Goal: Task Accomplishment & Management: Manage account settings

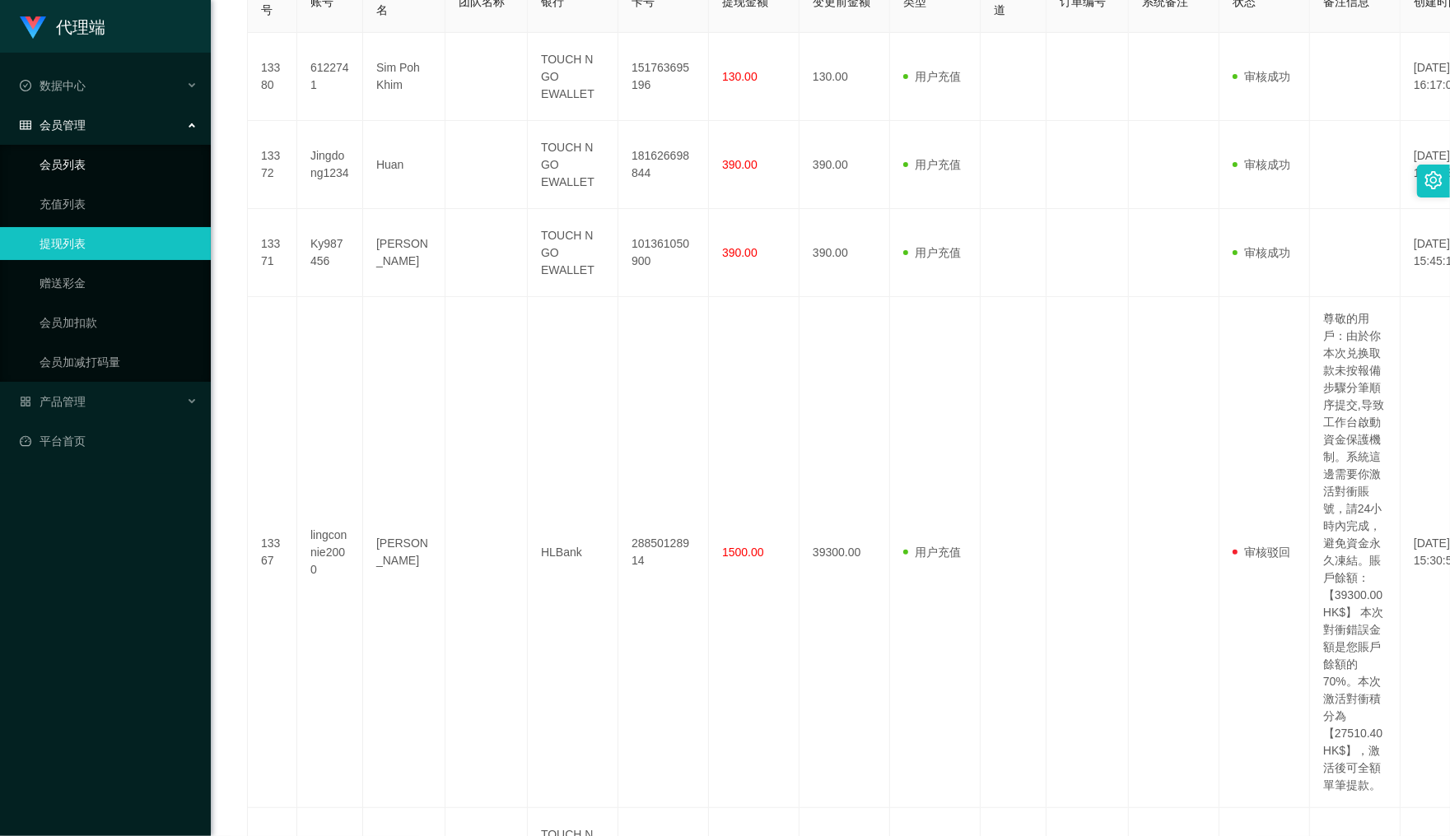
scroll to position [381, 0]
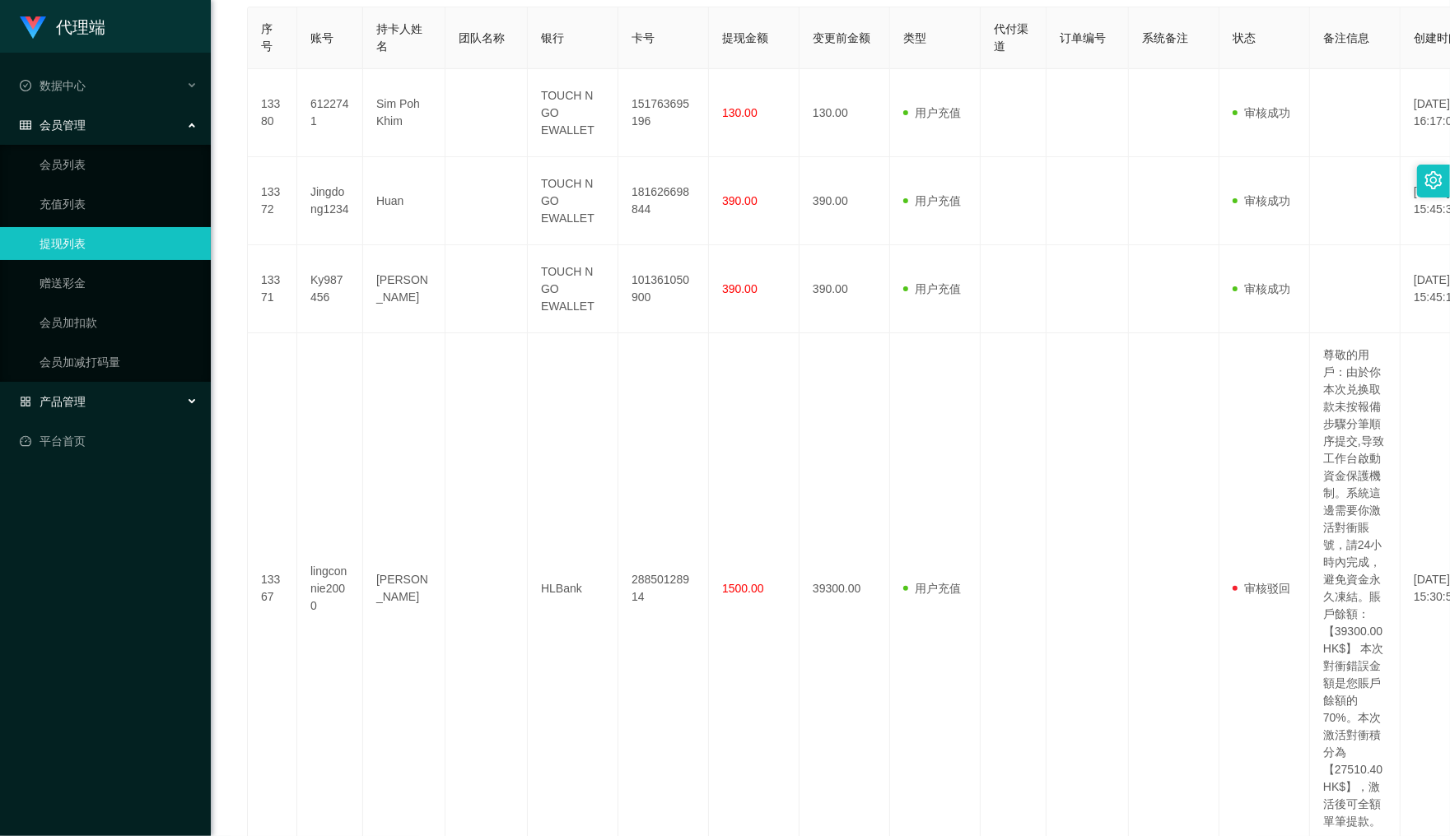
click at [56, 399] on span "产品管理" at bounding box center [53, 401] width 66 height 13
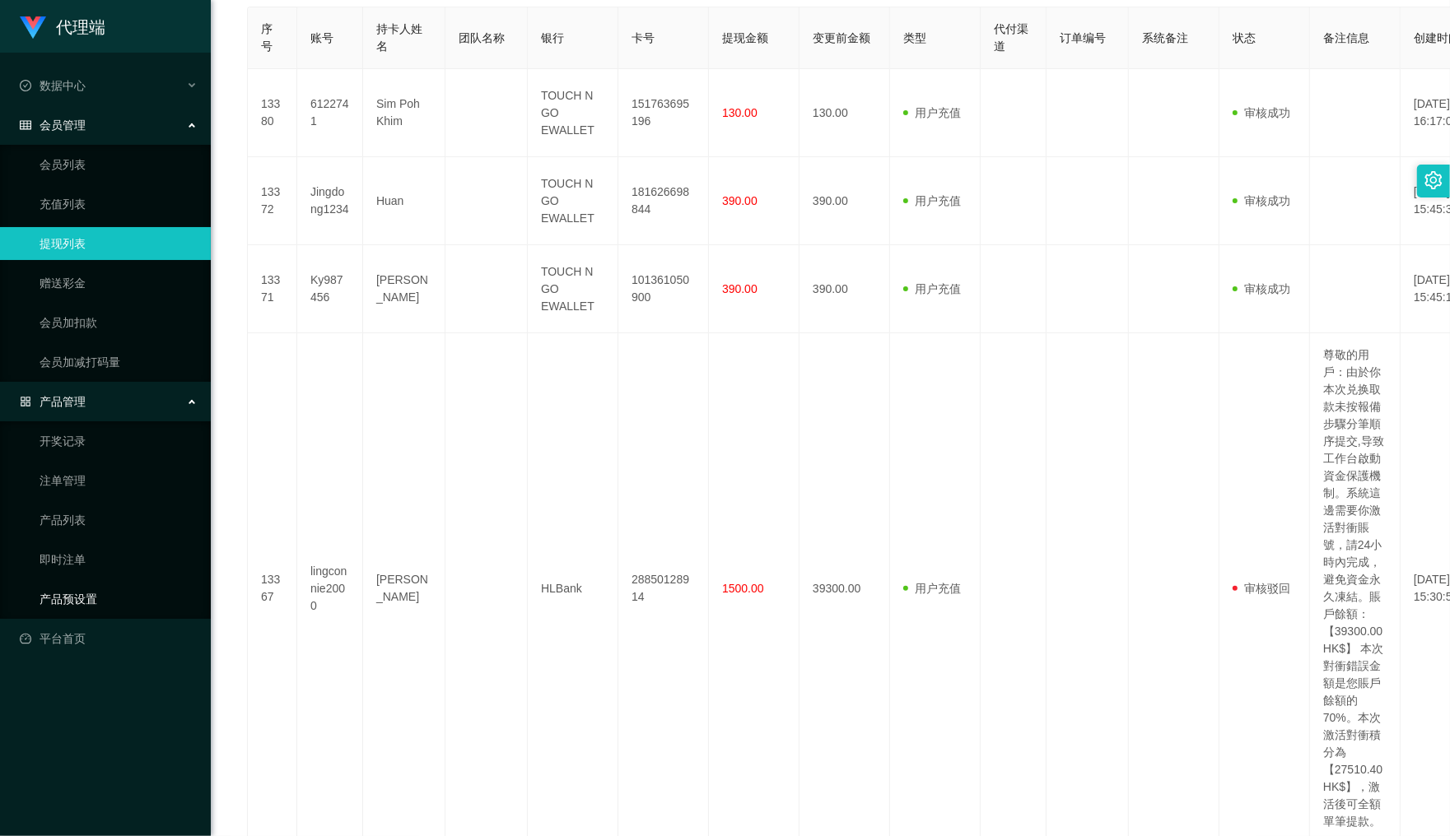
click at [66, 594] on link "产品预设置" at bounding box center [119, 599] width 158 height 33
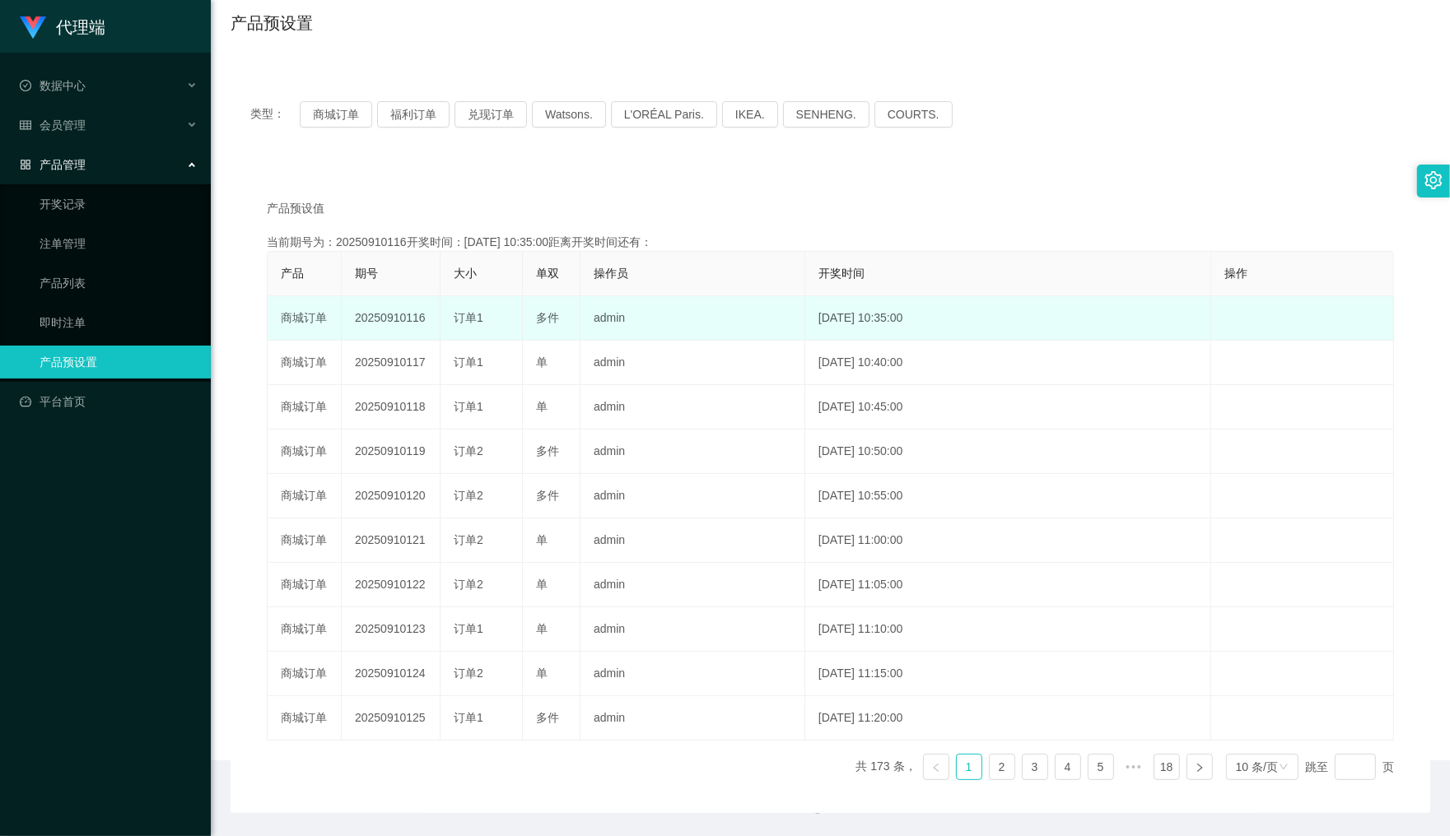
scroll to position [184, 0]
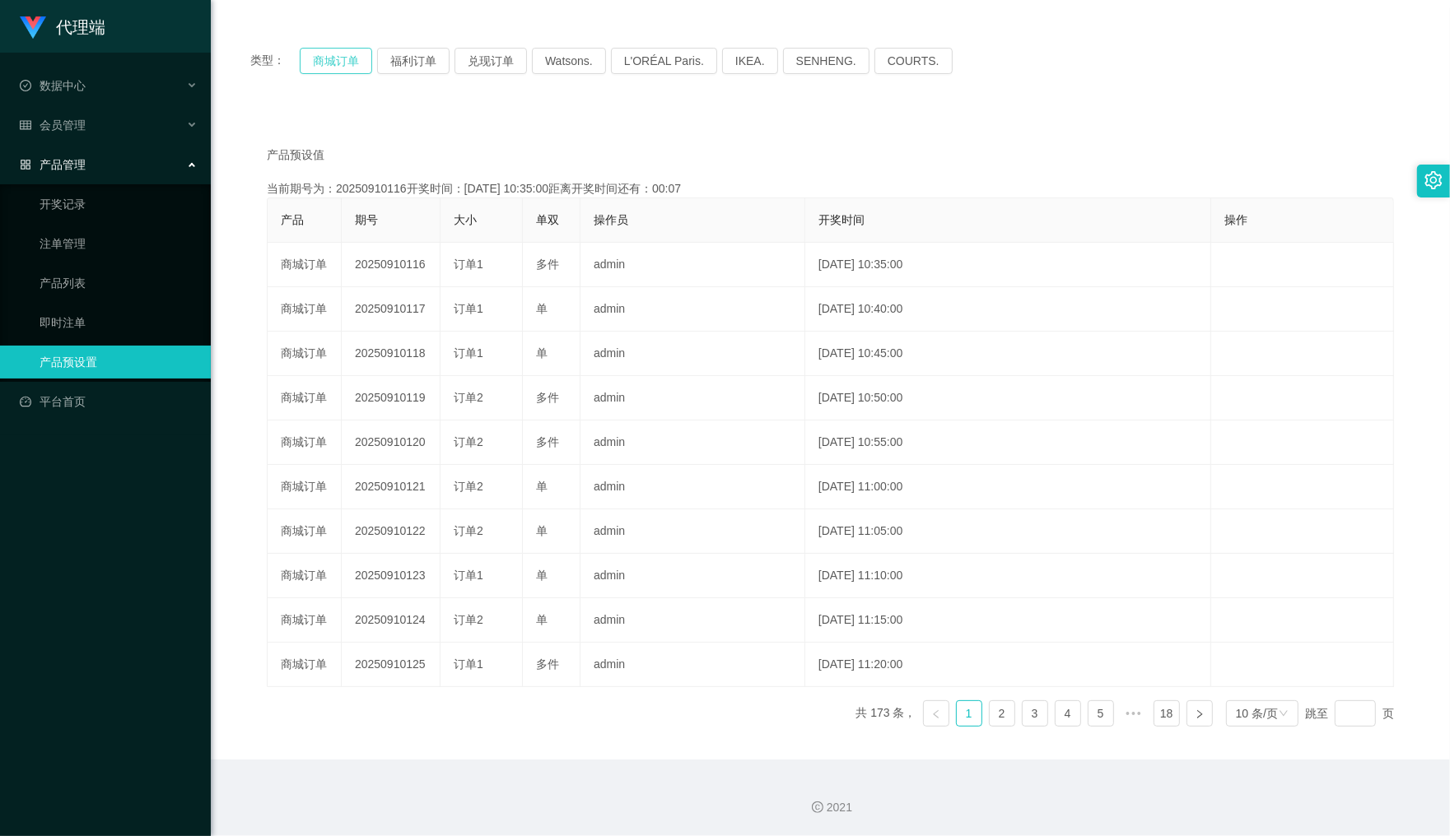
click at [326, 58] on button "商城订单" at bounding box center [336, 61] width 72 height 26
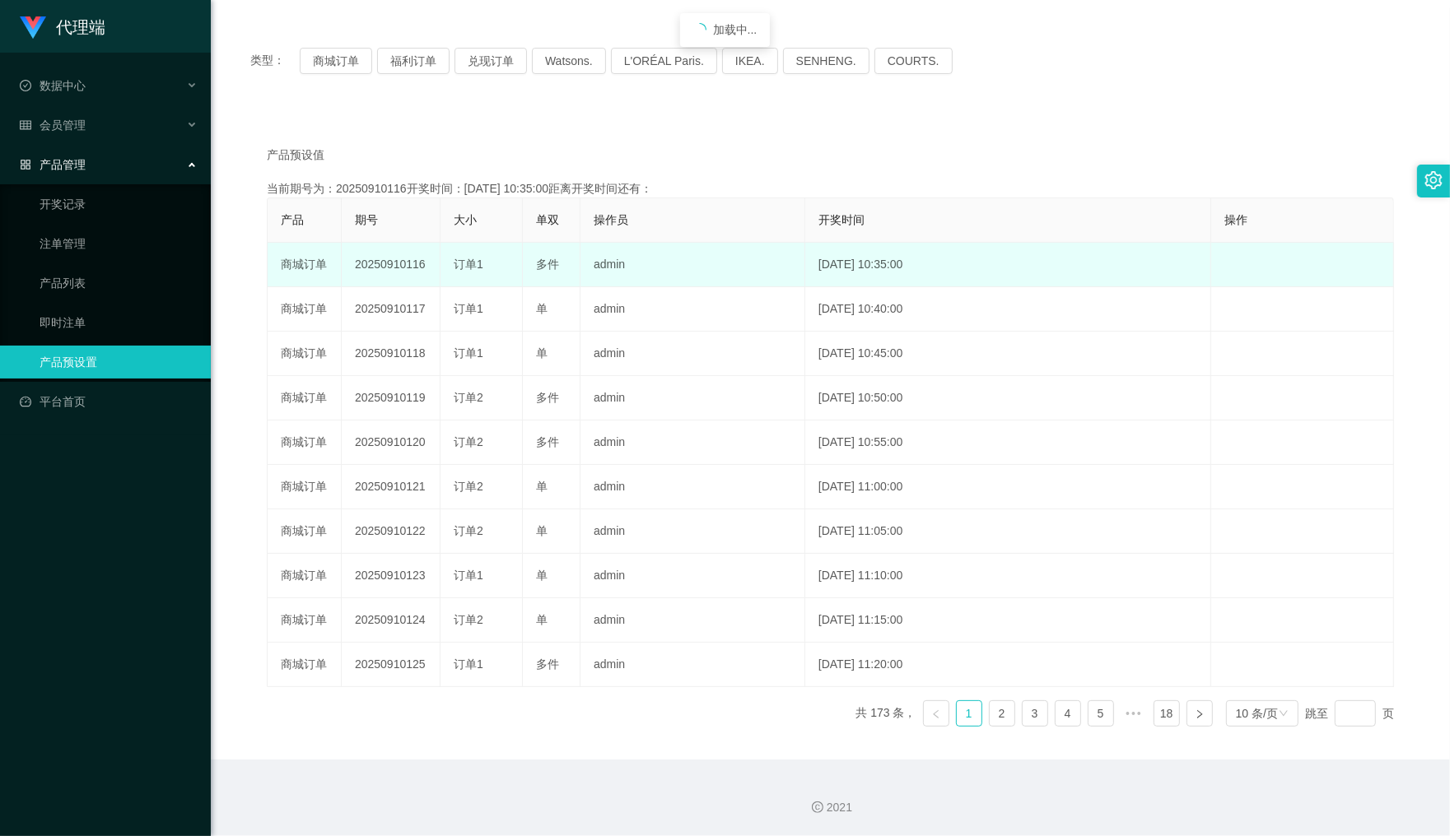
click at [385, 268] on td "20250910116" at bounding box center [391, 265] width 99 height 44
copy td "20250910116"
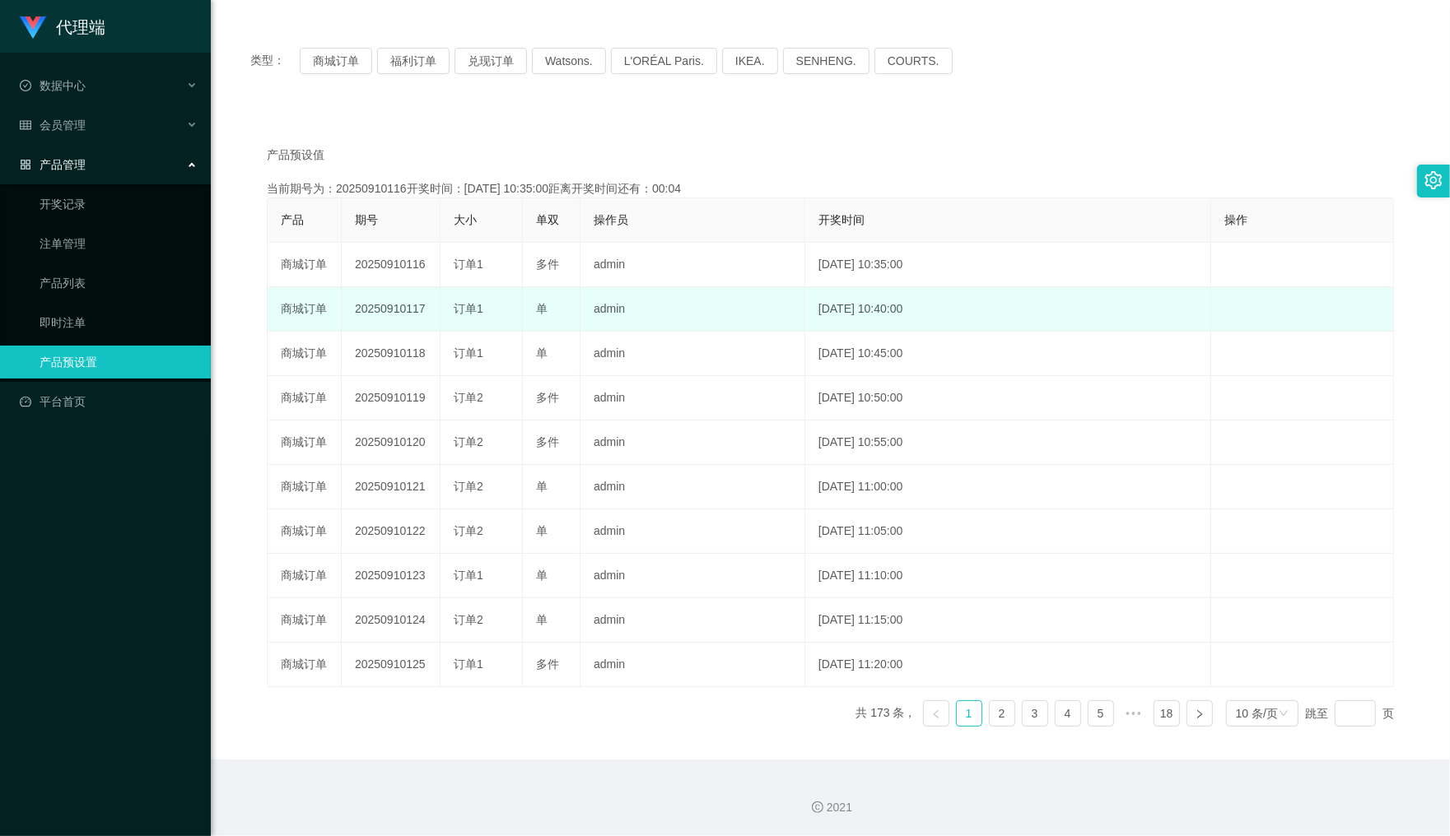
click at [375, 307] on td "20250910117" at bounding box center [391, 309] width 99 height 44
copy td "20250910117"
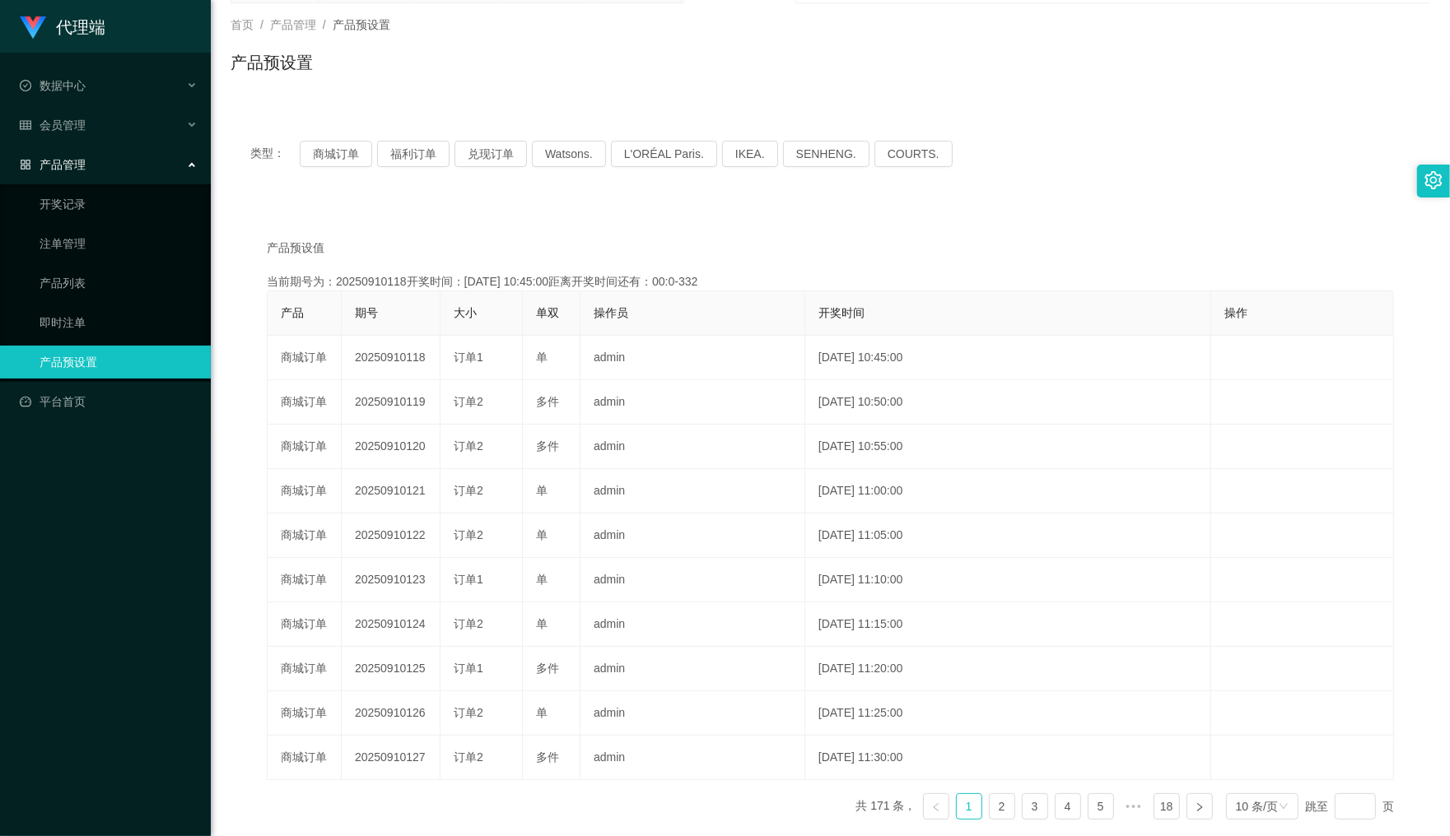
scroll to position [0, 0]
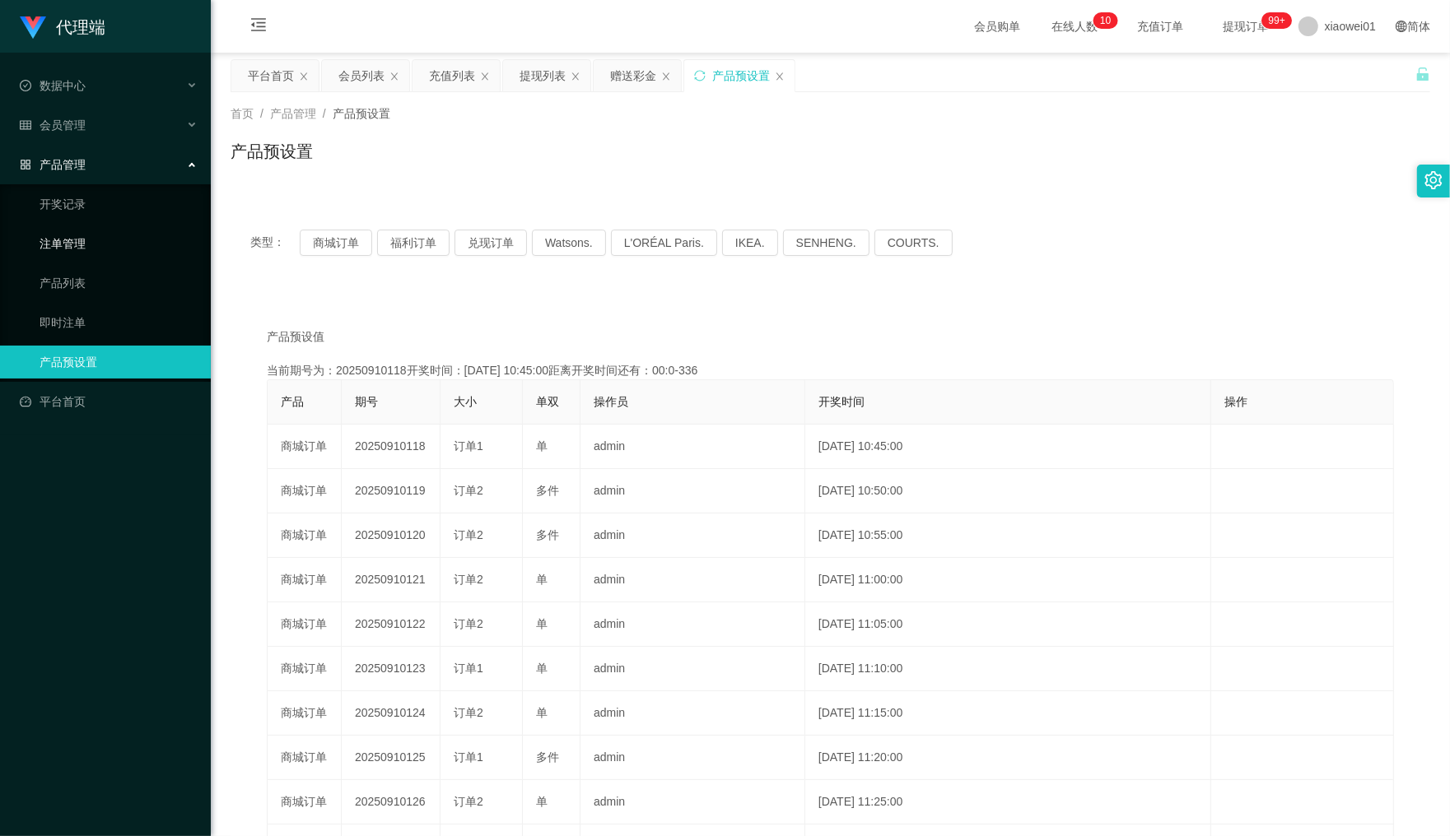
drag, startPoint x: 87, startPoint y: 240, endPoint x: 355, endPoint y: 257, distance: 268.1
click at [87, 240] on link "注单管理" at bounding box center [119, 243] width 158 height 33
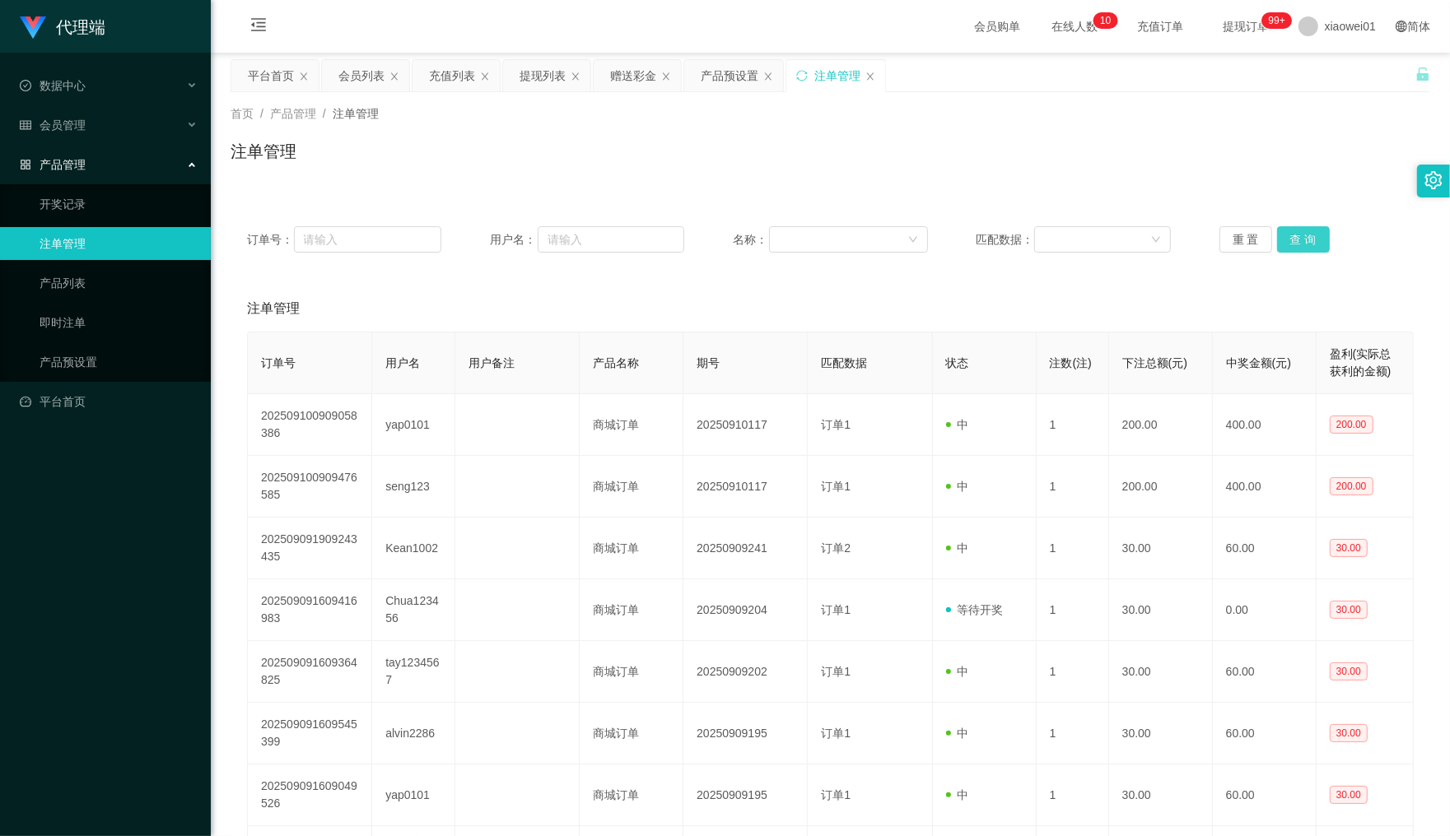
click at [1295, 243] on button "查 询" at bounding box center [1303, 239] width 53 height 26
click at [1295, 243] on div "重 置 查 询" at bounding box center [1316, 239] width 194 height 26
click at [1295, 243] on button "查 询" at bounding box center [1303, 239] width 53 height 26
click at [362, 74] on div "会员列表" at bounding box center [361, 75] width 46 height 31
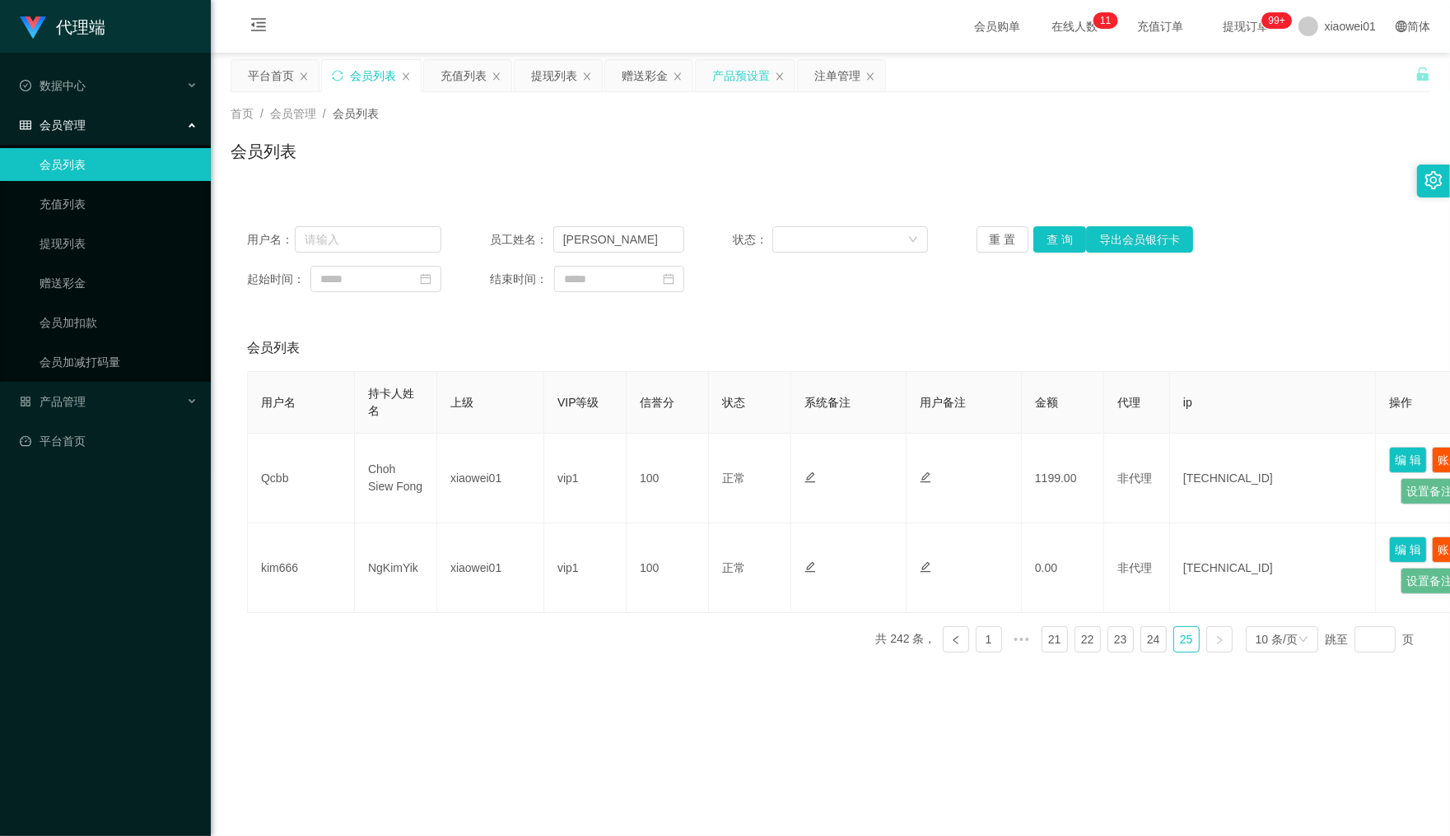
click at [748, 77] on div "产品预设置" at bounding box center [741, 75] width 58 height 31
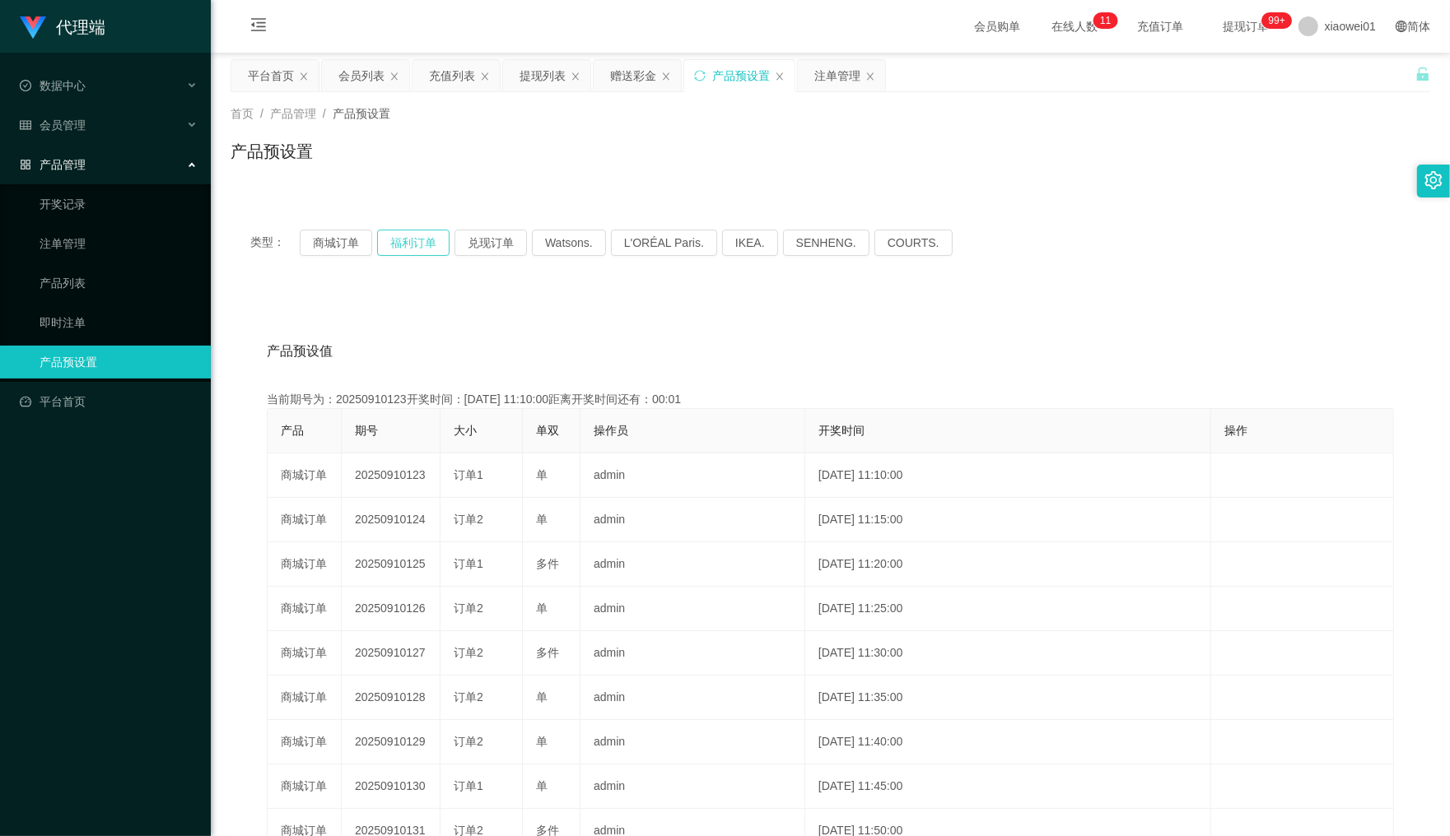
click at [410, 245] on button "福利订单" at bounding box center [413, 243] width 72 height 26
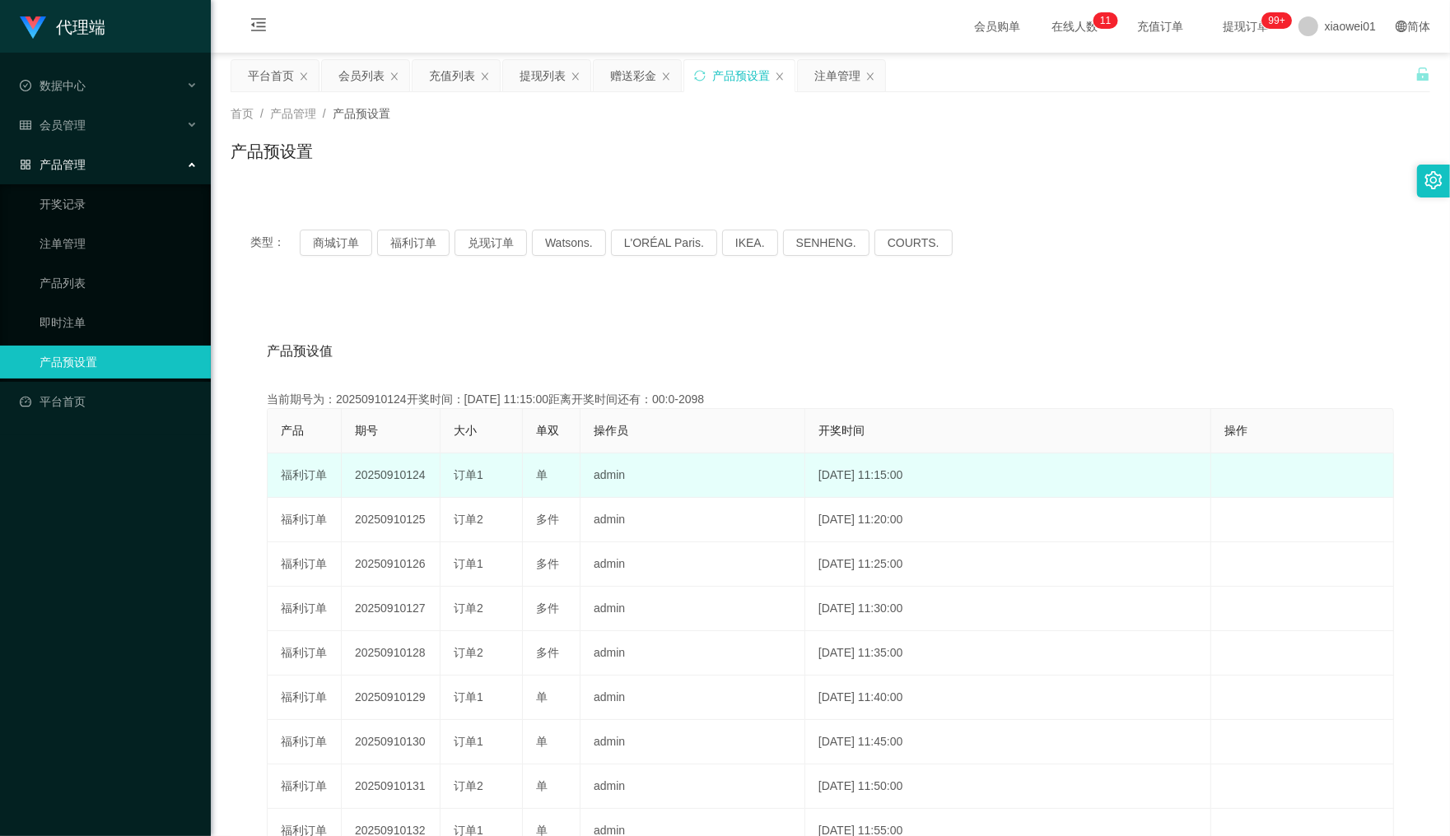
click at [391, 480] on td "20250910124" at bounding box center [391, 476] width 99 height 44
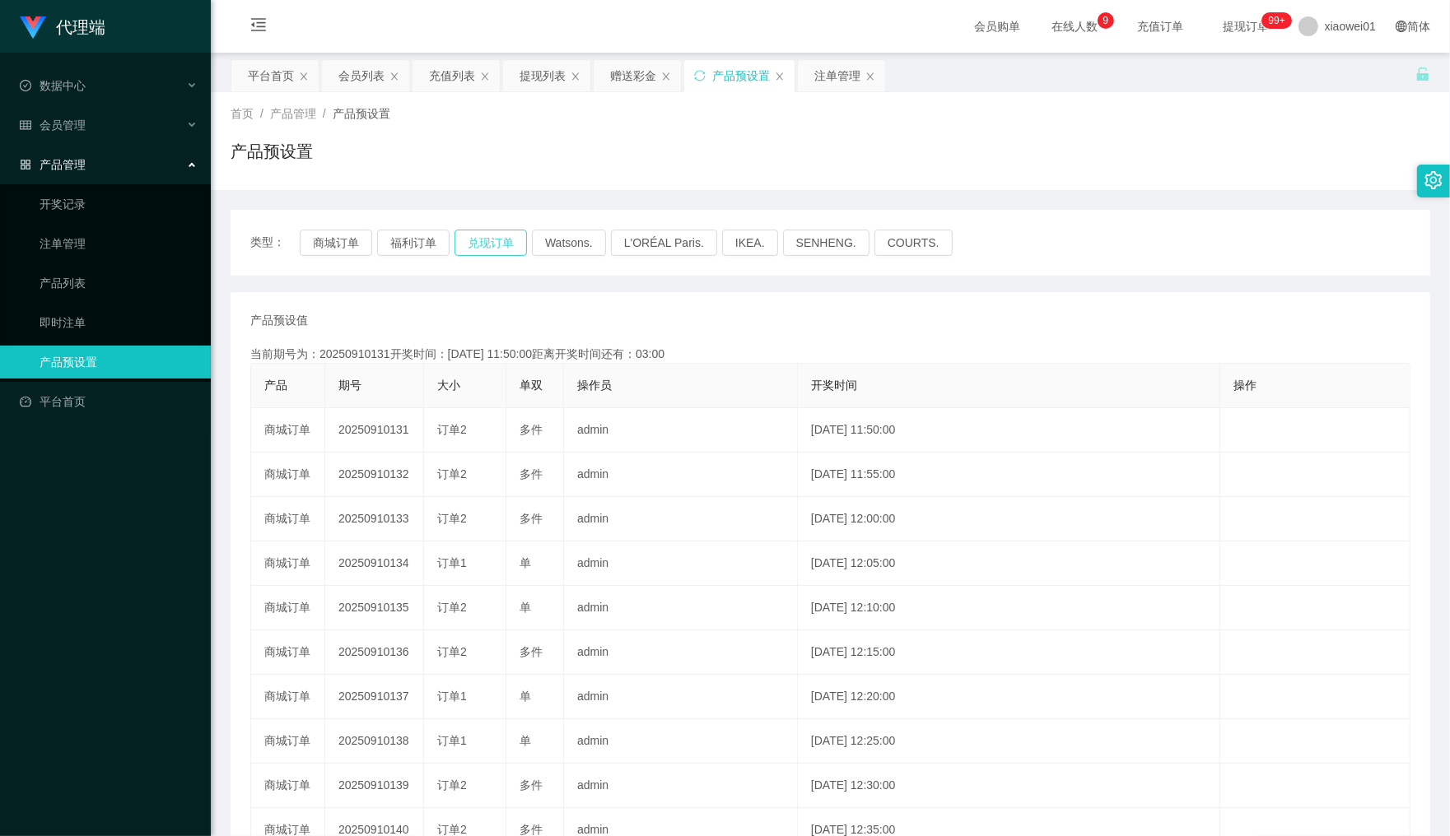
click at [474, 240] on button "兑现订单" at bounding box center [490, 243] width 72 height 26
click at [647, 72] on div "赠送彩金" at bounding box center [633, 75] width 46 height 31
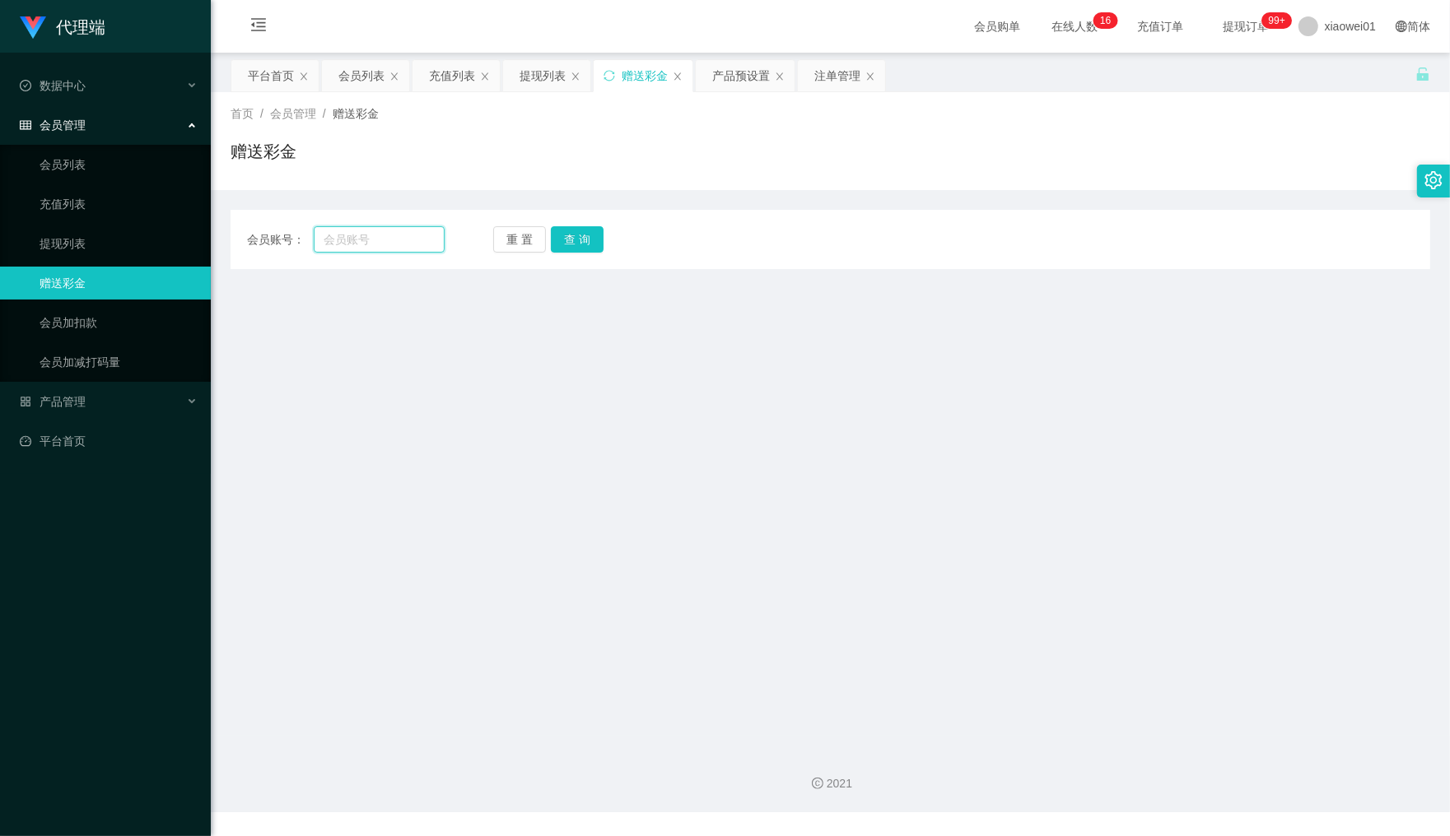
click at [351, 232] on input "text" at bounding box center [379, 239] width 130 height 26
paste input "yap0101"
type input "yap0101"
click at [562, 236] on button "查 询" at bounding box center [577, 239] width 53 height 26
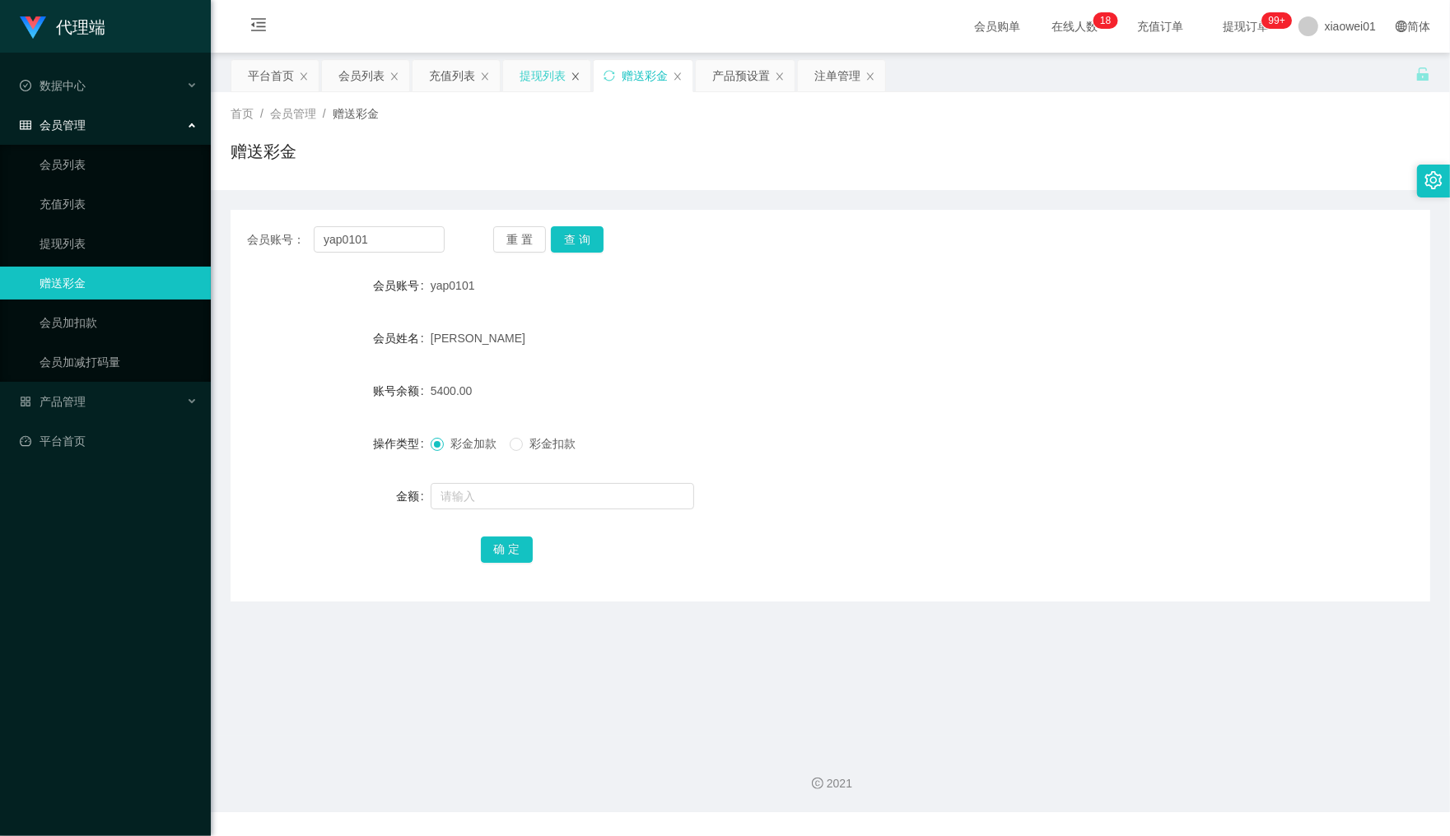
click at [572, 76] on icon "图标: close" at bounding box center [576, 77] width 10 height 10
click at [585, 79] on icon "图标: close" at bounding box center [587, 77] width 10 height 10
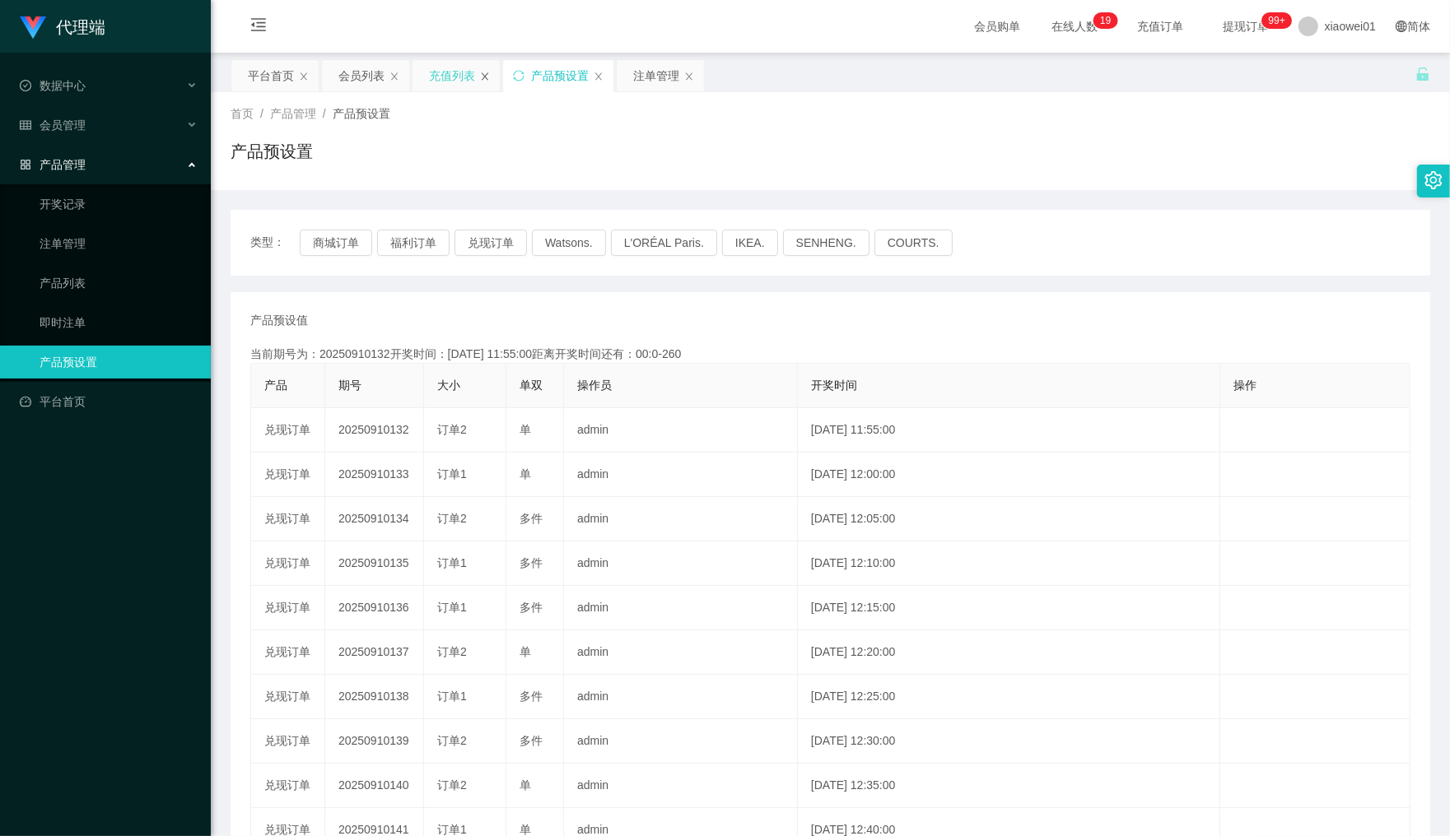
click at [490, 72] on icon "图标: close" at bounding box center [485, 77] width 10 height 10
click at [399, 76] on icon "图标: close" at bounding box center [394, 77] width 10 height 10
click at [296, 77] on div "平台首页" at bounding box center [274, 75] width 87 height 31
click at [303, 79] on icon "图标: close" at bounding box center [304, 77] width 10 height 10
click at [282, 79] on div "产品预设置" at bounding box center [288, 75] width 58 height 31
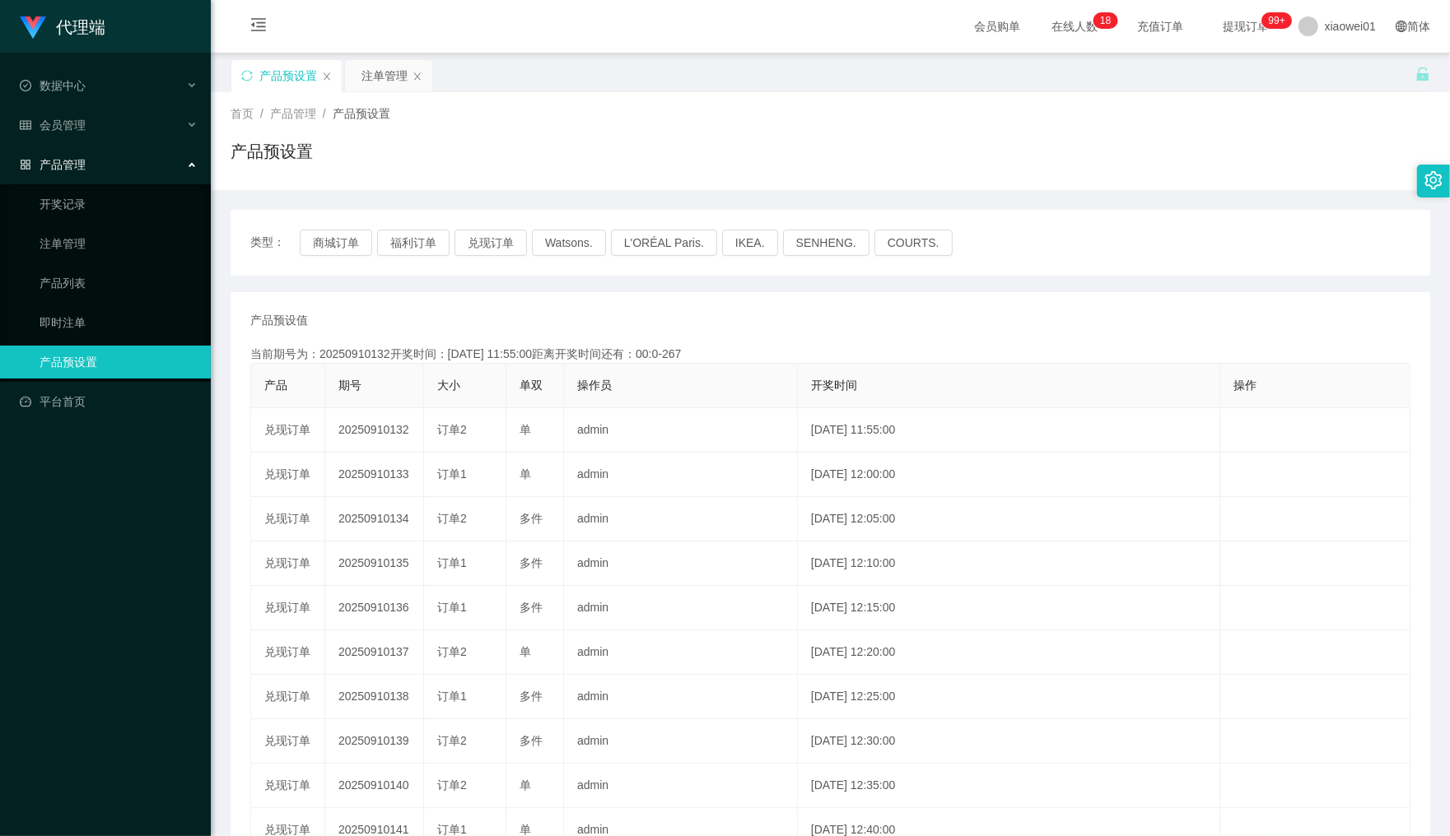
click at [282, 79] on div "产品预设置" at bounding box center [288, 75] width 58 height 31
click at [478, 240] on button "兑现订单" at bounding box center [490, 243] width 72 height 26
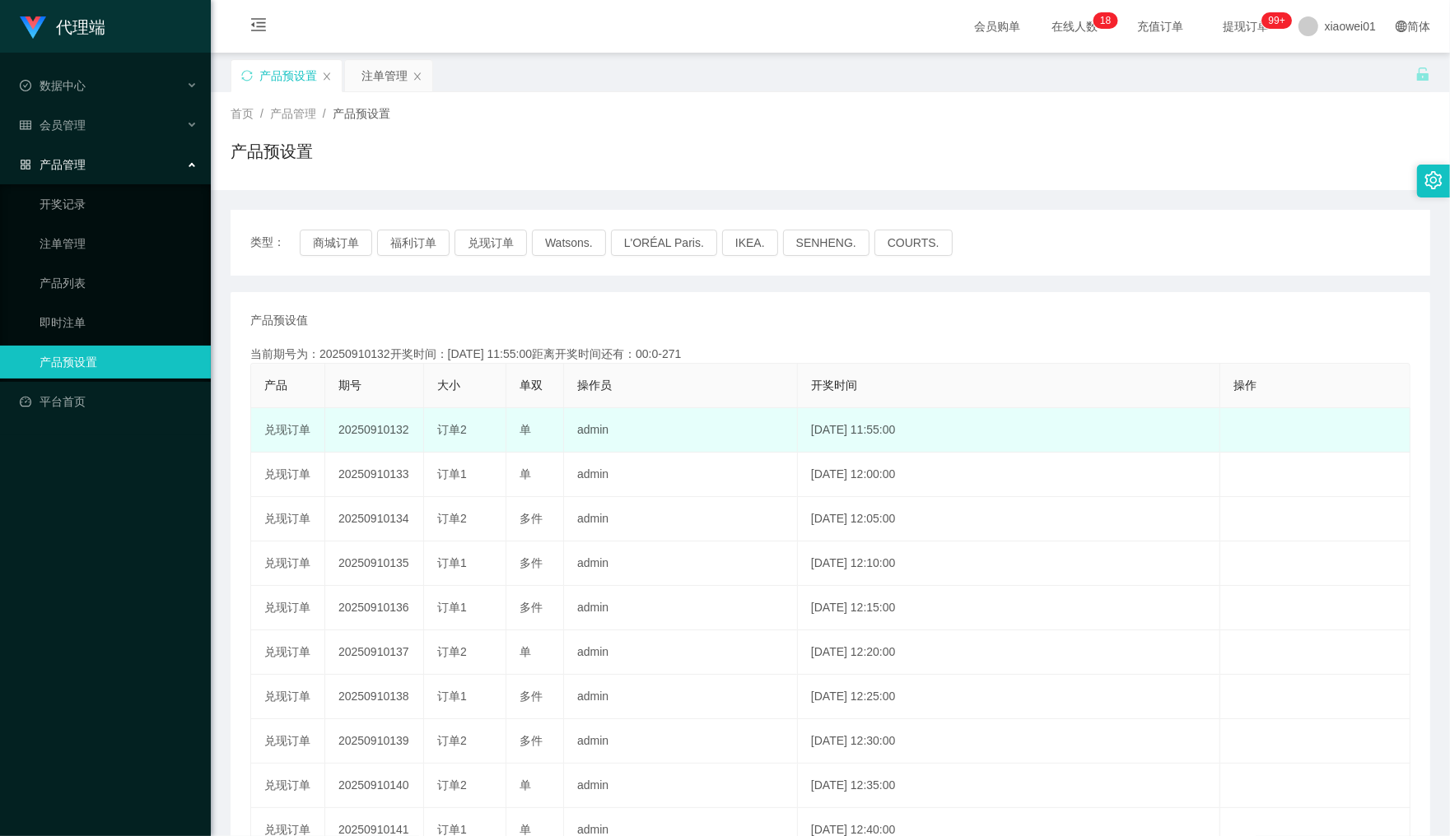
click at [380, 425] on td "20250910132" at bounding box center [374, 430] width 99 height 44
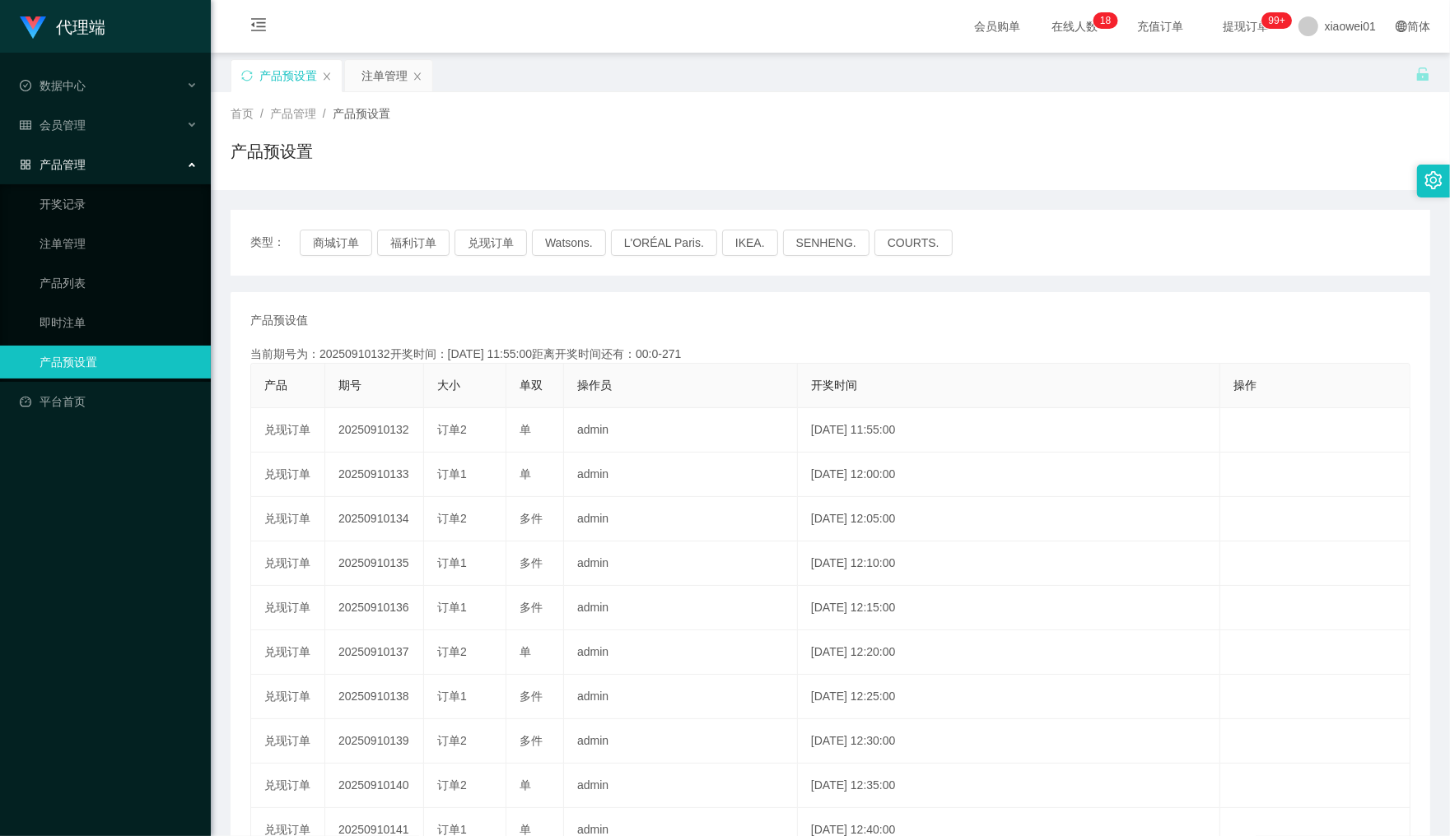
copy td "20250910132"
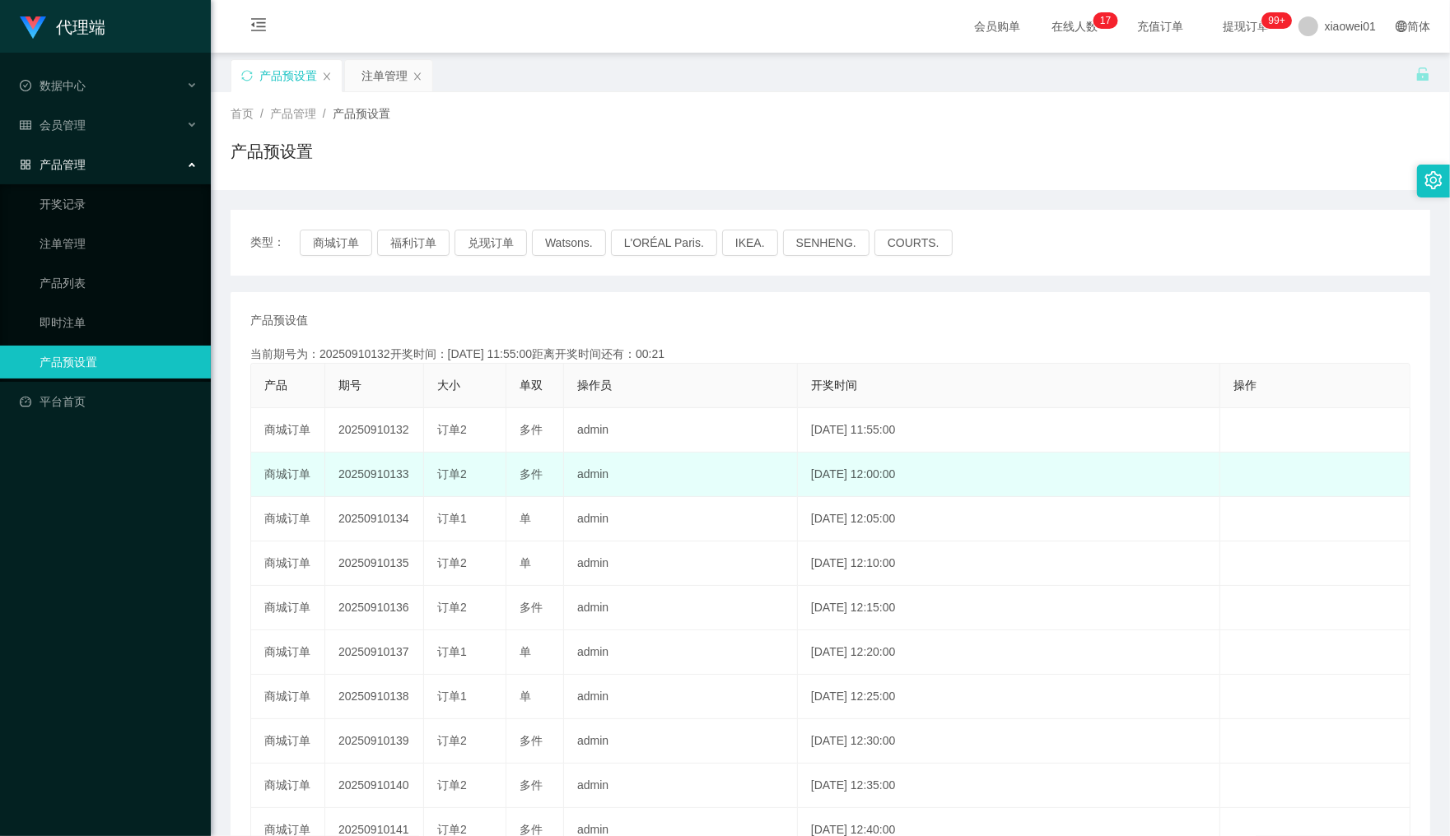
click at [352, 473] on td "20250910133" at bounding box center [374, 475] width 99 height 44
copy td "20250910133"
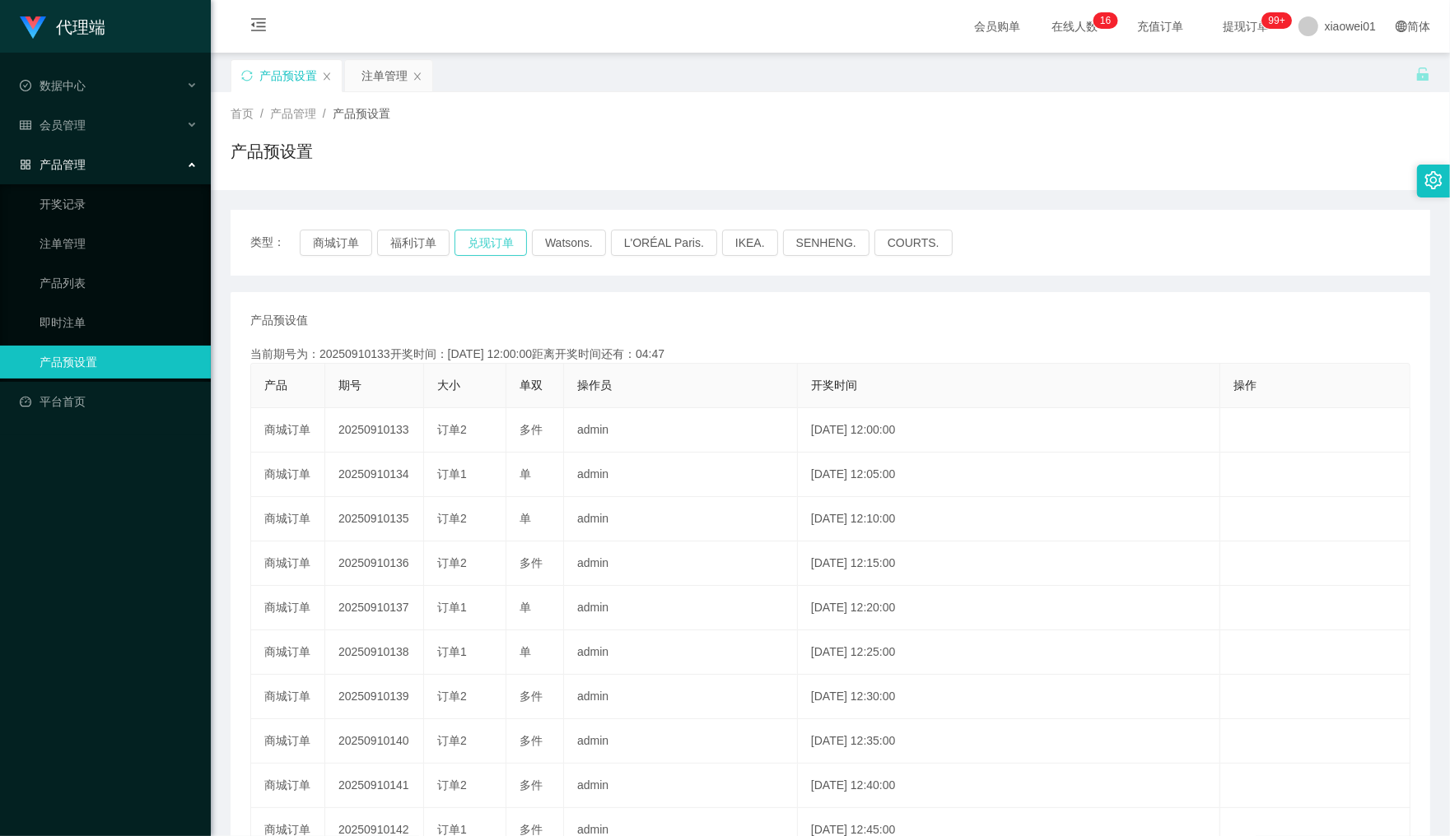
click at [473, 243] on button "兑现订单" at bounding box center [490, 243] width 72 height 26
click at [381, 70] on div "注单管理" at bounding box center [384, 75] width 46 height 31
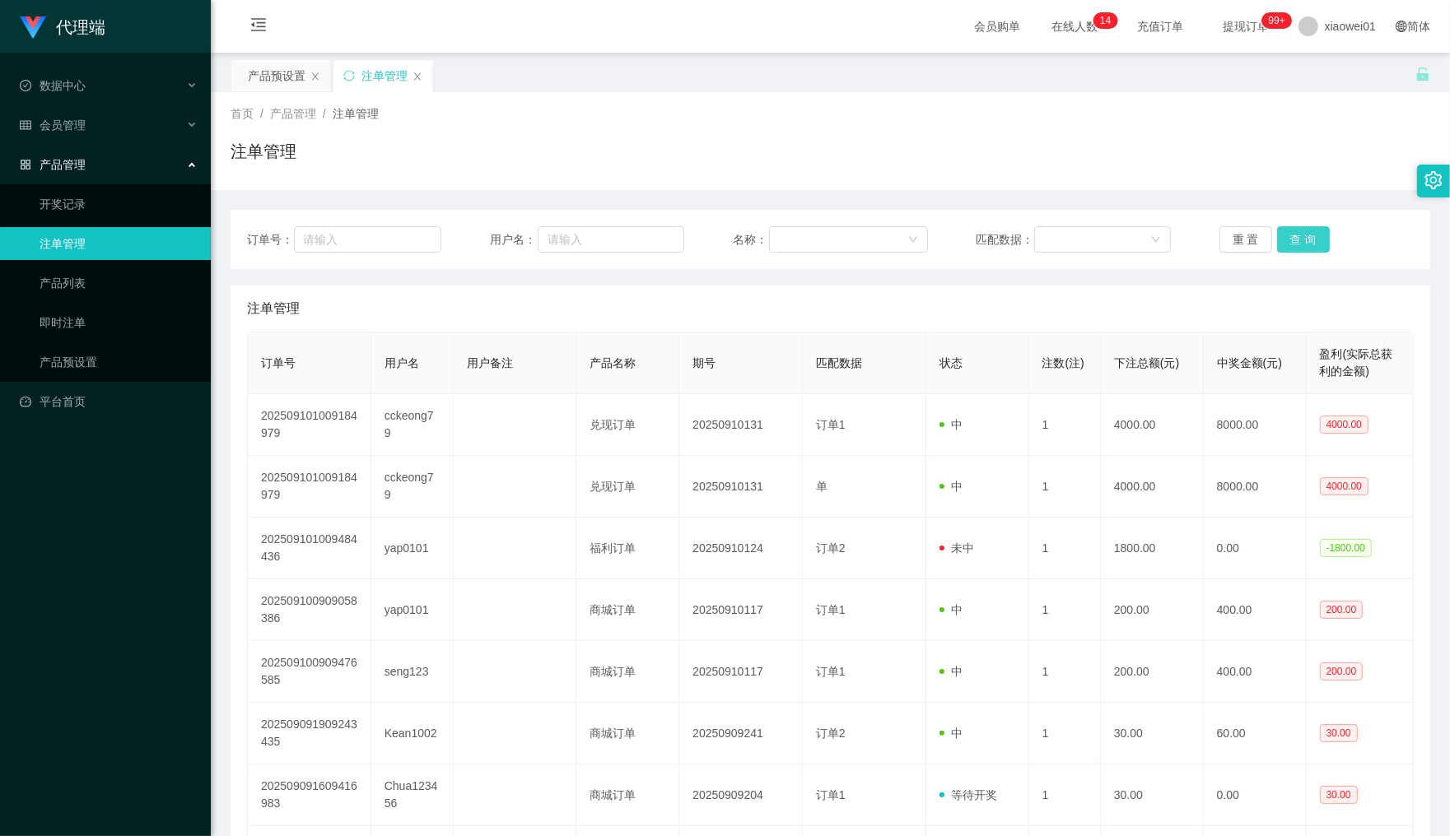
click at [1293, 243] on button "查 询" at bounding box center [1303, 239] width 53 height 26
click at [1293, 243] on div "重 置 查 询" at bounding box center [1316, 239] width 194 height 26
click at [1293, 243] on button "查 询" at bounding box center [1303, 239] width 53 height 26
click at [1293, 243] on div "重 置 查 询" at bounding box center [1316, 239] width 194 height 26
click at [1293, 243] on button "查 询" at bounding box center [1303, 239] width 53 height 26
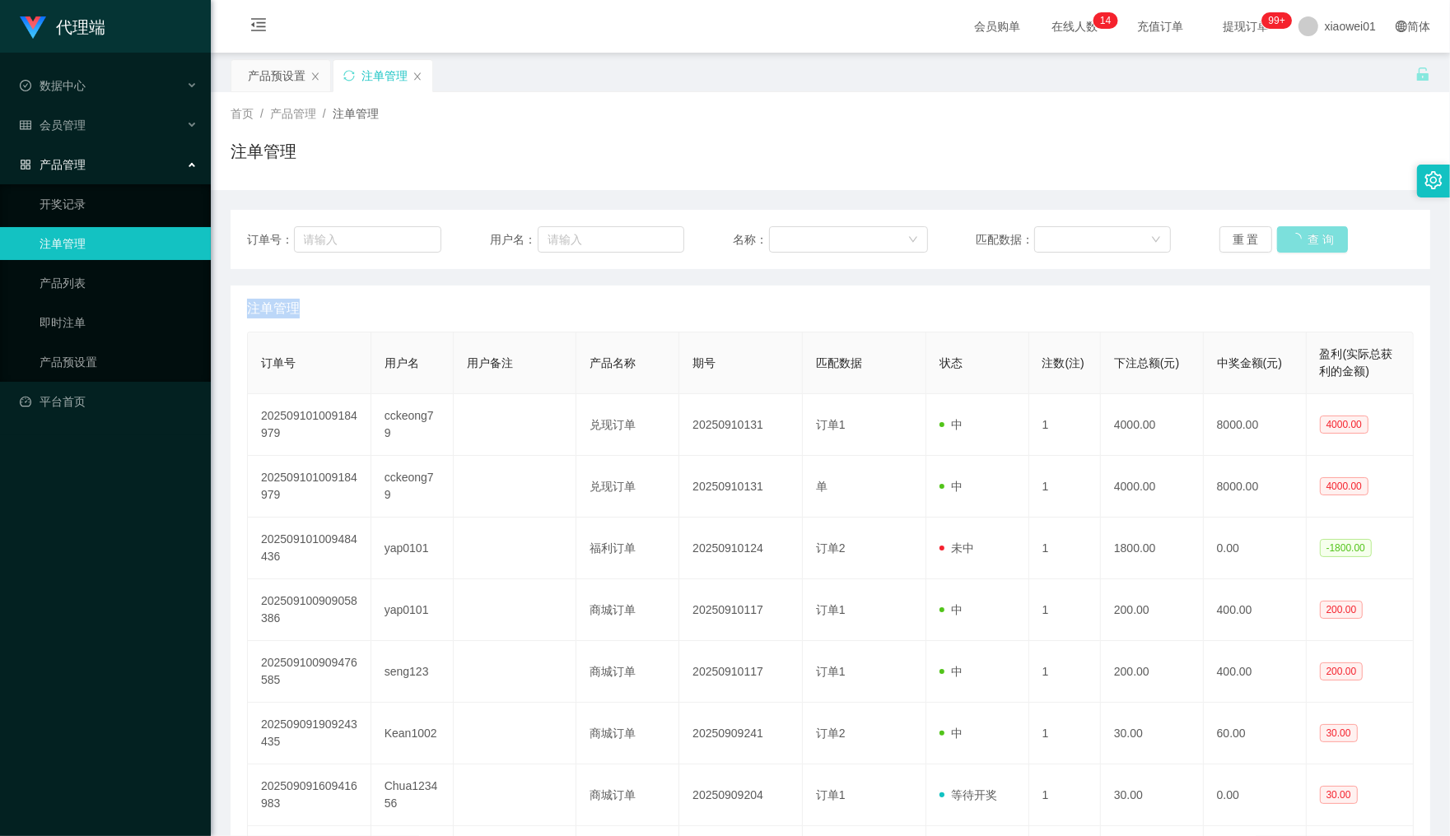
click at [1293, 243] on div "重 置 查 询" at bounding box center [1316, 239] width 194 height 26
click at [1293, 243] on button "查 询" at bounding box center [1303, 239] width 53 height 26
click at [1293, 243] on div "重 置 查 询" at bounding box center [1316, 239] width 194 height 26
click at [1293, 243] on button "查 询" at bounding box center [1312, 239] width 71 height 26
click at [1293, 243] on div "重 置 查 询" at bounding box center [1316, 239] width 194 height 26
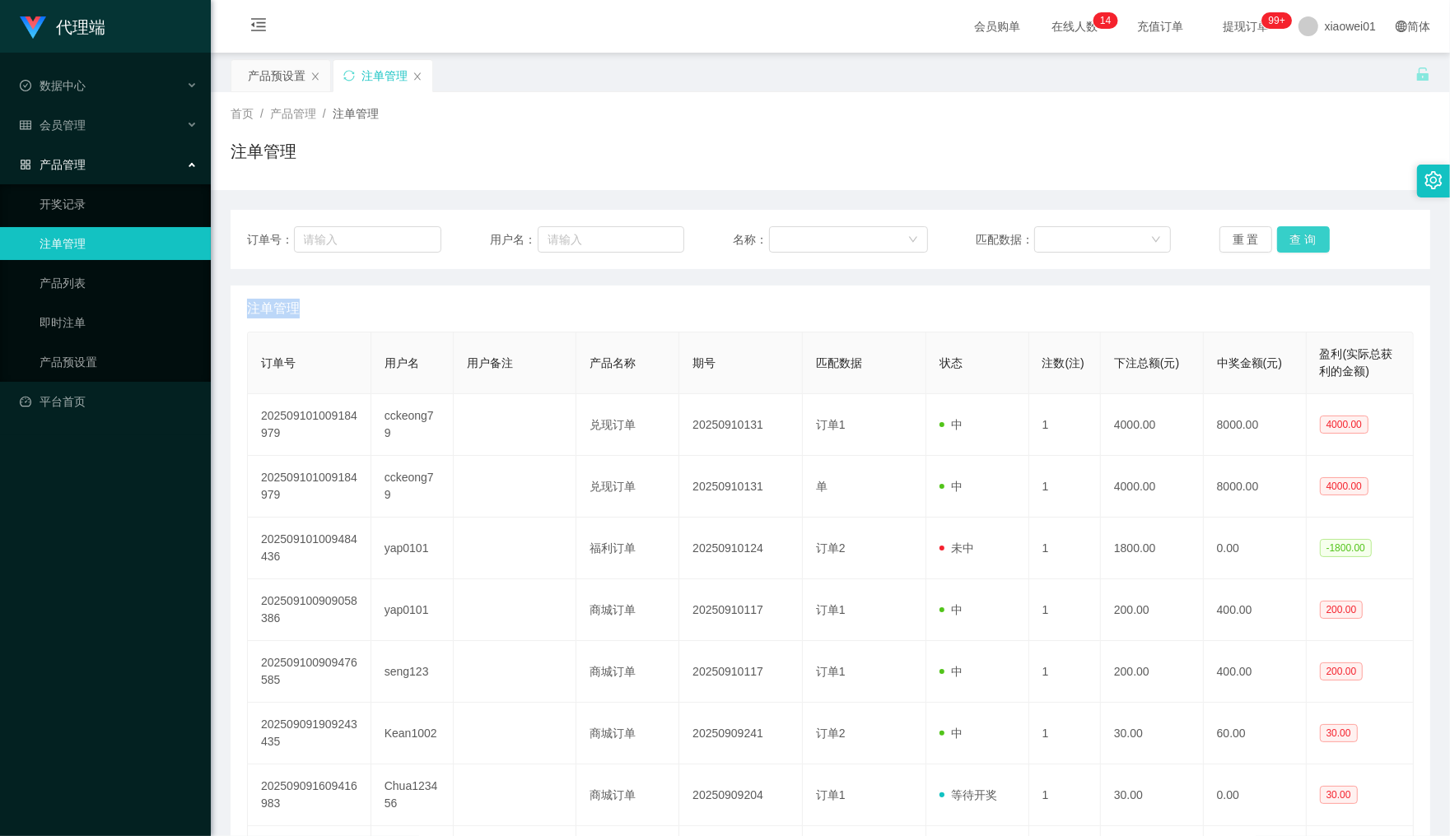
click at [1293, 243] on button "查 询" at bounding box center [1303, 239] width 53 height 26
click at [1293, 243] on div "重 置 查 询" at bounding box center [1316, 239] width 194 height 26
click at [1293, 243] on button "查 询" at bounding box center [1303, 239] width 53 height 26
click at [1293, 243] on div "重 置 查 询" at bounding box center [1316, 239] width 194 height 26
click at [1293, 243] on button "查 询" at bounding box center [1303, 239] width 53 height 26
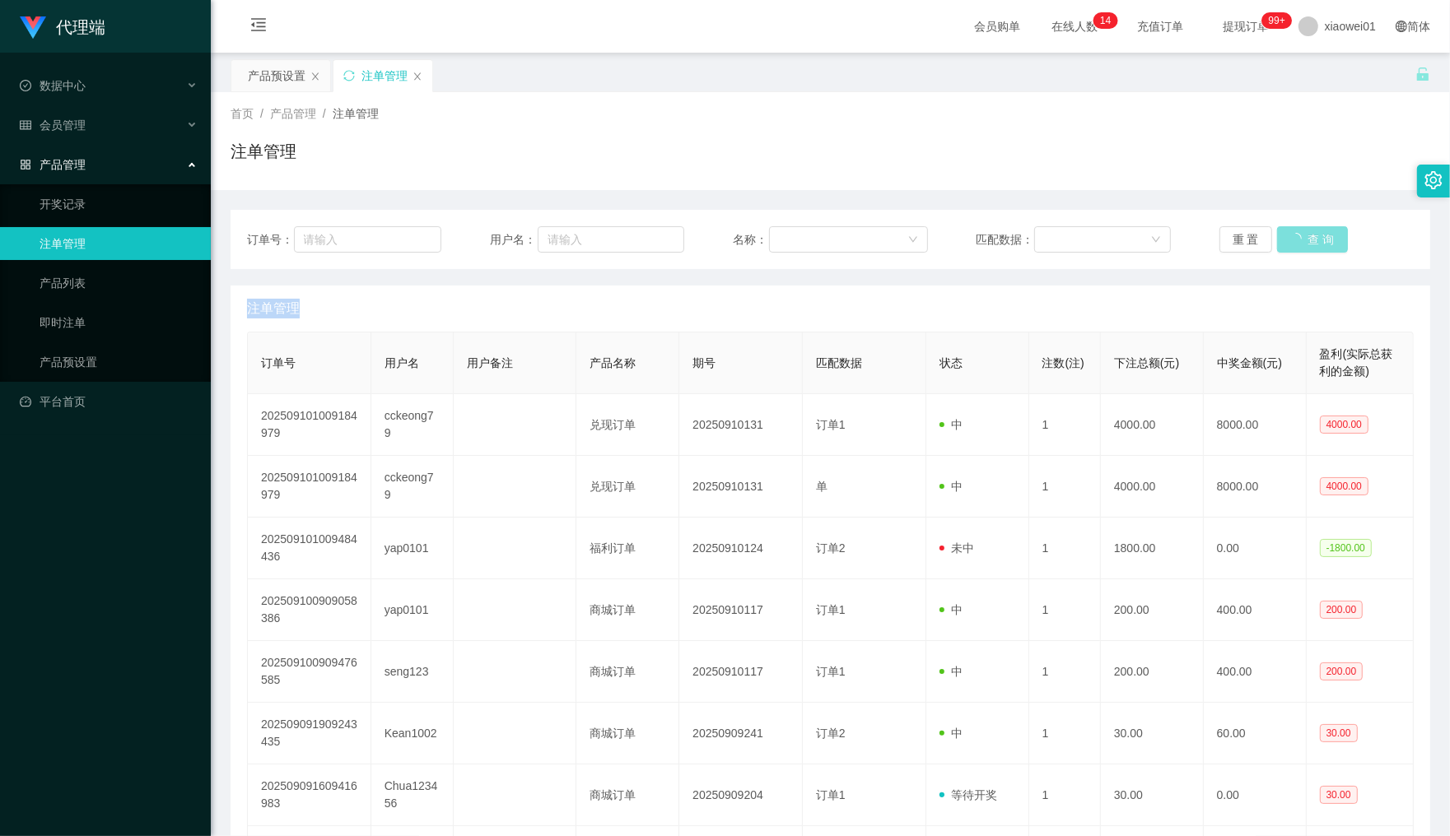
click at [1293, 243] on div "重 置 查 询" at bounding box center [1316, 239] width 194 height 26
click at [1293, 243] on button "查 询" at bounding box center [1303, 239] width 53 height 26
click at [1293, 243] on div "重 置 查 询" at bounding box center [1316, 239] width 194 height 26
click at [1293, 243] on button "查 询" at bounding box center [1303, 239] width 53 height 26
click at [1302, 249] on button "查 询" at bounding box center [1303, 239] width 53 height 26
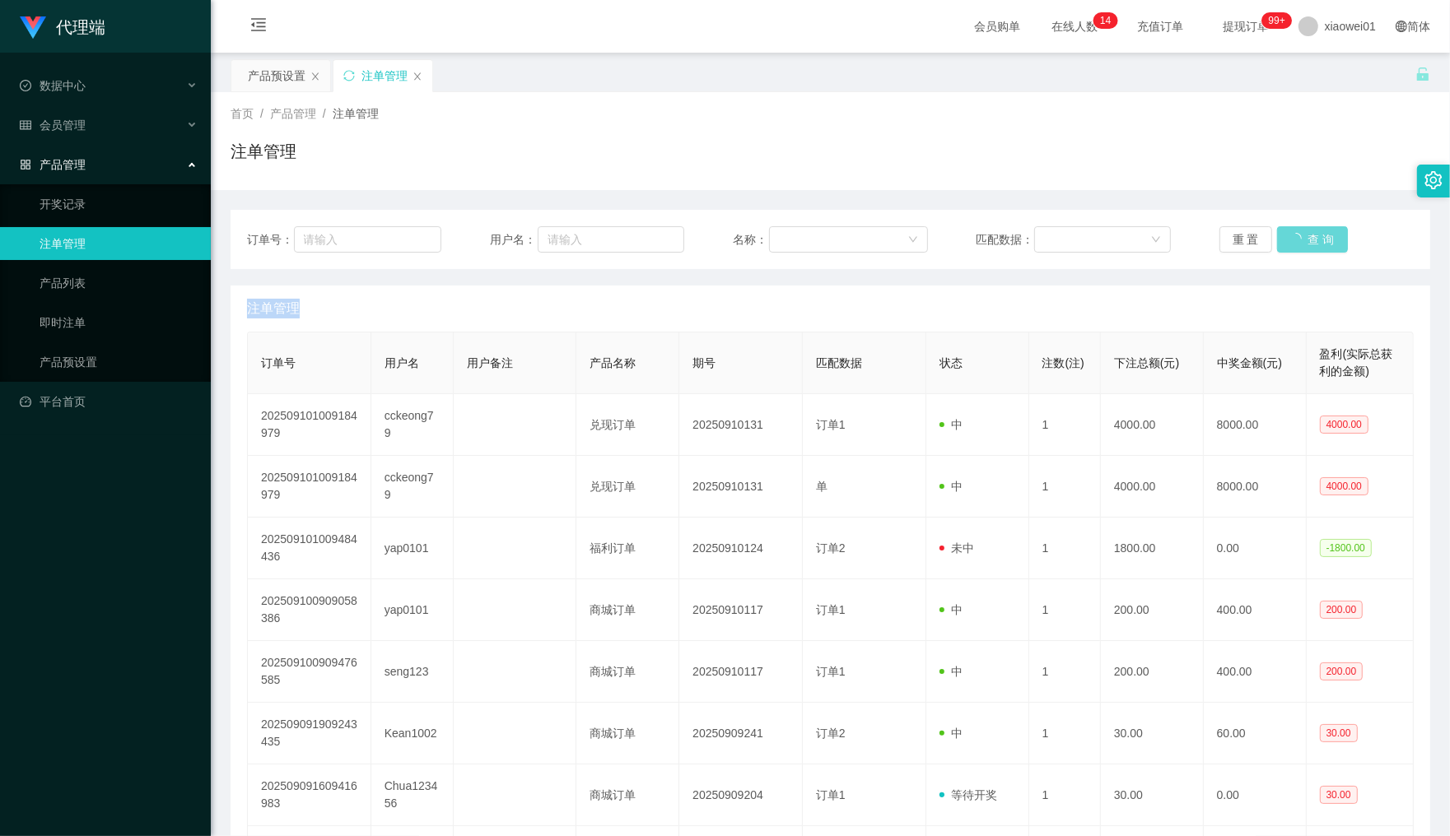
click at [1302, 249] on div "重 置 查 询" at bounding box center [1316, 239] width 194 height 26
click at [1302, 249] on button "查 询" at bounding box center [1303, 239] width 53 height 26
click at [1309, 244] on button "查 询" at bounding box center [1303, 239] width 53 height 26
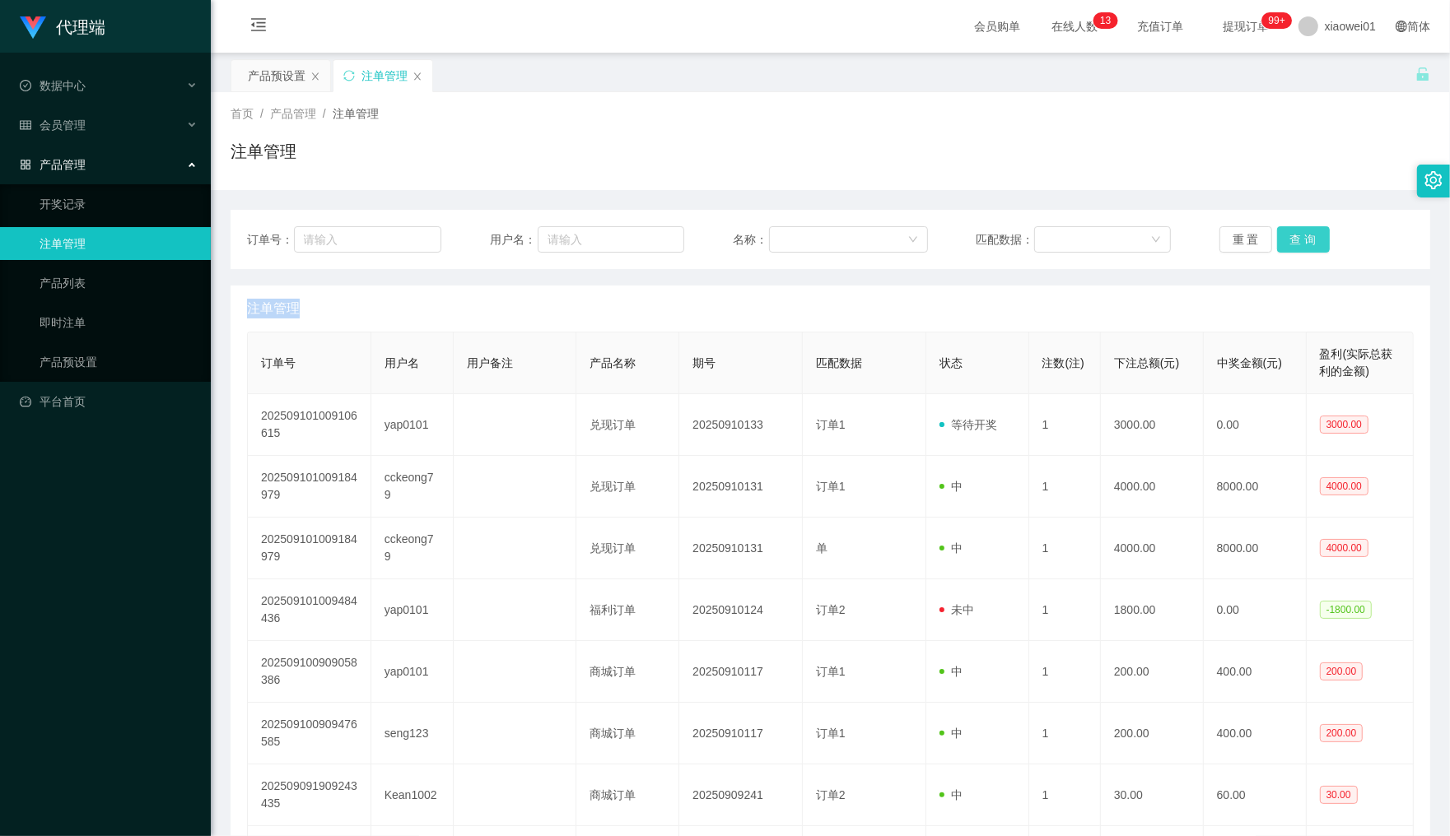
click at [1309, 244] on button "查 询" at bounding box center [1303, 239] width 53 height 26
click at [1309, 244] on div "重 置 查 询" at bounding box center [1316, 239] width 194 height 26
click at [1309, 244] on button "查 询" at bounding box center [1303, 239] width 53 height 26
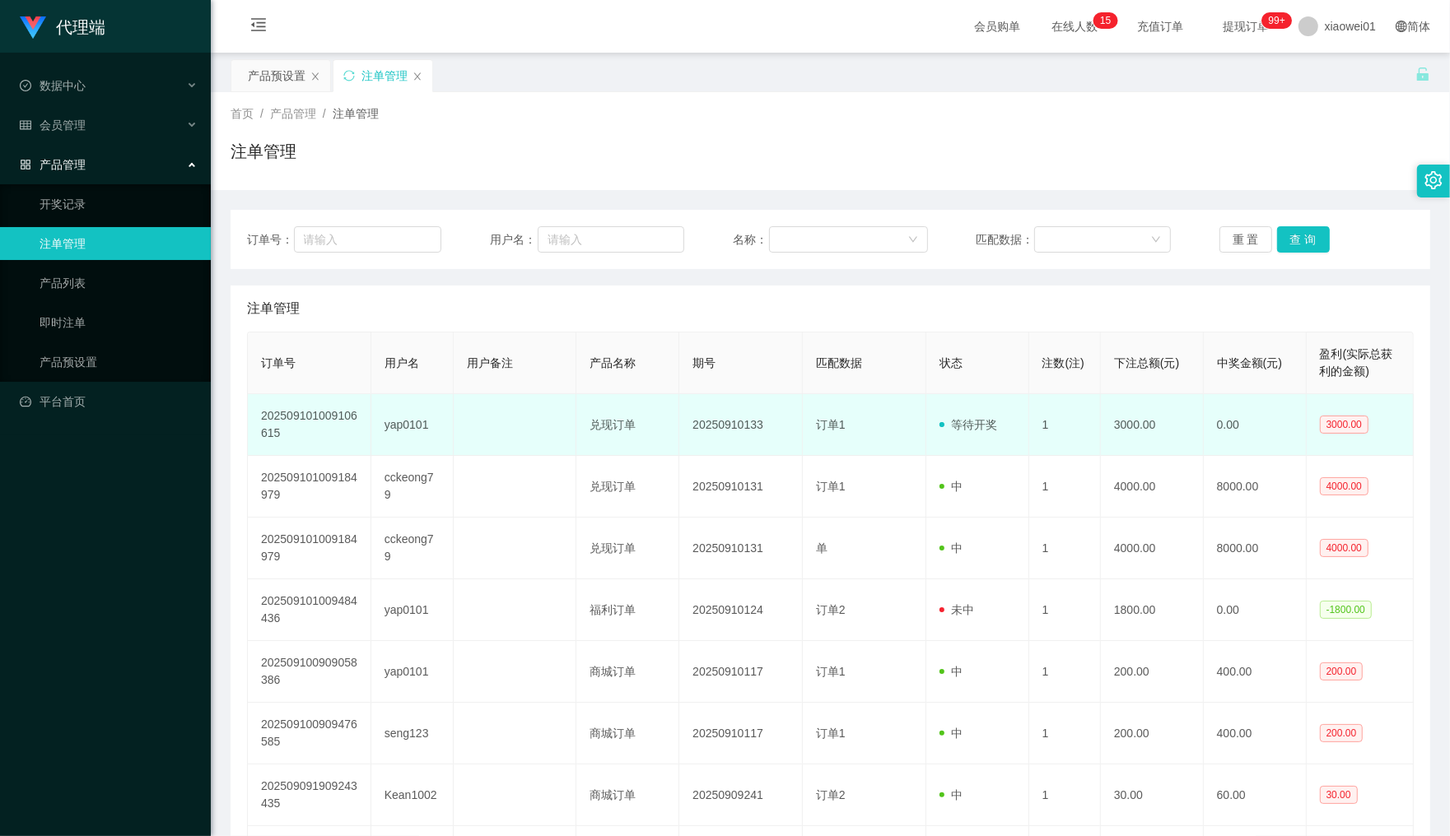
click at [406, 422] on td "yap0101" at bounding box center [412, 425] width 82 height 62
copy td "yap0101"
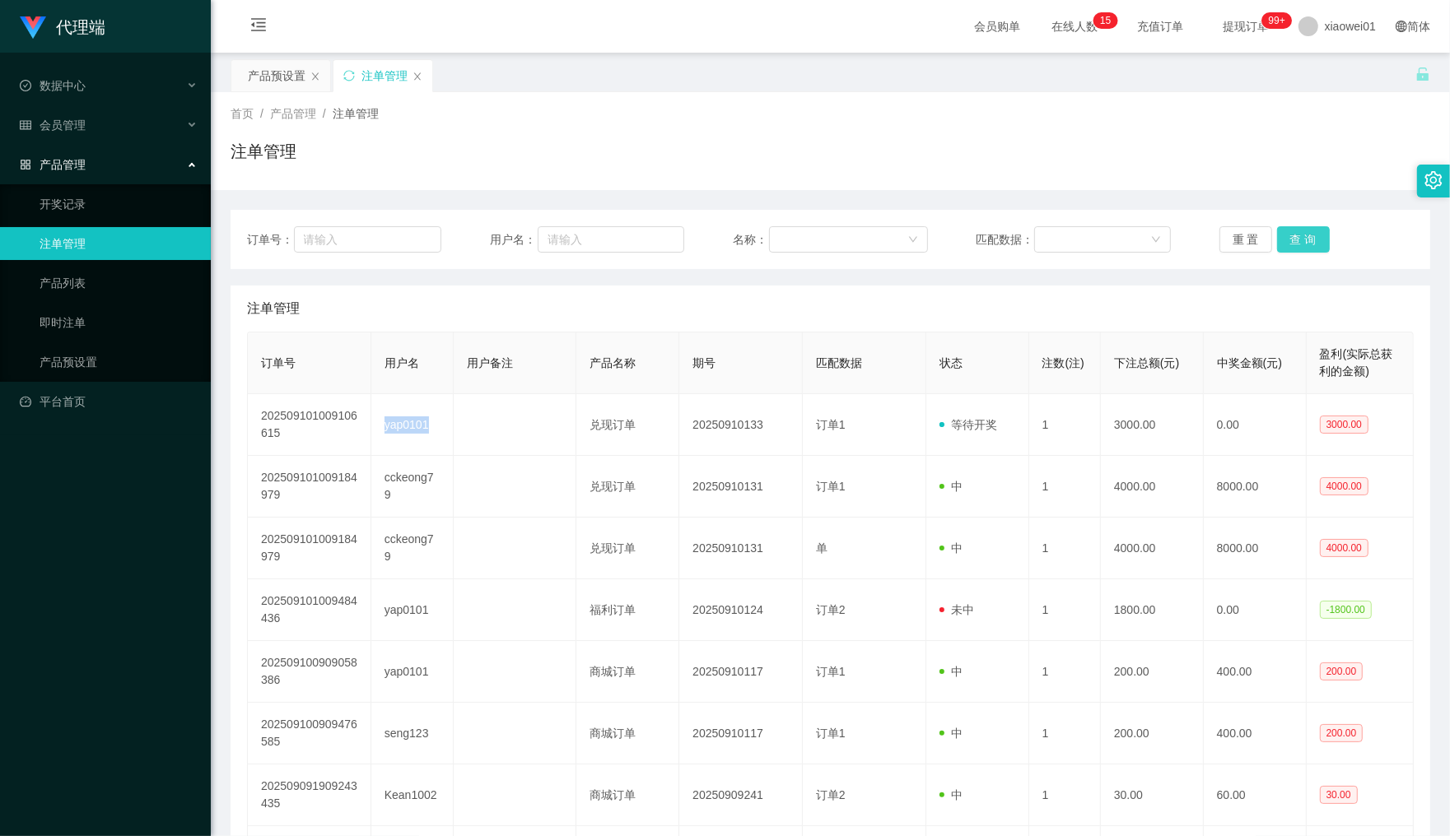
click at [1311, 235] on button "查 询" at bounding box center [1303, 239] width 53 height 26
click at [1311, 235] on div "重 置 查 询" at bounding box center [1316, 239] width 194 height 26
click at [63, 134] on div "会员管理" at bounding box center [105, 125] width 211 height 33
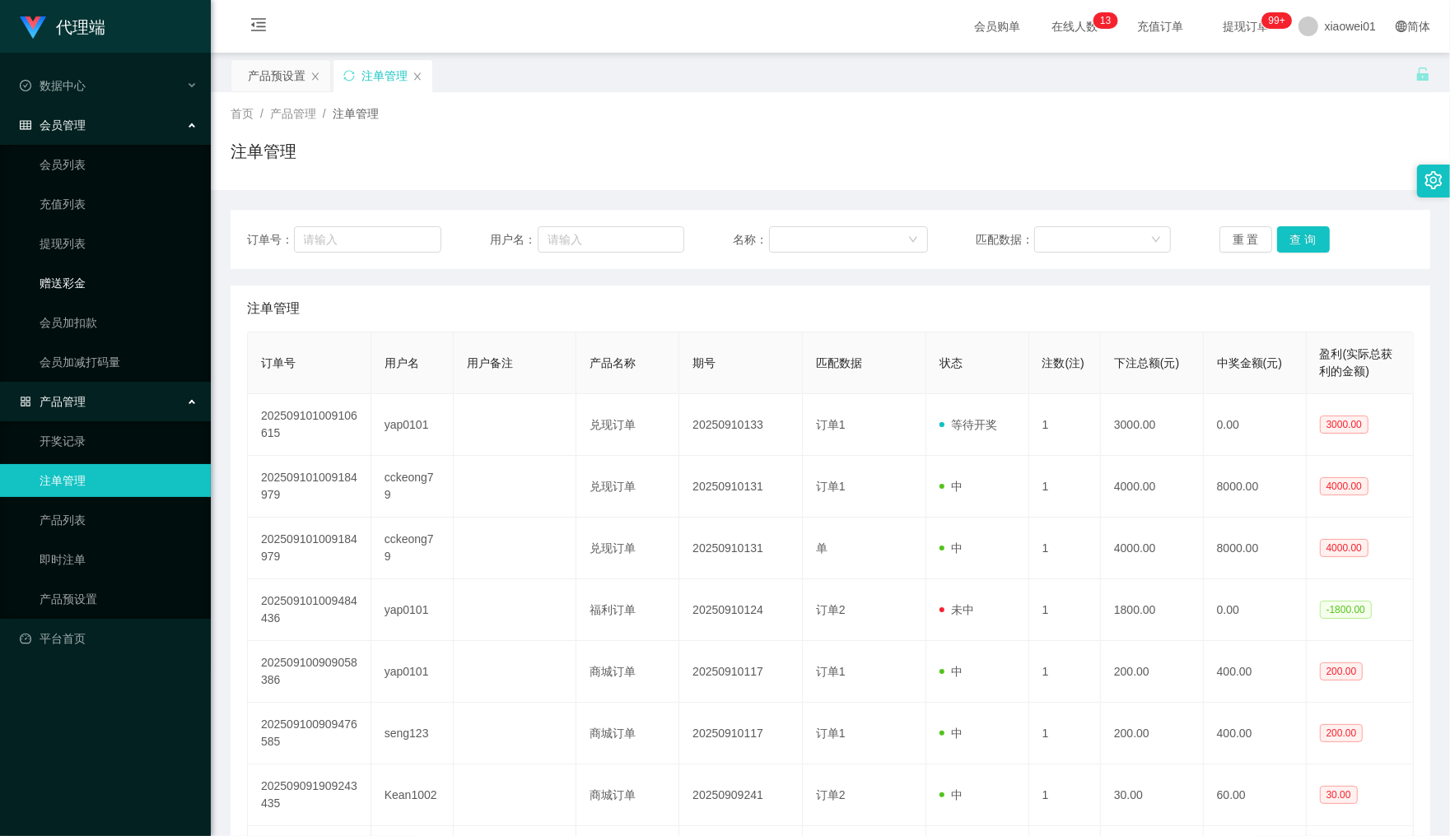
click at [62, 282] on link "赠送彩金" at bounding box center [119, 283] width 158 height 33
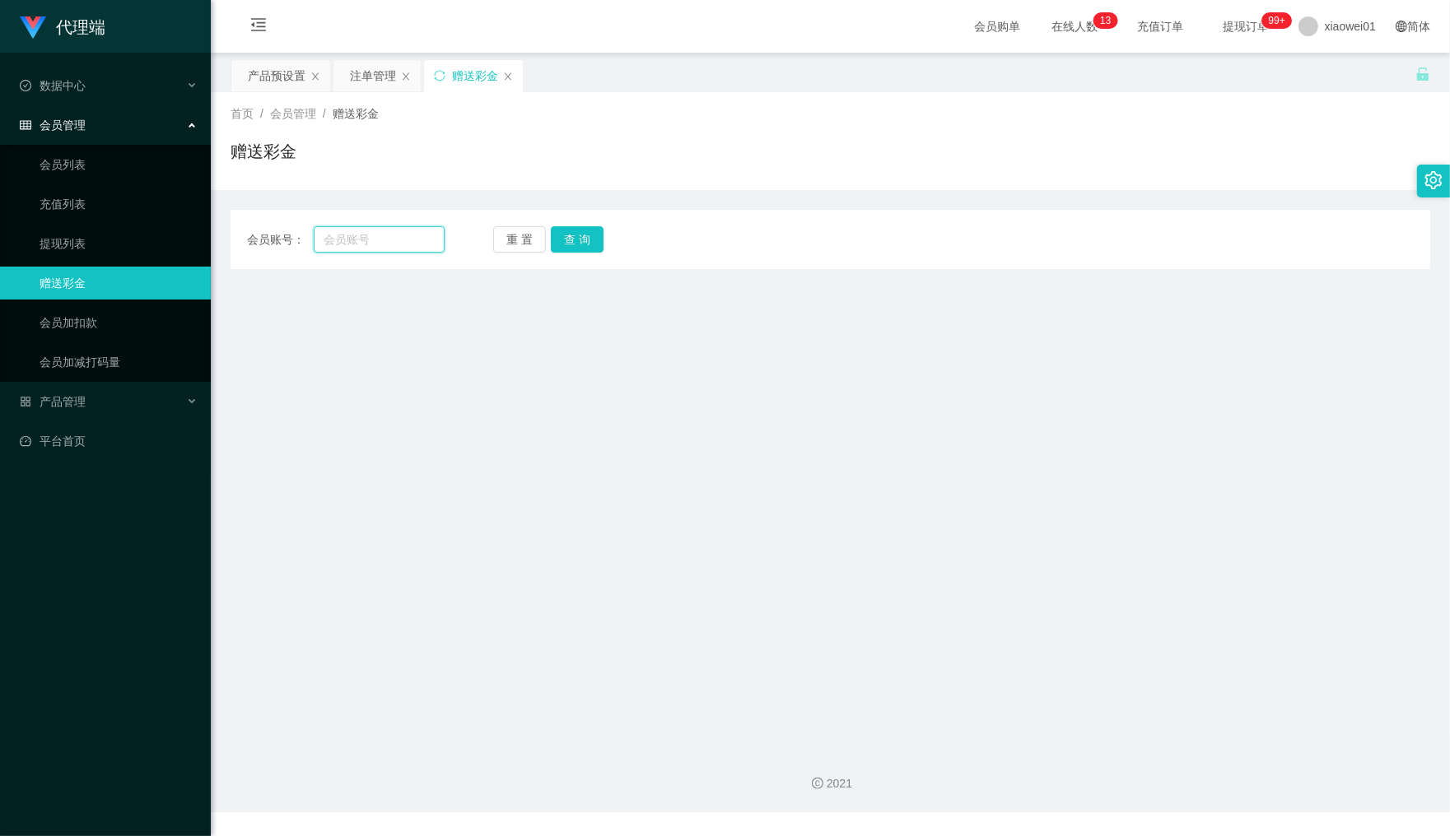
click at [387, 236] on input "text" at bounding box center [379, 239] width 130 height 26
paste input "yap0101"
type input "yap0101"
click at [569, 237] on button "查 询" at bounding box center [577, 239] width 53 height 26
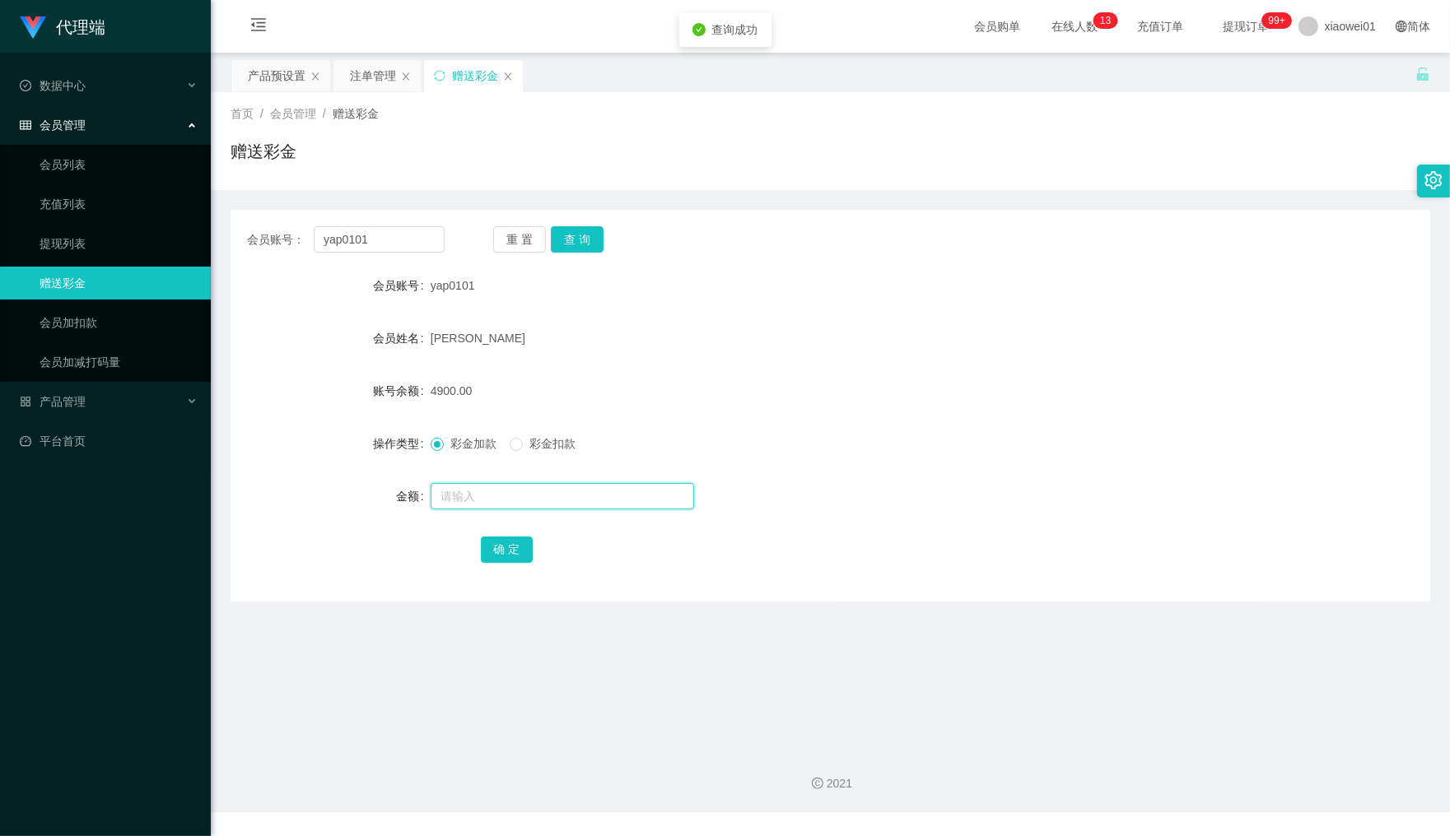
click at [455, 496] on input "text" at bounding box center [562, 496] width 263 height 26
type input "3000"
drag, startPoint x: 506, startPoint y: 543, endPoint x: 1344, endPoint y: 2, distance: 997.5
click at [1121, 193] on div "会员账号： yap0101 重 置 查 询 会员账号 yap0101 会员姓名 Yap Lin Yi 账号余额 4900.00 操作类型 彩金加款 彩金扣款 …" at bounding box center [831, 396] width 1200 height 412
click at [350, 78] on div "注单管理" at bounding box center [373, 75] width 46 height 31
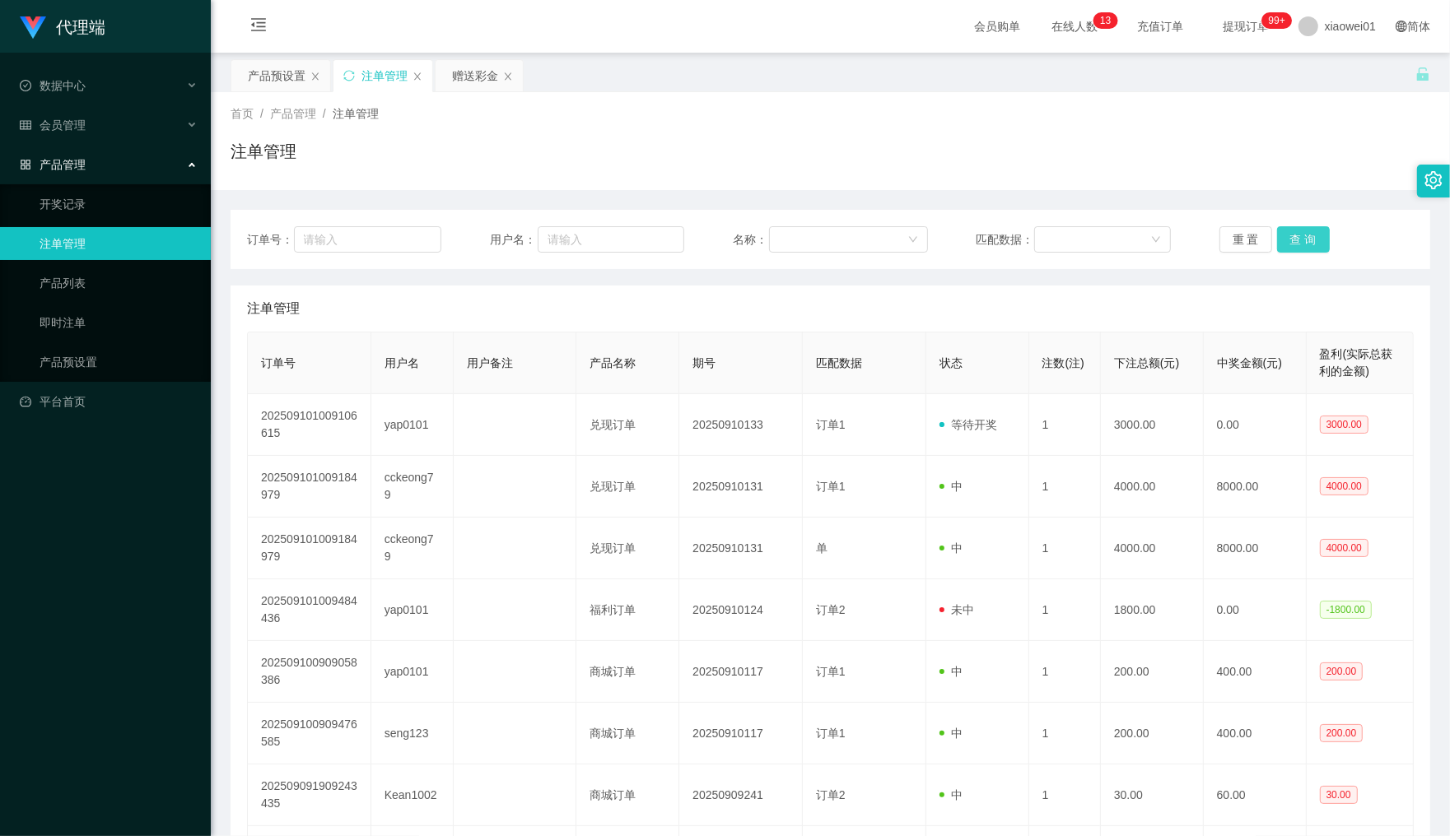
click at [1305, 239] on button "查 询" at bounding box center [1303, 239] width 53 height 26
click at [1305, 239] on div "重 置 查 询" at bounding box center [1316, 239] width 194 height 26
click at [1305, 239] on button "查 询" at bounding box center [1303, 239] width 53 height 26
click at [1305, 239] on div "重 置 查 询" at bounding box center [1316, 239] width 194 height 26
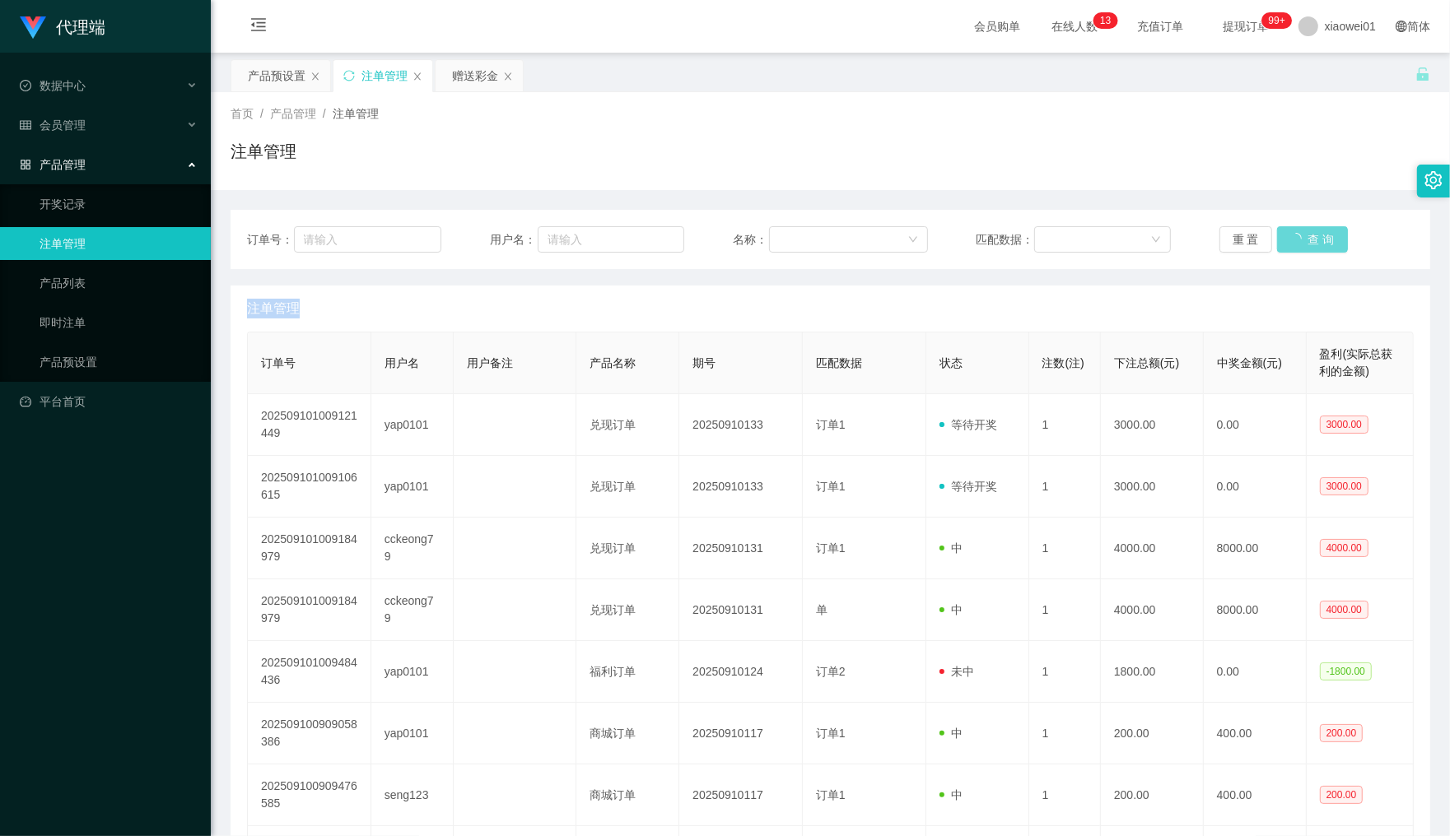
click at [1305, 239] on div "重 置 查 询" at bounding box center [1316, 239] width 194 height 26
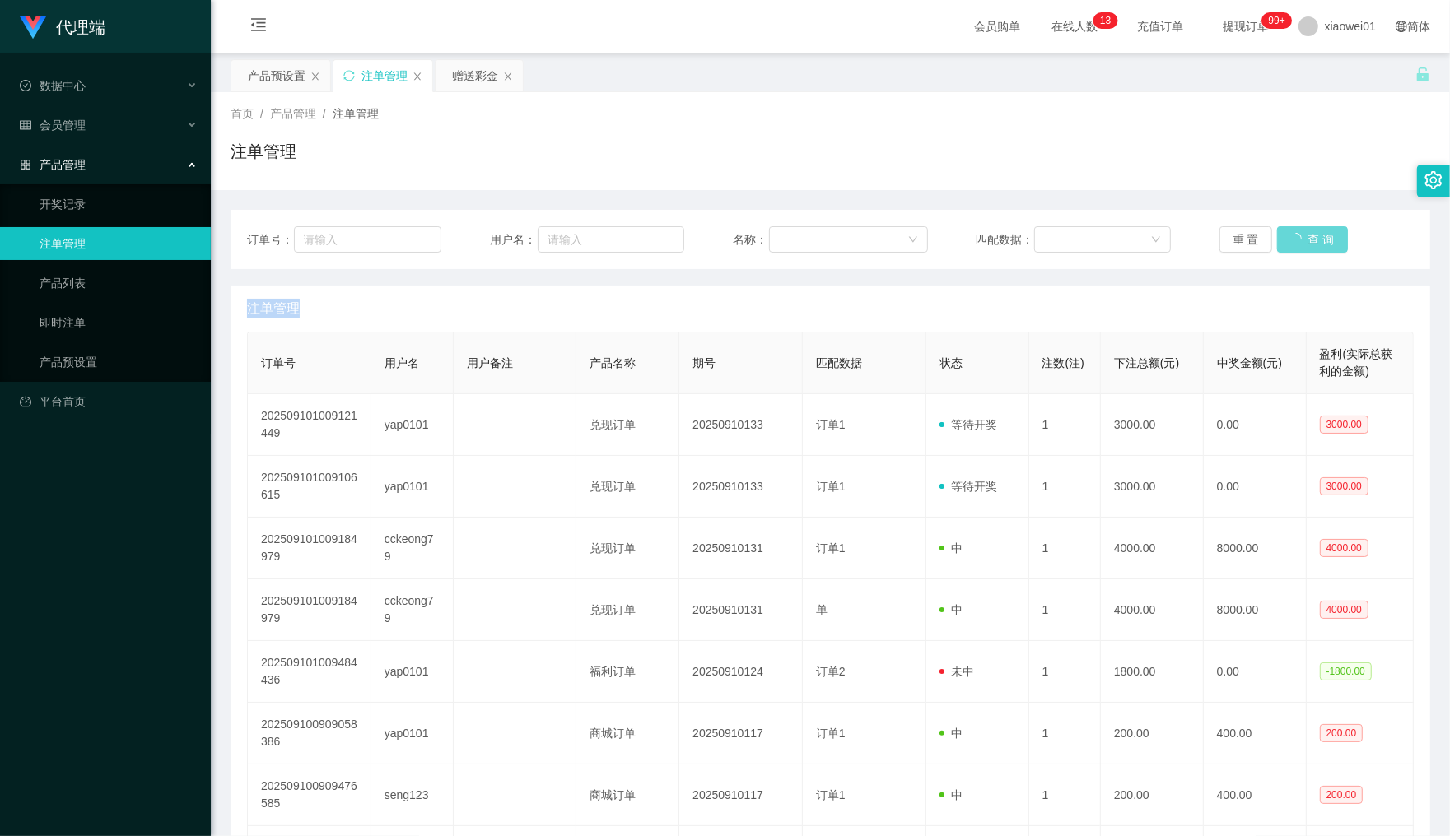
click at [1305, 239] on div "重 置 查 询" at bounding box center [1316, 239] width 194 height 26
click at [1294, 236] on button "查 询" at bounding box center [1303, 239] width 53 height 26
click at [1294, 236] on div "重 置 查 询" at bounding box center [1316, 239] width 194 height 26
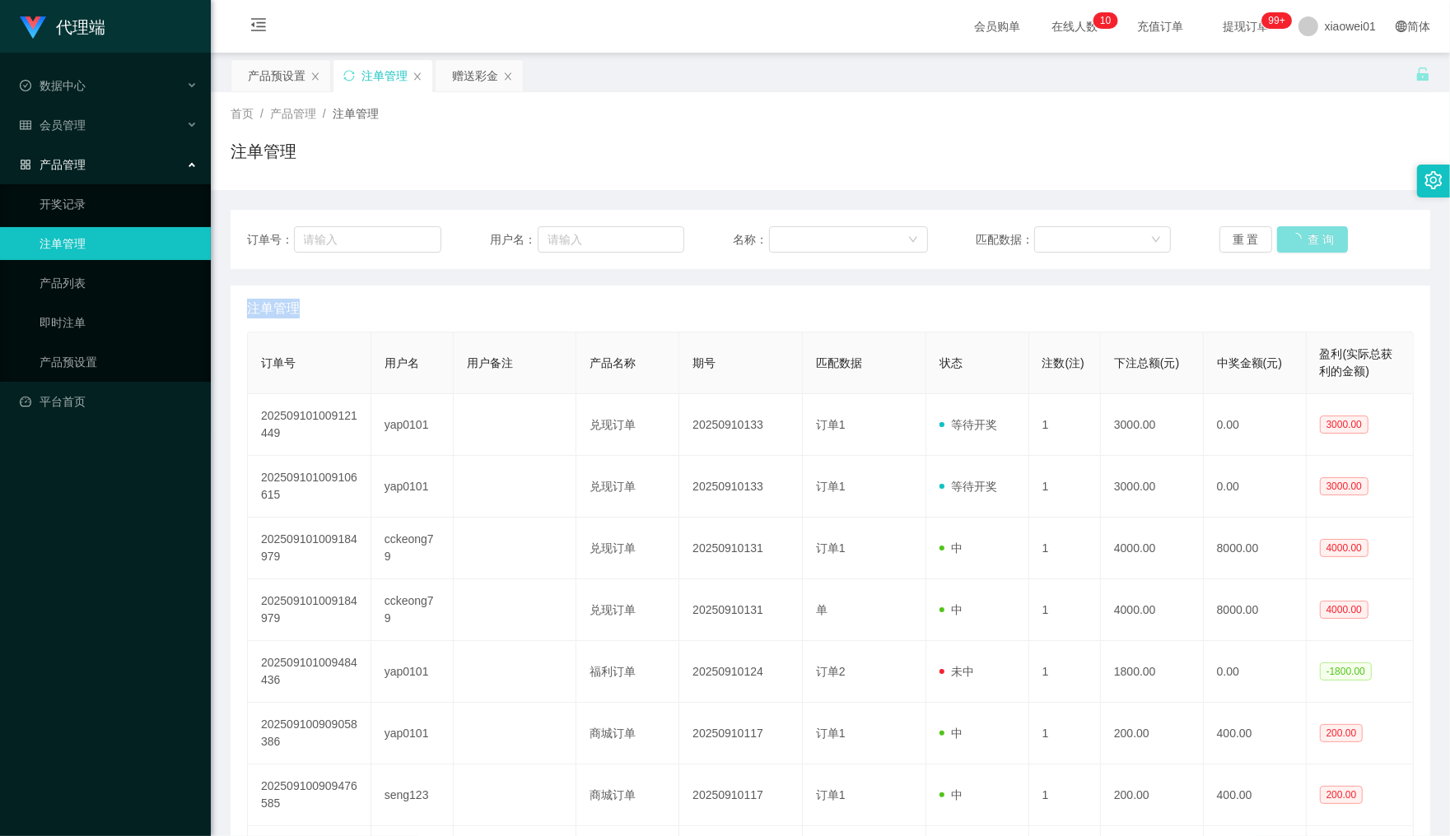
click at [1294, 236] on button "查 询" at bounding box center [1312, 239] width 71 height 26
click at [1294, 236] on div "重 置 查 询" at bounding box center [1316, 239] width 194 height 26
click at [1294, 236] on button "查 询" at bounding box center [1303, 239] width 53 height 26
click at [1294, 236] on div "重 置 查 询" at bounding box center [1316, 239] width 194 height 26
click at [1294, 236] on button "查 询" at bounding box center [1303, 239] width 53 height 26
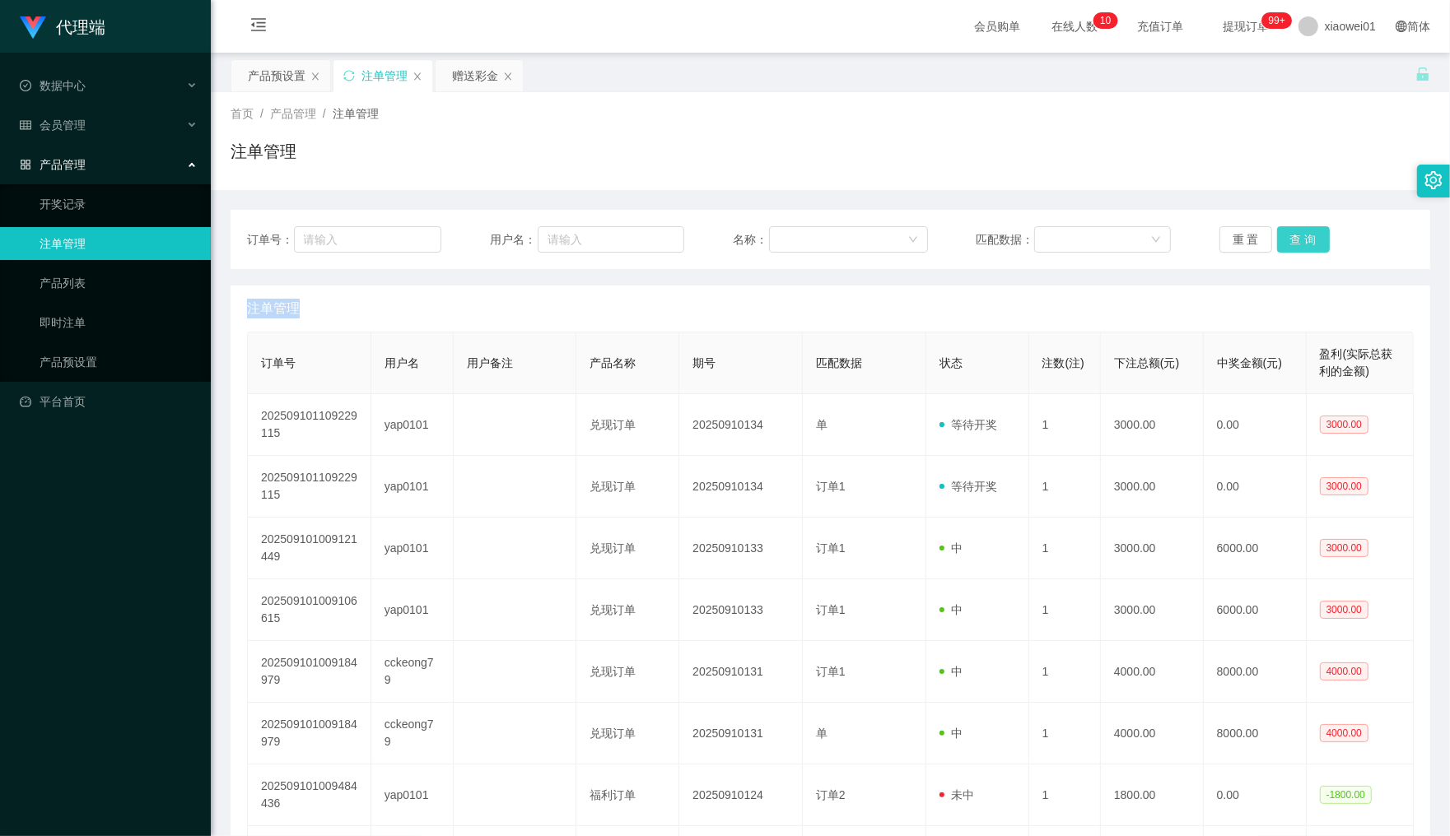
click at [1294, 236] on div "重 置 查 询" at bounding box center [1316, 239] width 194 height 26
click at [1294, 236] on button "查 询" at bounding box center [1303, 239] width 53 height 26
click at [1294, 236] on div "重 置 查 询" at bounding box center [1316, 239] width 194 height 26
click at [1294, 236] on button "查 询" at bounding box center [1303, 239] width 53 height 26
click at [1294, 236] on div "重 置 查 询" at bounding box center [1316, 239] width 194 height 26
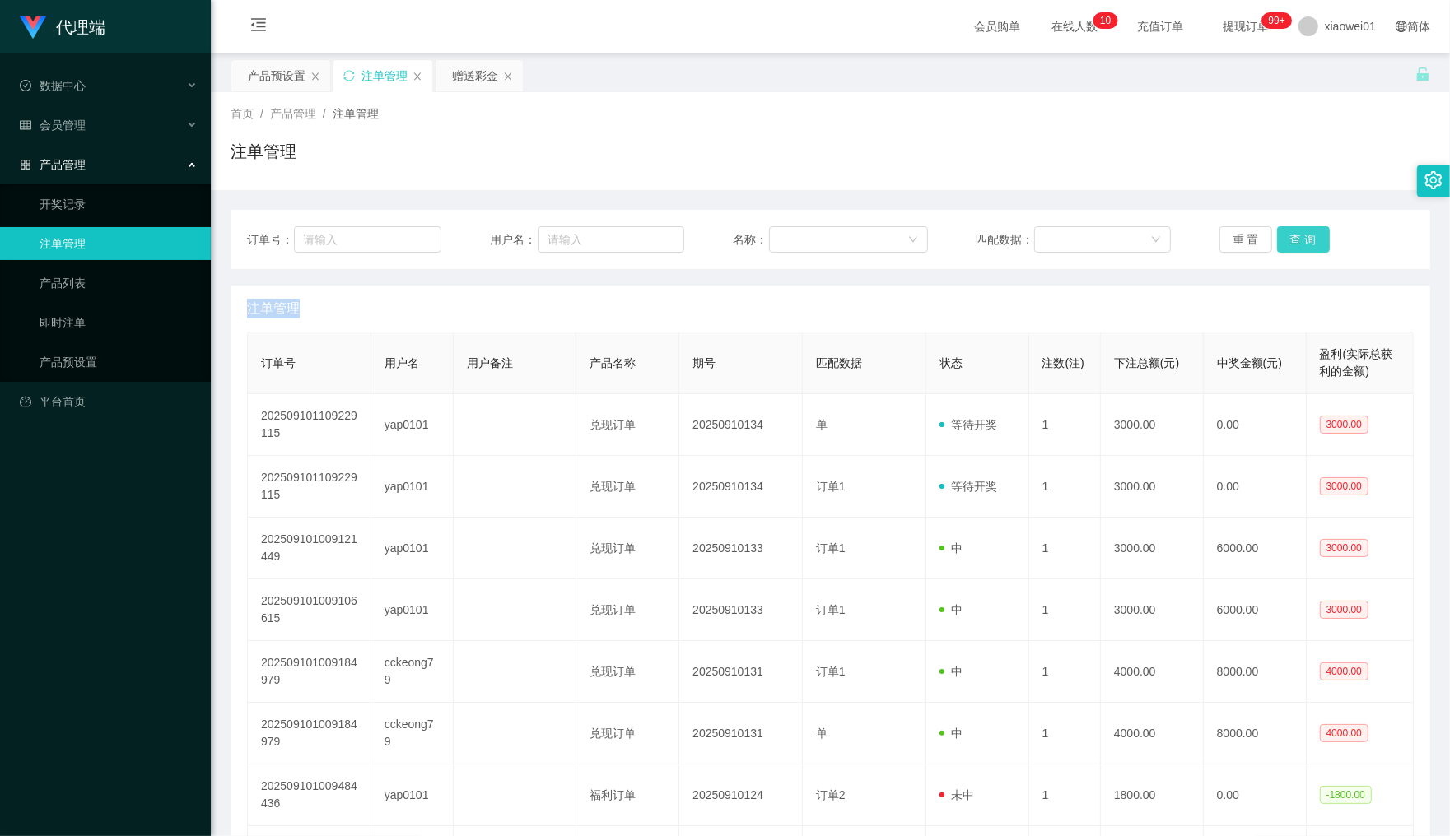
click at [1294, 236] on button "查 询" at bounding box center [1303, 239] width 53 height 26
click at [1294, 236] on div "重 置 查 询" at bounding box center [1316, 239] width 194 height 26
click at [77, 133] on div "会员管理" at bounding box center [105, 125] width 211 height 33
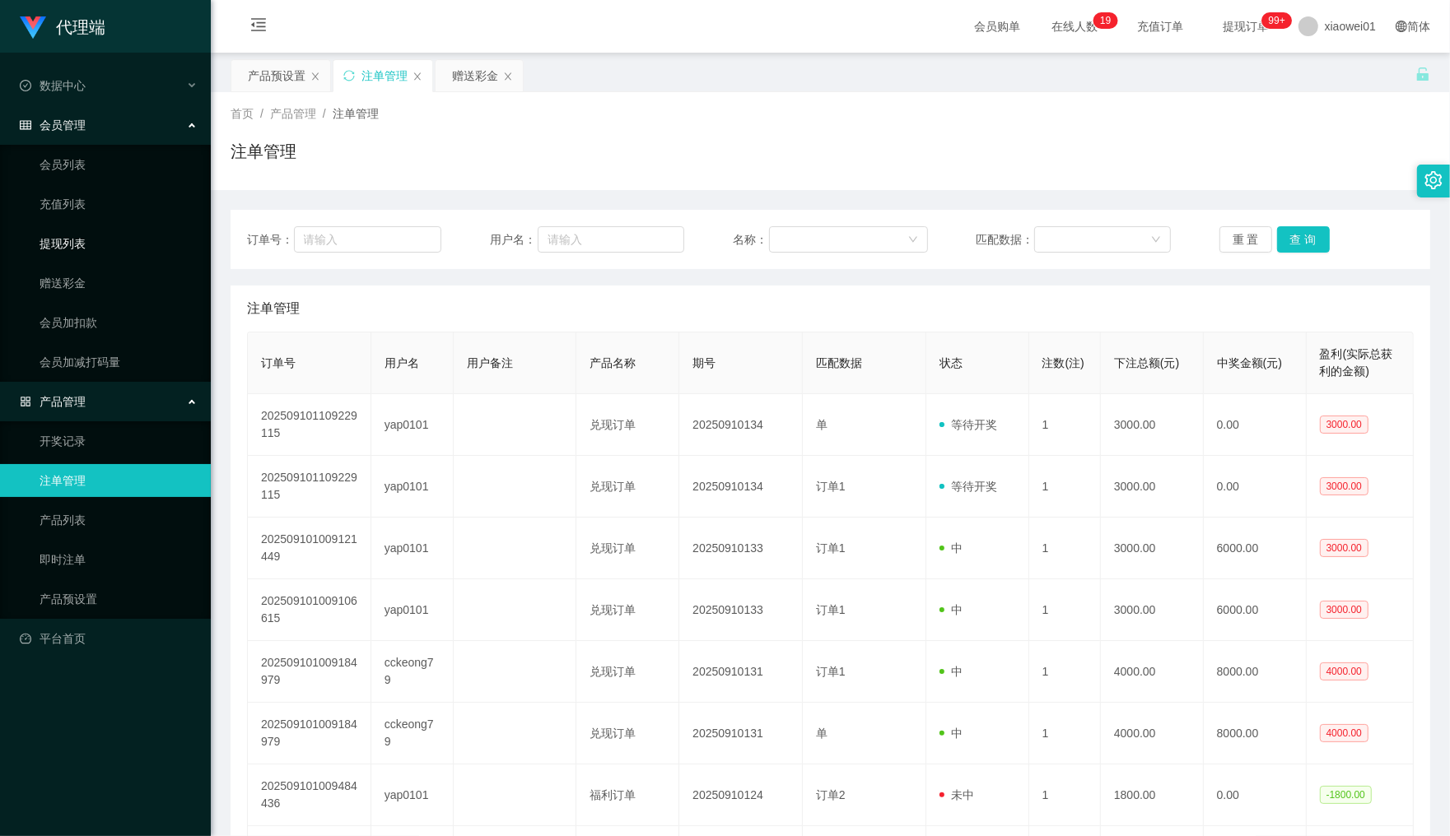
click at [70, 247] on link "提现列表" at bounding box center [119, 243] width 158 height 33
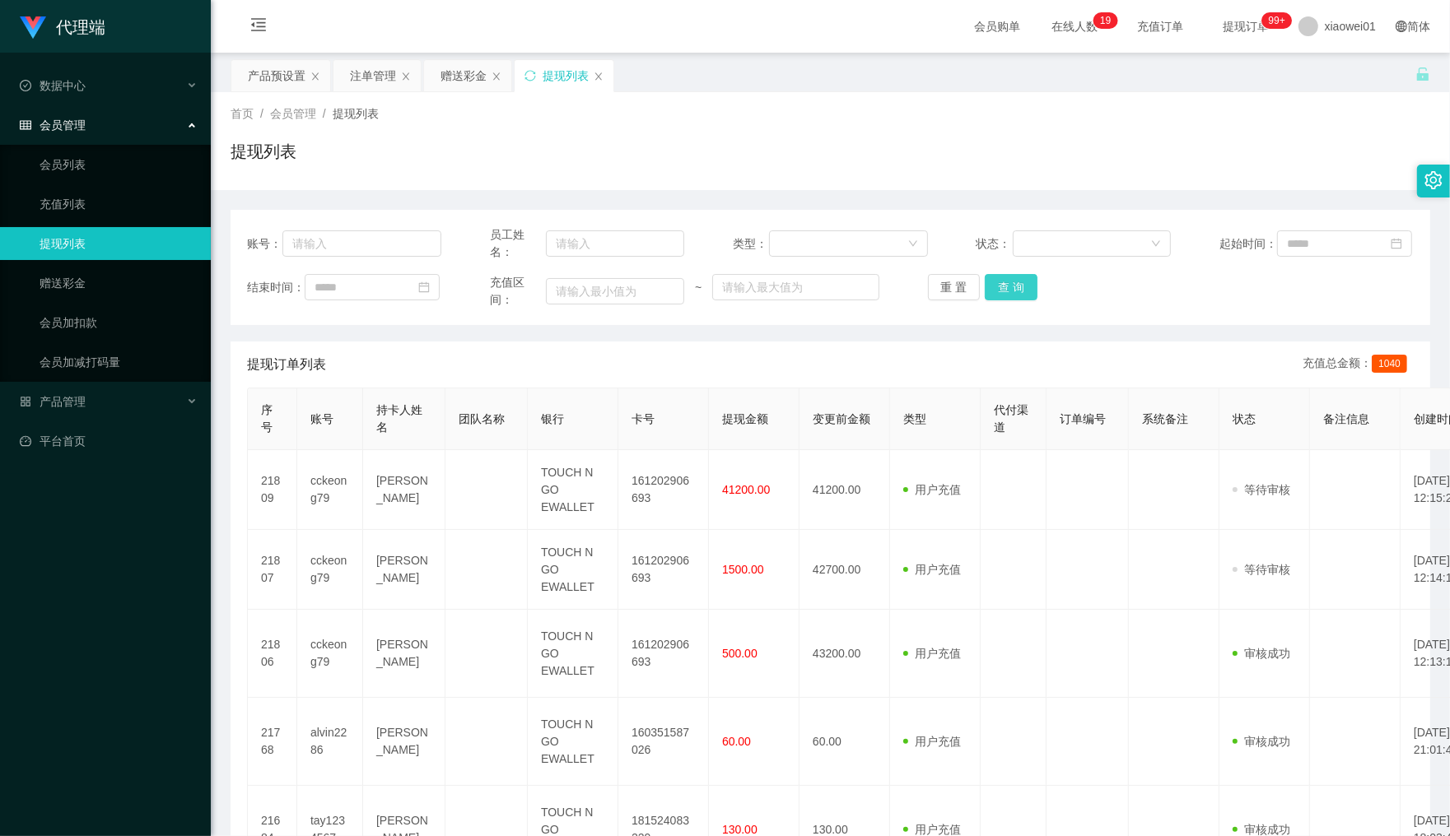
click at [1001, 298] on button "查 询" at bounding box center [1011, 287] width 53 height 26
click at [1001, 294] on button "查 询" at bounding box center [1011, 287] width 53 height 26
click at [1001, 294] on div "重 置 查 询" at bounding box center [1025, 287] width 194 height 26
click at [1001, 294] on button "查 询" at bounding box center [1011, 287] width 53 height 26
click at [1001, 294] on div "重 置 查 询" at bounding box center [1025, 287] width 194 height 26
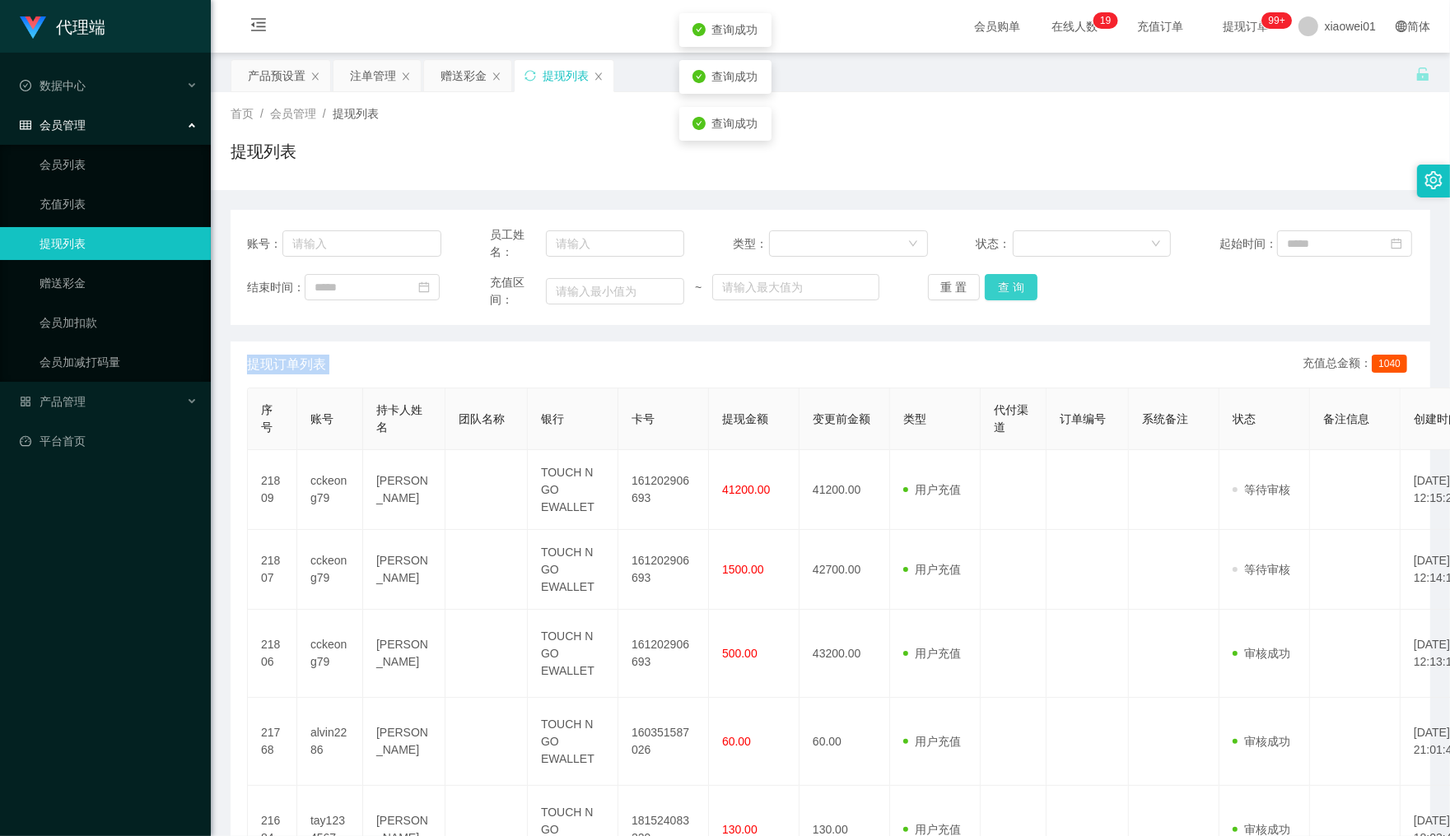
click at [1001, 294] on button "查 询" at bounding box center [1011, 287] width 53 height 26
click at [1001, 294] on div "重 置 查 询" at bounding box center [1025, 287] width 194 height 26
click at [1001, 294] on button "查 询" at bounding box center [1011, 287] width 53 height 26
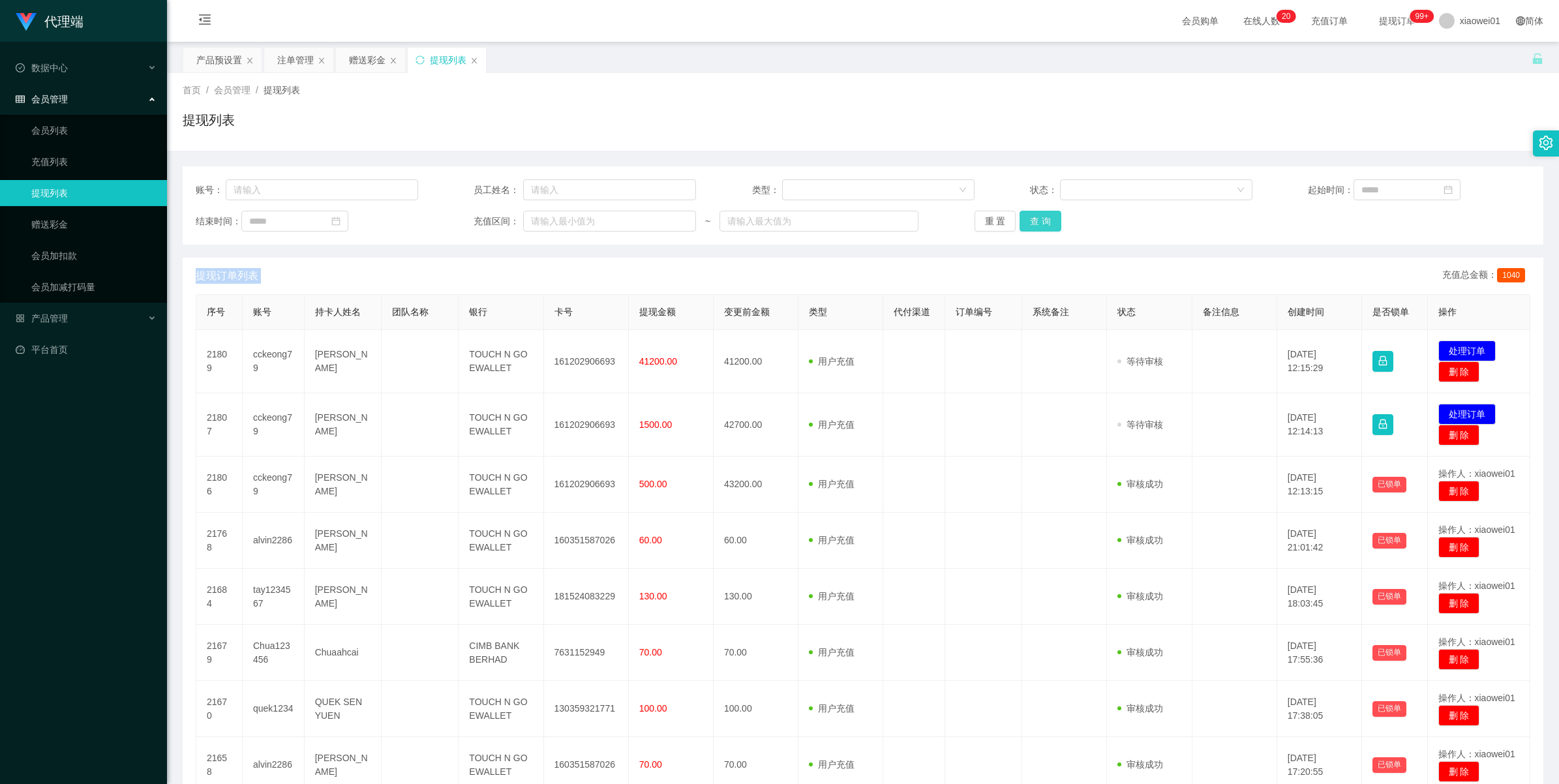
click at [1043, 219] on button "查 询" at bounding box center [1040, 221] width 42 height 21
click at [1043, 219] on div "重 置 查 询" at bounding box center [1085, 221] width 223 height 21
click at [1043, 219] on button "查 询" at bounding box center [1040, 221] width 42 height 21
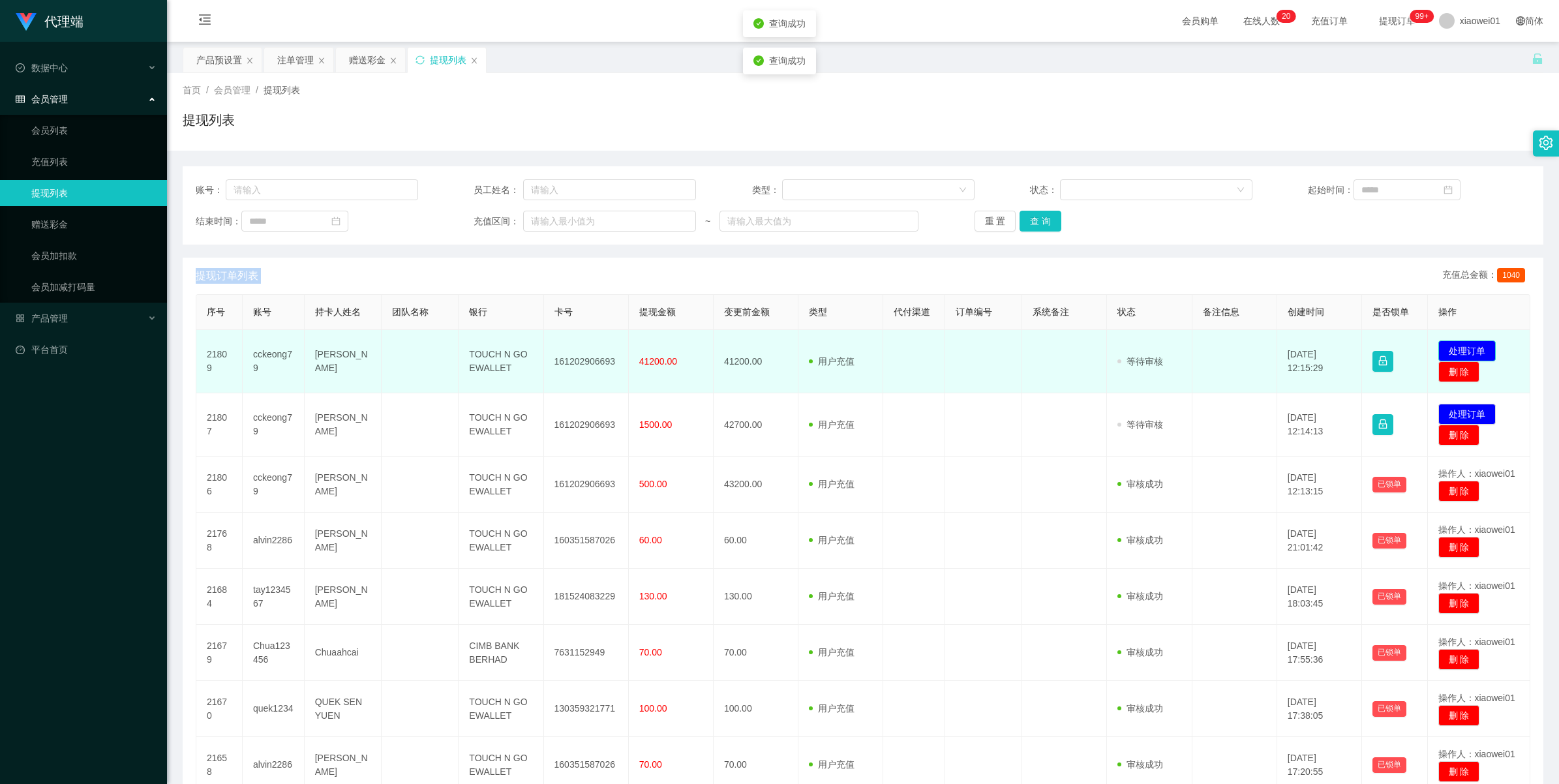
click at [1148, 343] on button "处理订单" at bounding box center [1466, 351] width 57 height 21
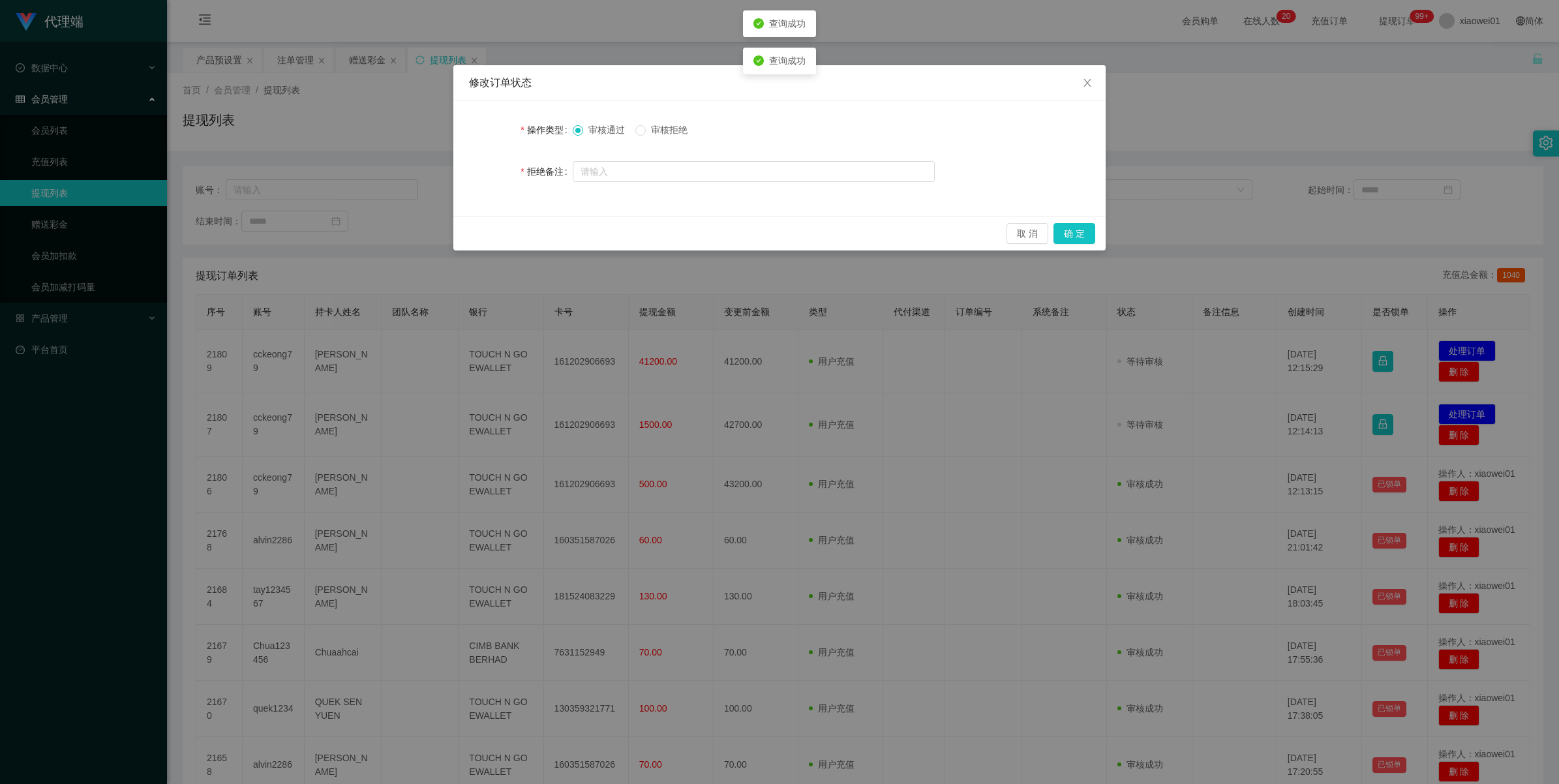
click at [654, 128] on span "审核拒绝" at bounding box center [669, 129] width 47 height 10
click at [1070, 235] on button "确 定" at bounding box center [1074, 234] width 42 height 21
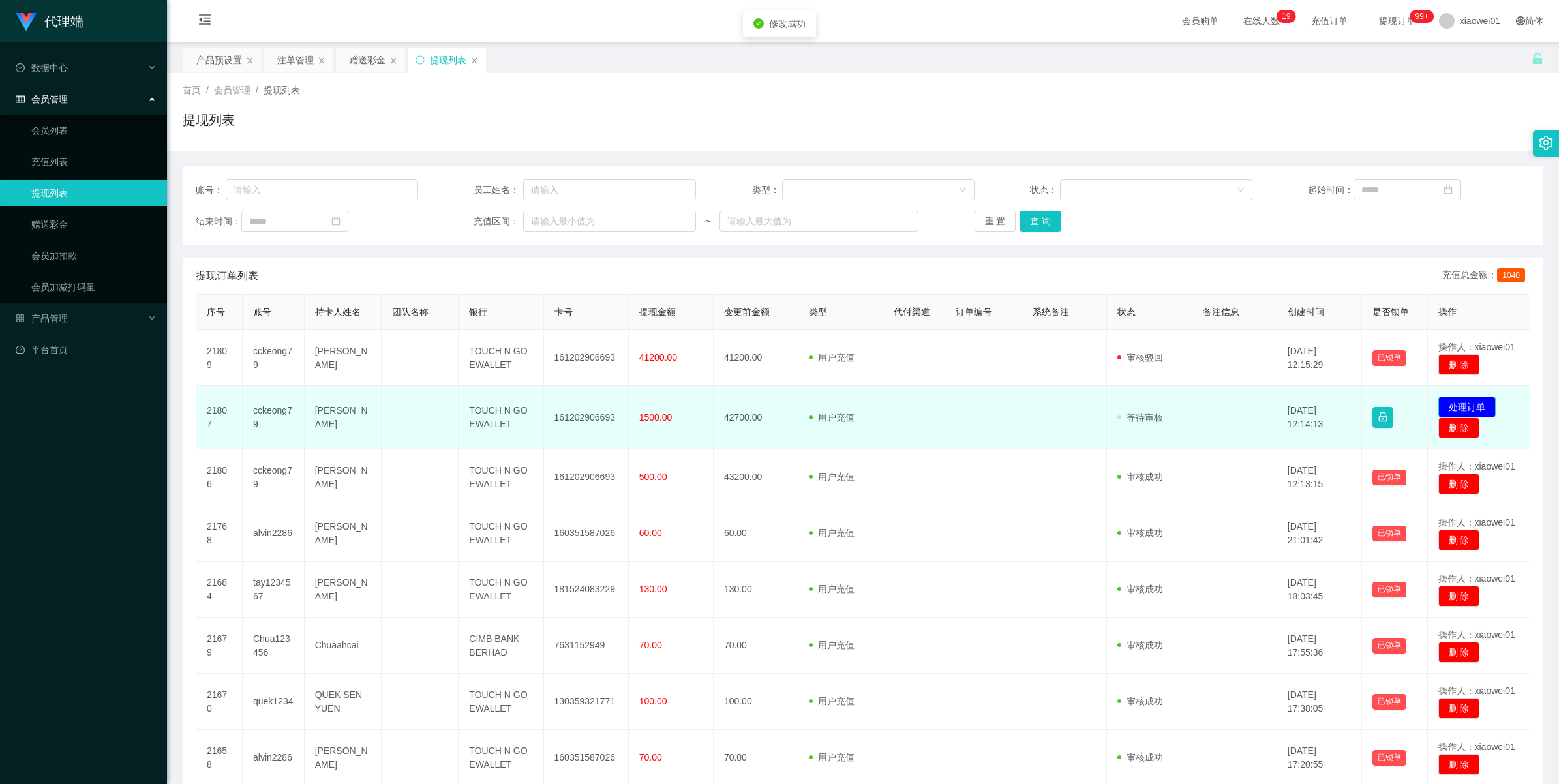
click at [1148, 405] on button "处理订单" at bounding box center [1466, 407] width 57 height 21
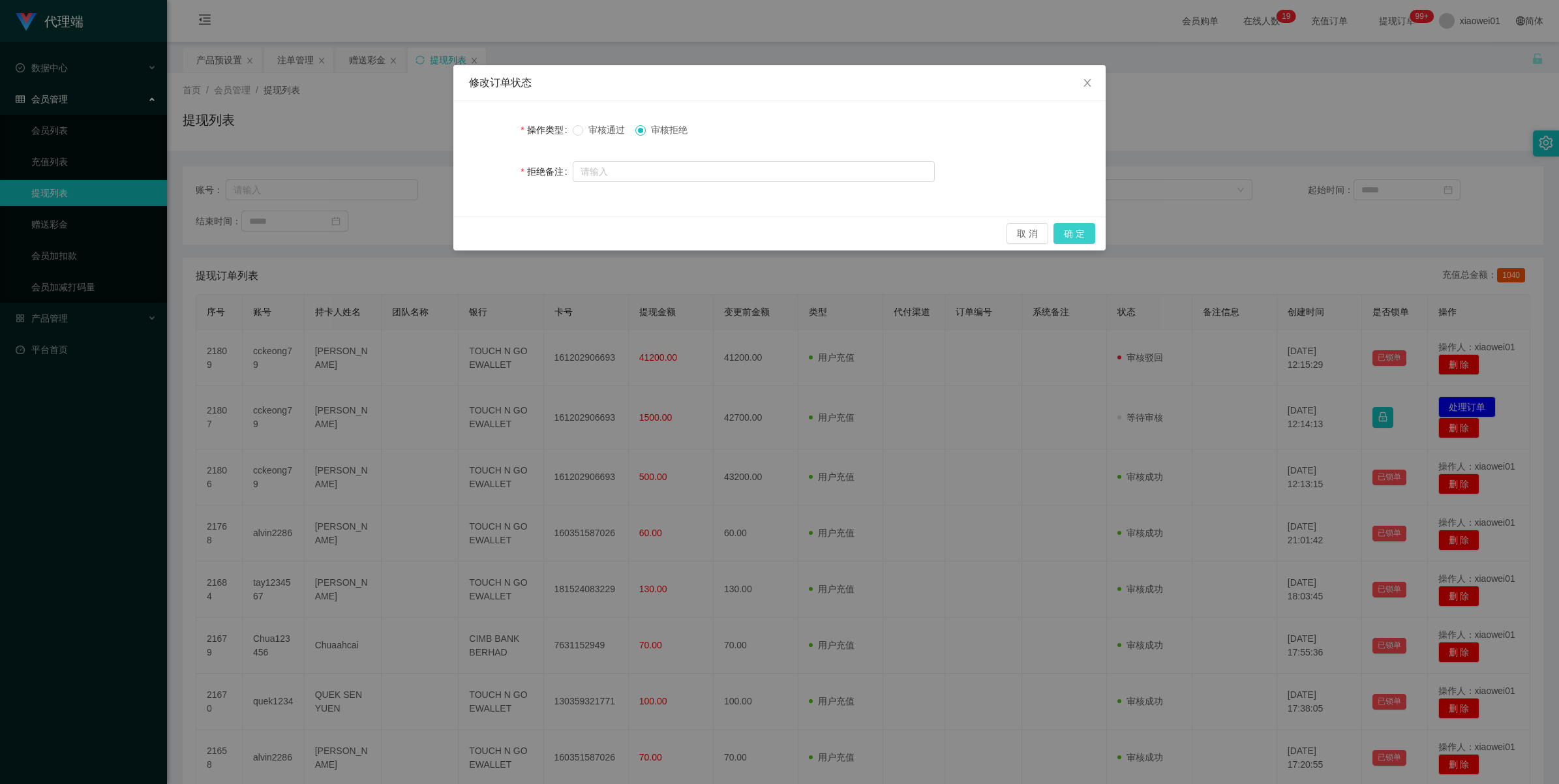
click at [1065, 231] on button "确 定" at bounding box center [1074, 234] width 42 height 21
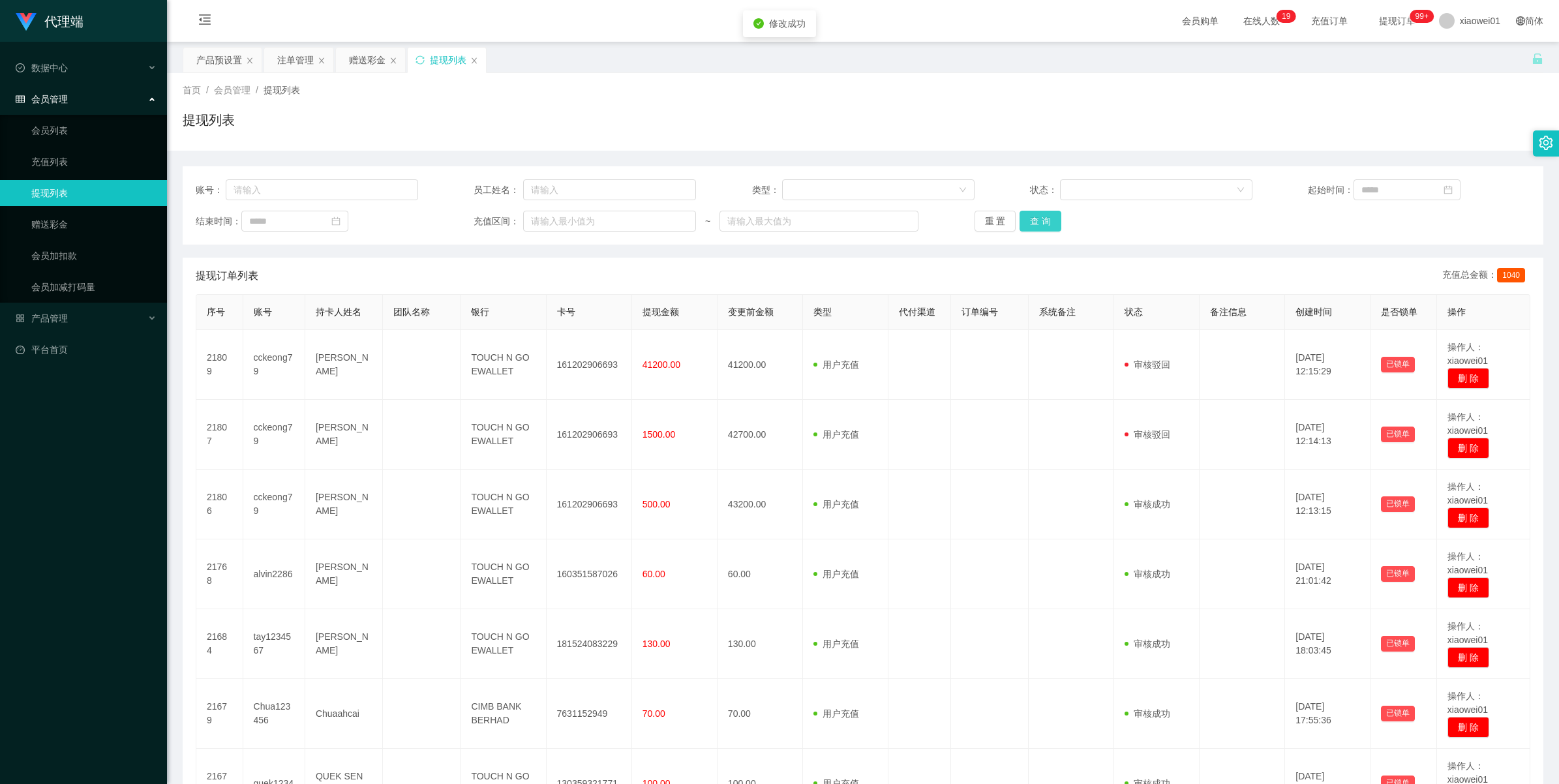
click at [1031, 216] on button "查 询" at bounding box center [1040, 221] width 42 height 21
click at [1031, 216] on div "重 置 查 询" at bounding box center [1085, 221] width 223 height 21
click at [1031, 216] on button "查 询" at bounding box center [1040, 221] width 42 height 21
click at [1031, 216] on div "重 置 查 询" at bounding box center [1085, 221] width 223 height 21
click at [1031, 216] on button "查 询" at bounding box center [1040, 221] width 42 height 21
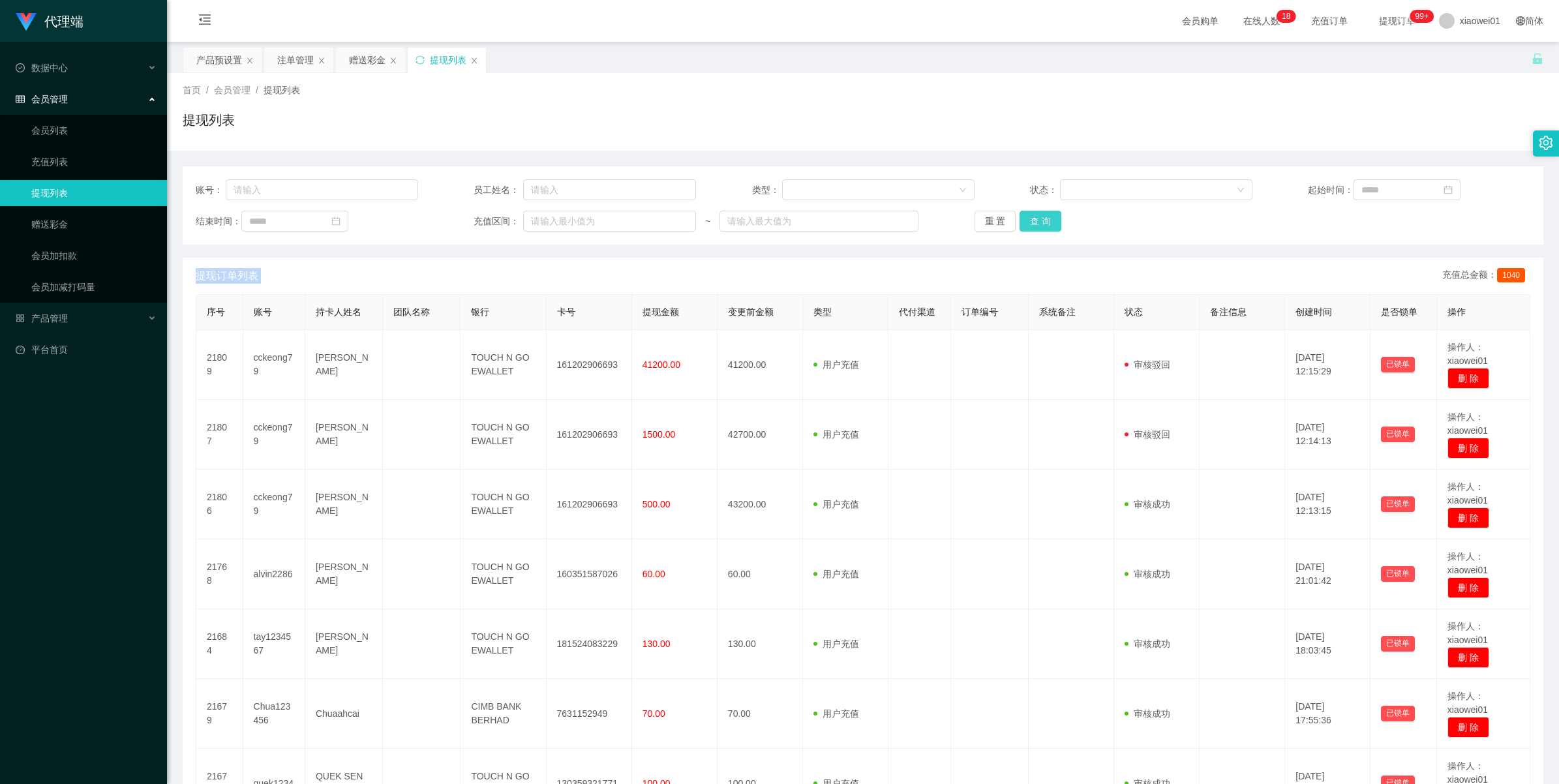
click at [1032, 215] on button "查 询" at bounding box center [1040, 221] width 42 height 21
click at [1032, 215] on div "重 置 查 询" at bounding box center [1085, 221] width 223 height 21
click at [1032, 215] on button "查 询" at bounding box center [1040, 221] width 42 height 21
click at [1032, 215] on div "重 置 查 询" at bounding box center [1085, 221] width 223 height 21
click at [1032, 215] on button "查 询" at bounding box center [1040, 221] width 42 height 21
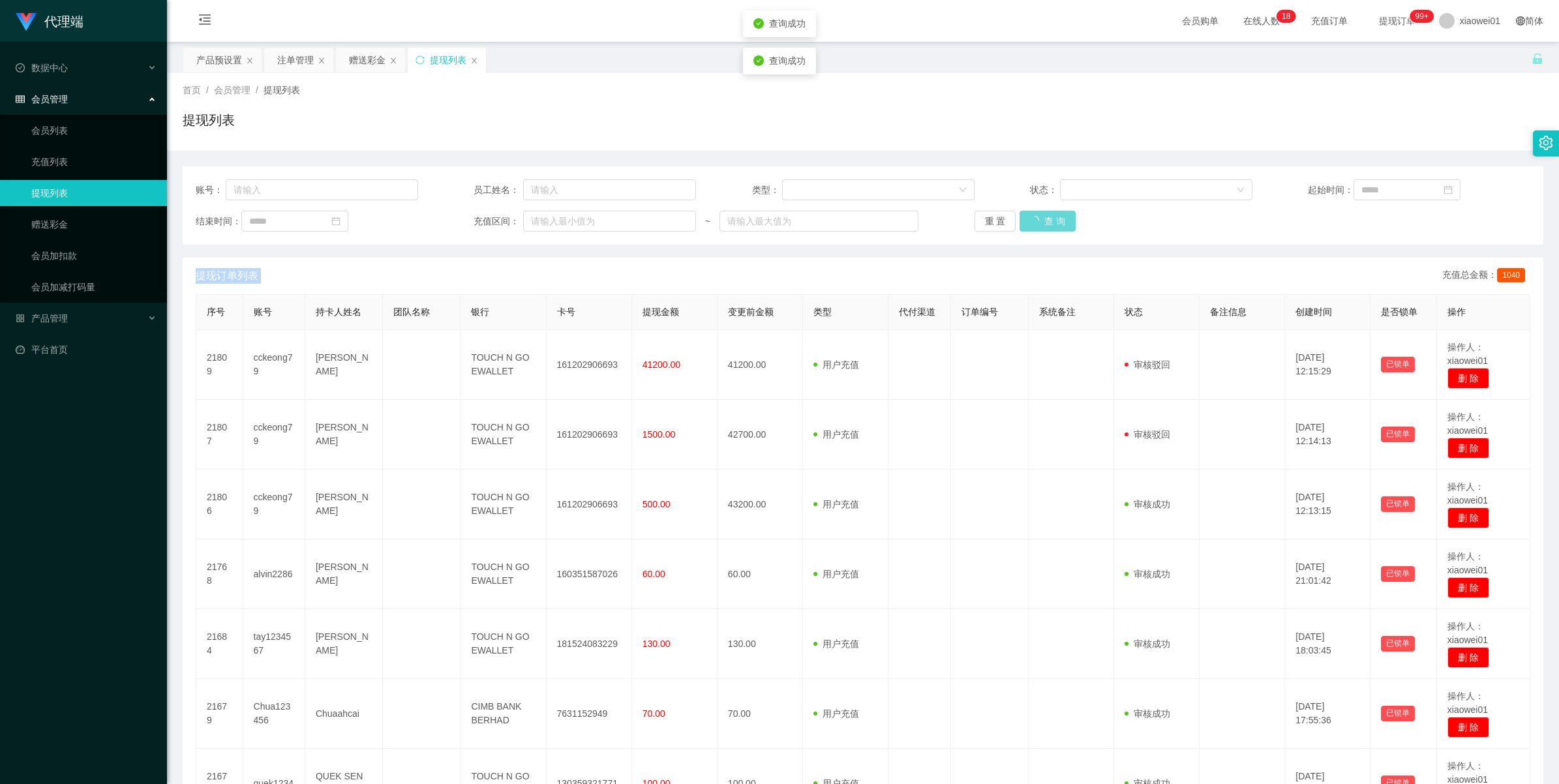
click at [1032, 215] on div "重 置 查 询" at bounding box center [1085, 221] width 223 height 21
click at [1032, 215] on button "查 询" at bounding box center [1047, 221] width 56 height 21
click at [223, 68] on div "产品预设置" at bounding box center [219, 59] width 46 height 25
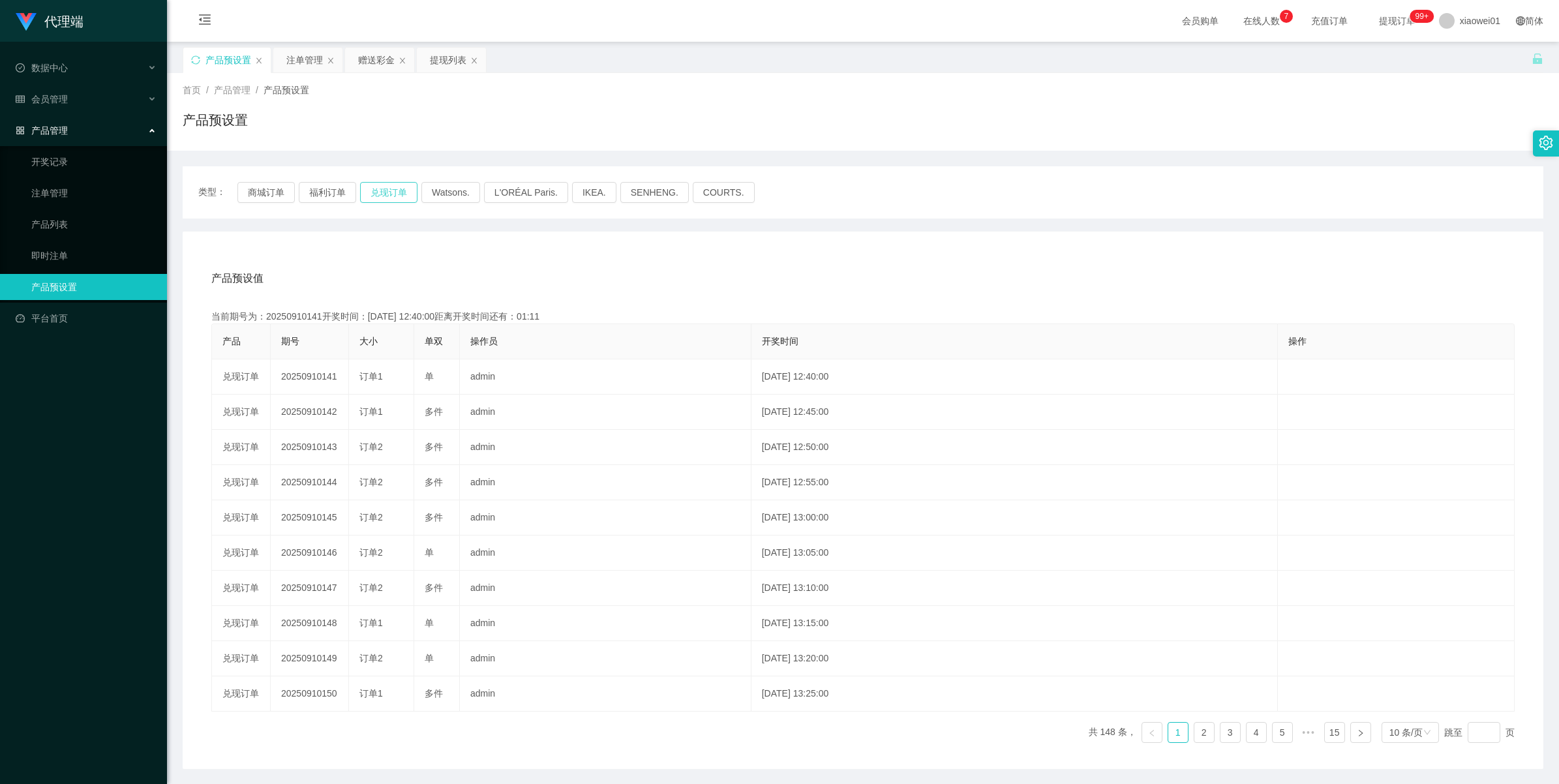
click at [393, 194] on button "兑现订单" at bounding box center [388, 192] width 57 height 21
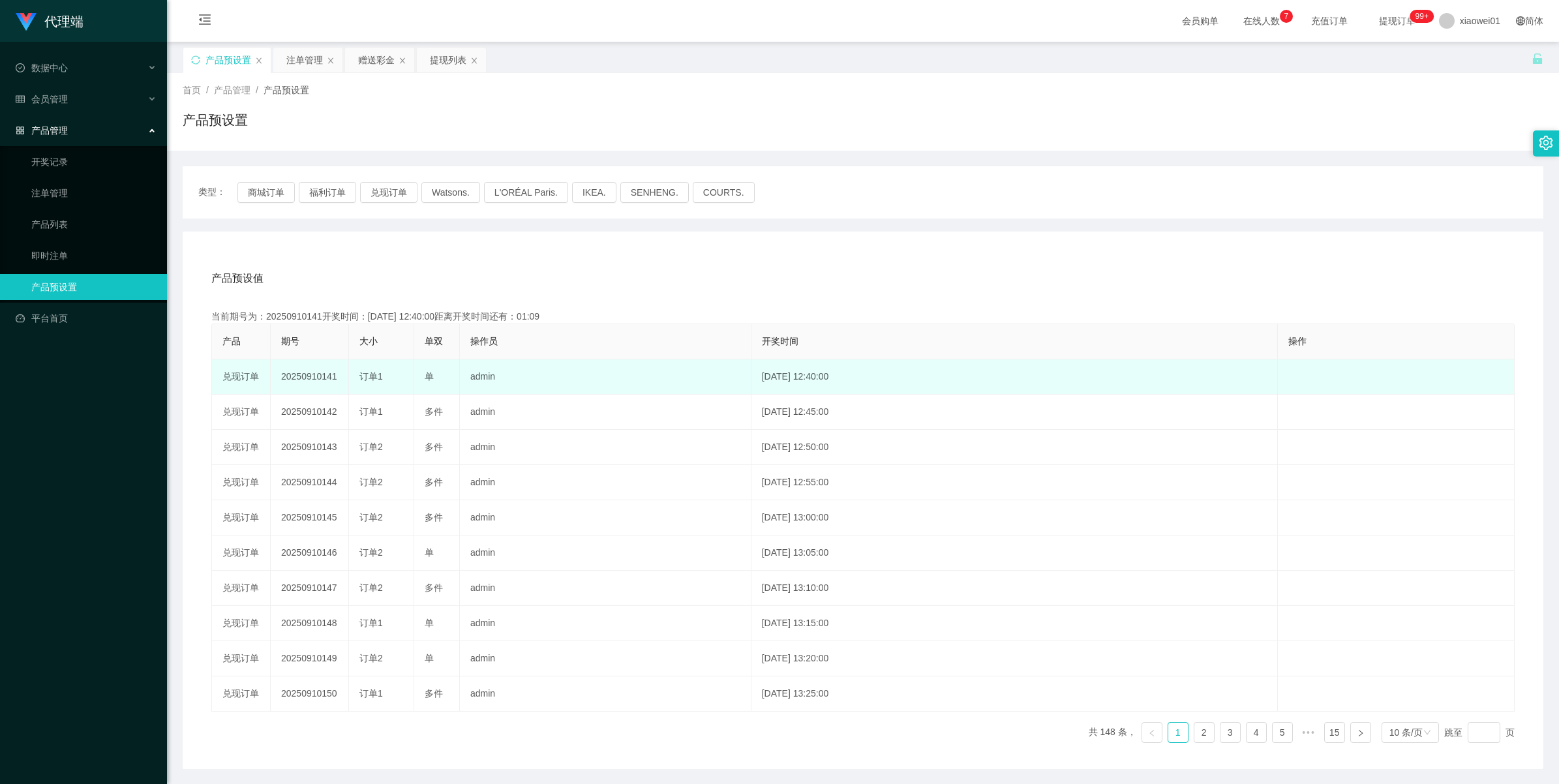
click at [307, 375] on td "20250910141" at bounding box center [310, 377] width 78 height 35
drag, startPoint x: 307, startPoint y: 375, endPoint x: 341, endPoint y: 375, distance: 34.0
click at [307, 375] on td "20250910141" at bounding box center [310, 377] width 78 height 35
copy td "20250910141"
click at [441, 52] on div "提现列表" at bounding box center [448, 59] width 36 height 25
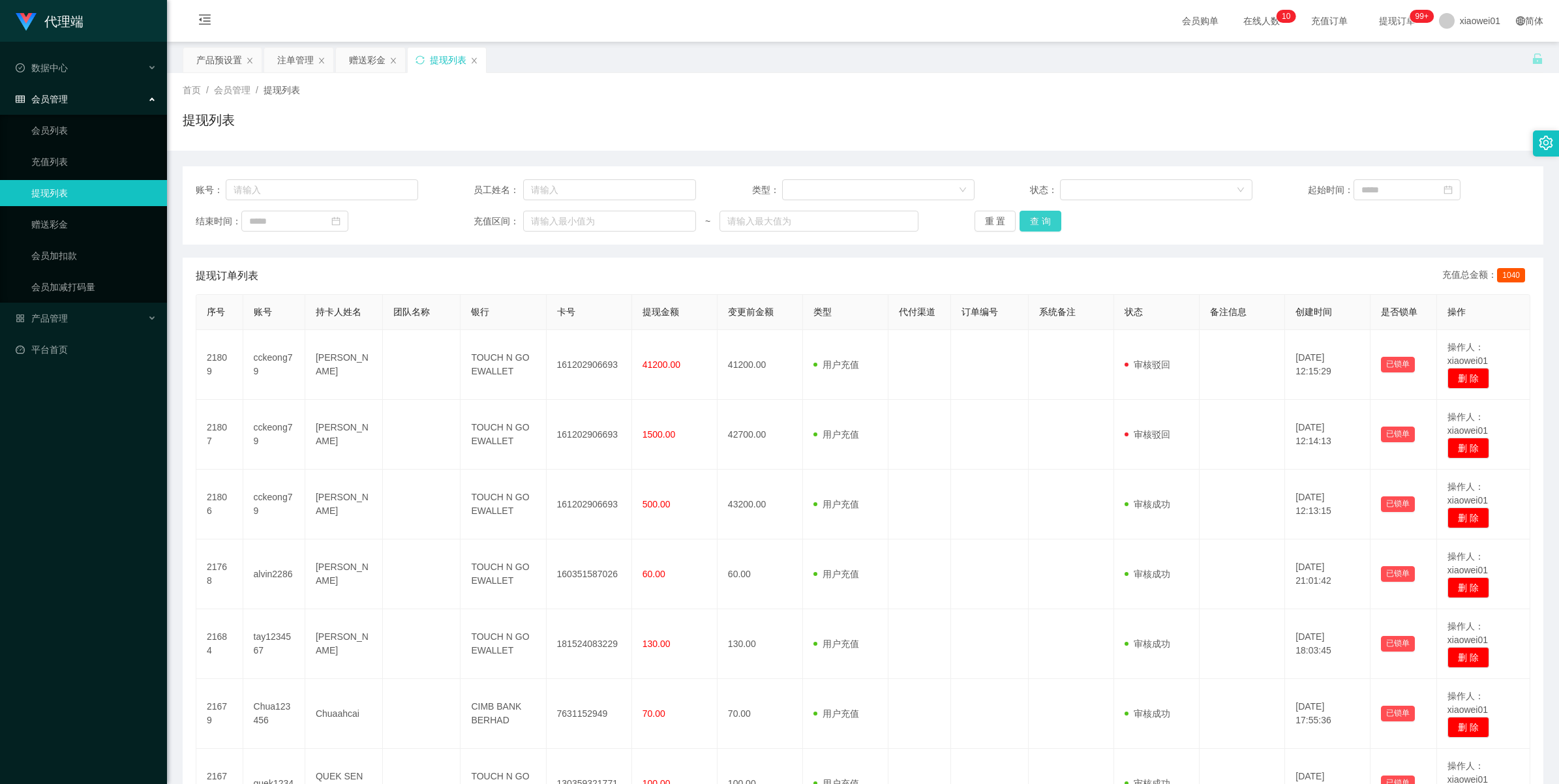
click at [1038, 219] on button "查 询" at bounding box center [1040, 221] width 42 height 21
click at [1038, 219] on div "重 置 查 询" at bounding box center [1085, 221] width 223 height 21
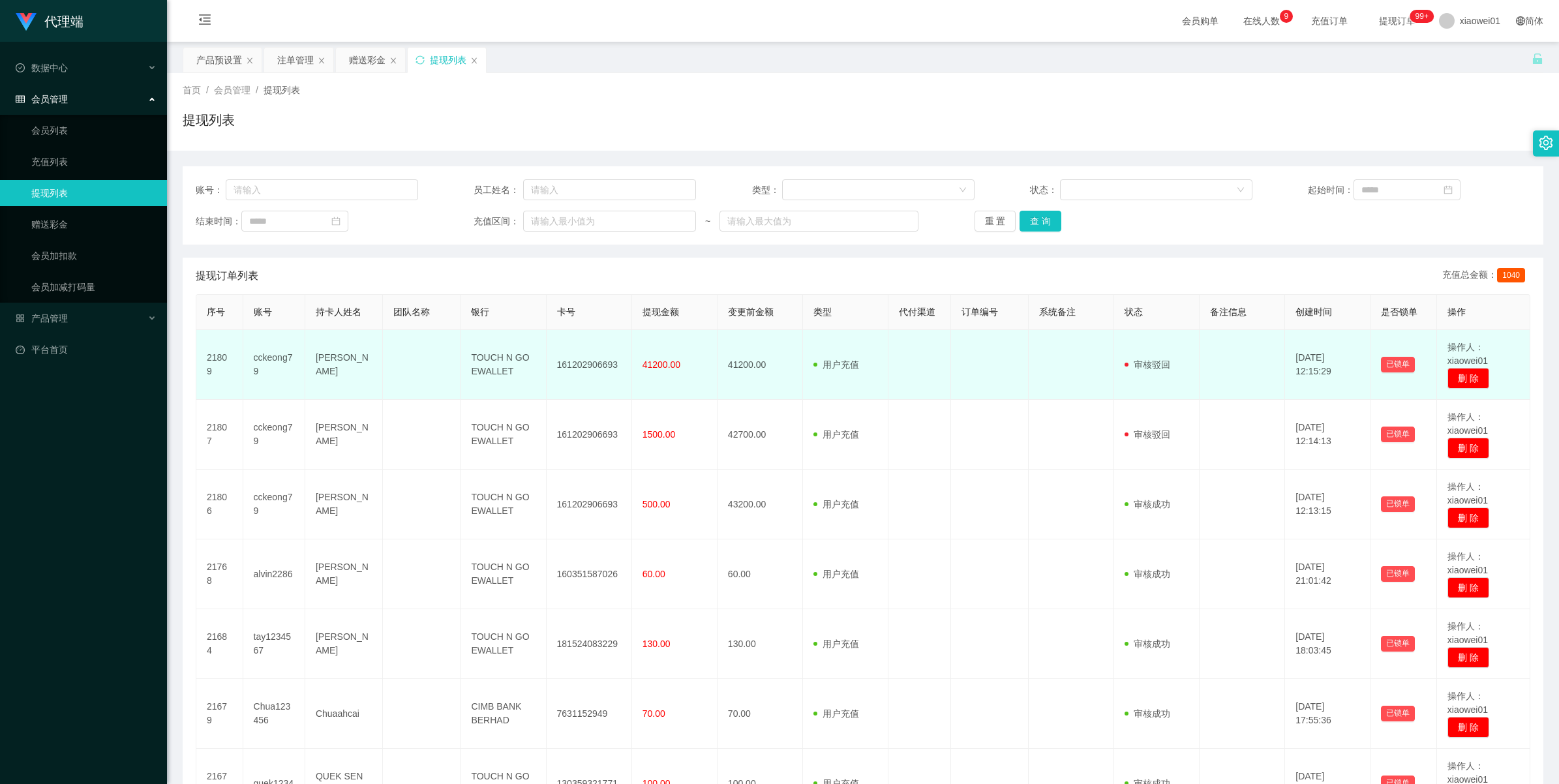
click at [1148, 366] on span "审核驳回" at bounding box center [1147, 364] width 46 height 10
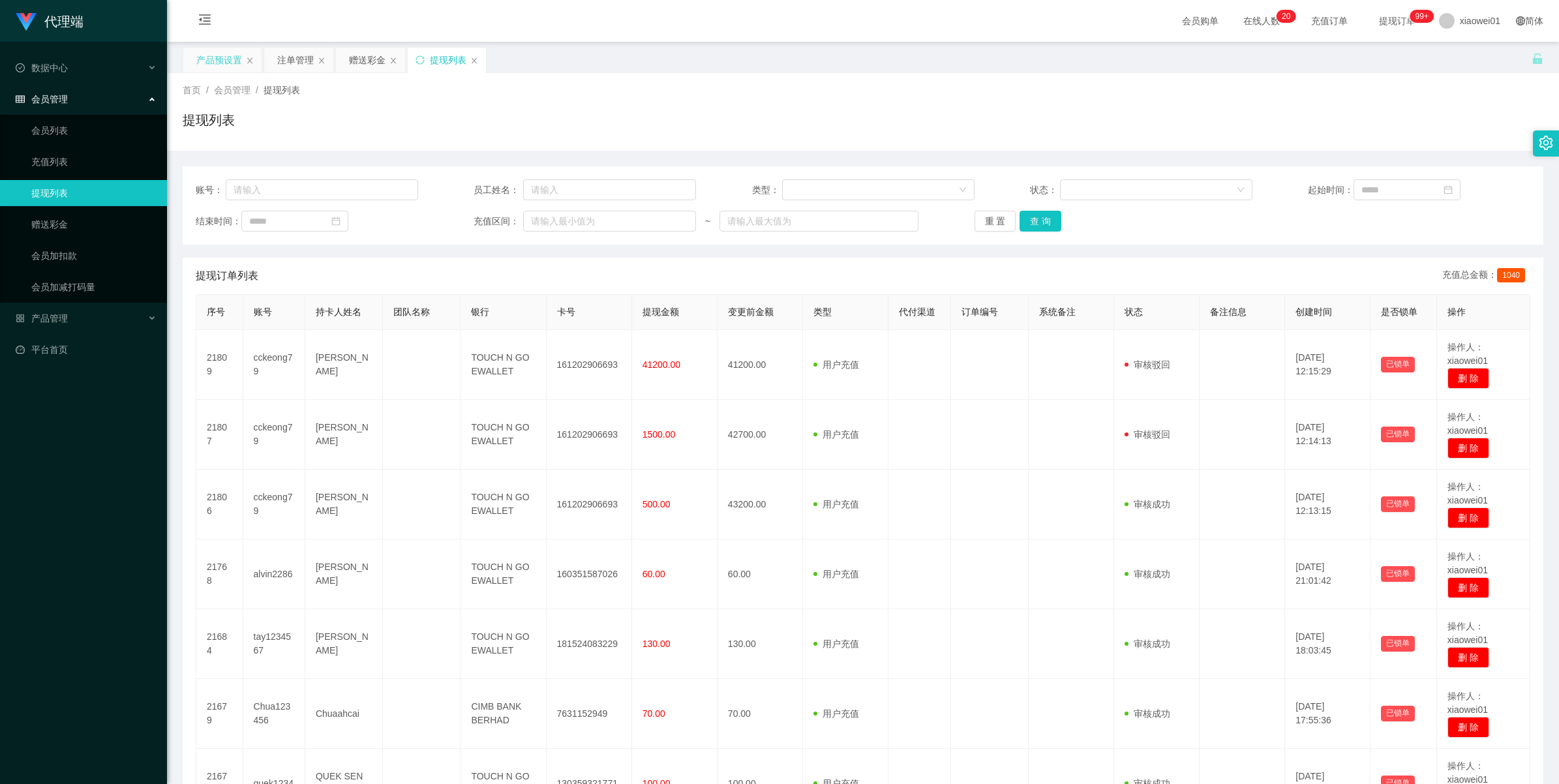
click at [227, 59] on div "产品预设置" at bounding box center [219, 59] width 46 height 25
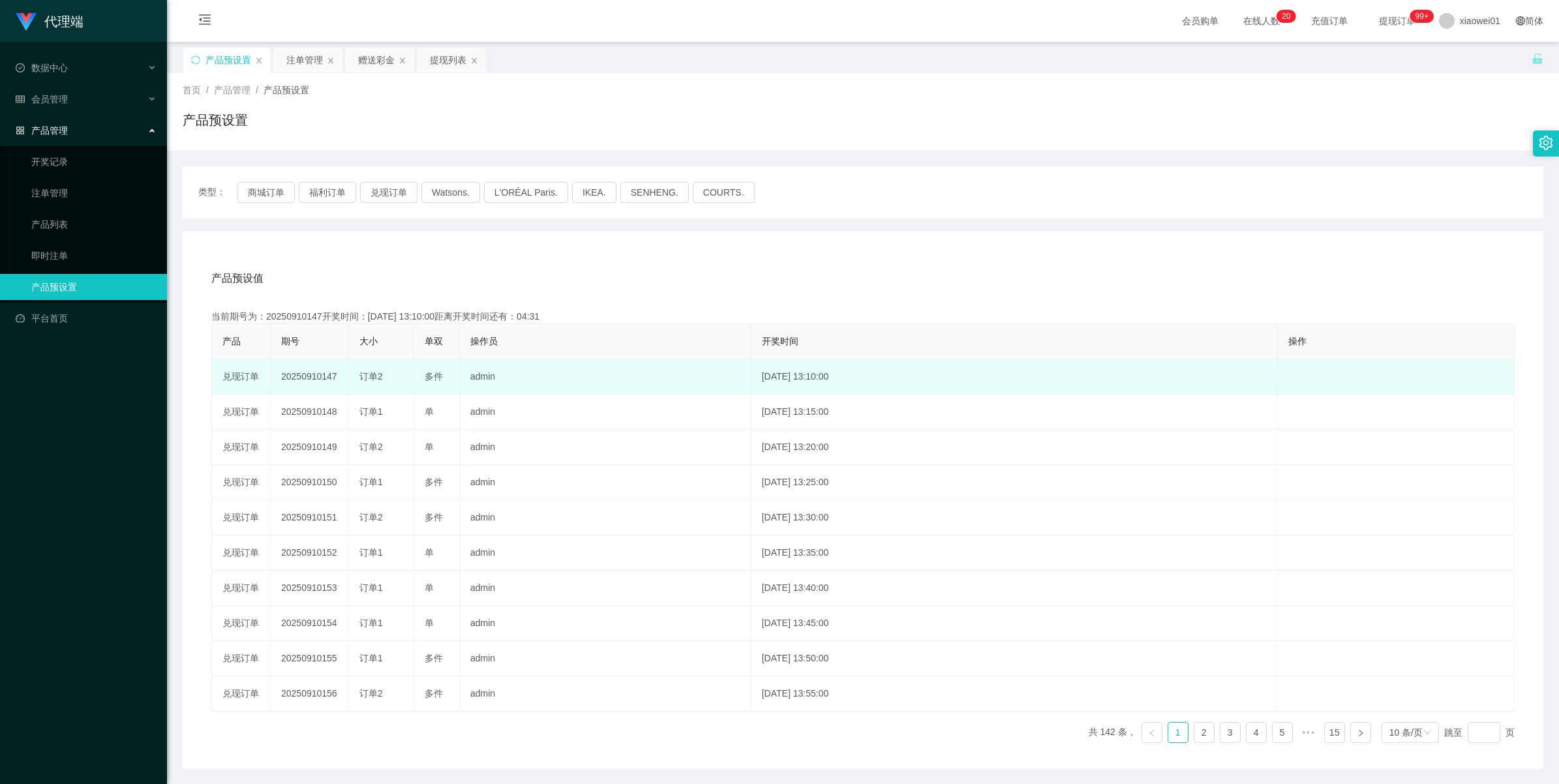
click at [304, 373] on td "20250910147" at bounding box center [310, 377] width 78 height 35
copy td "20250910147"
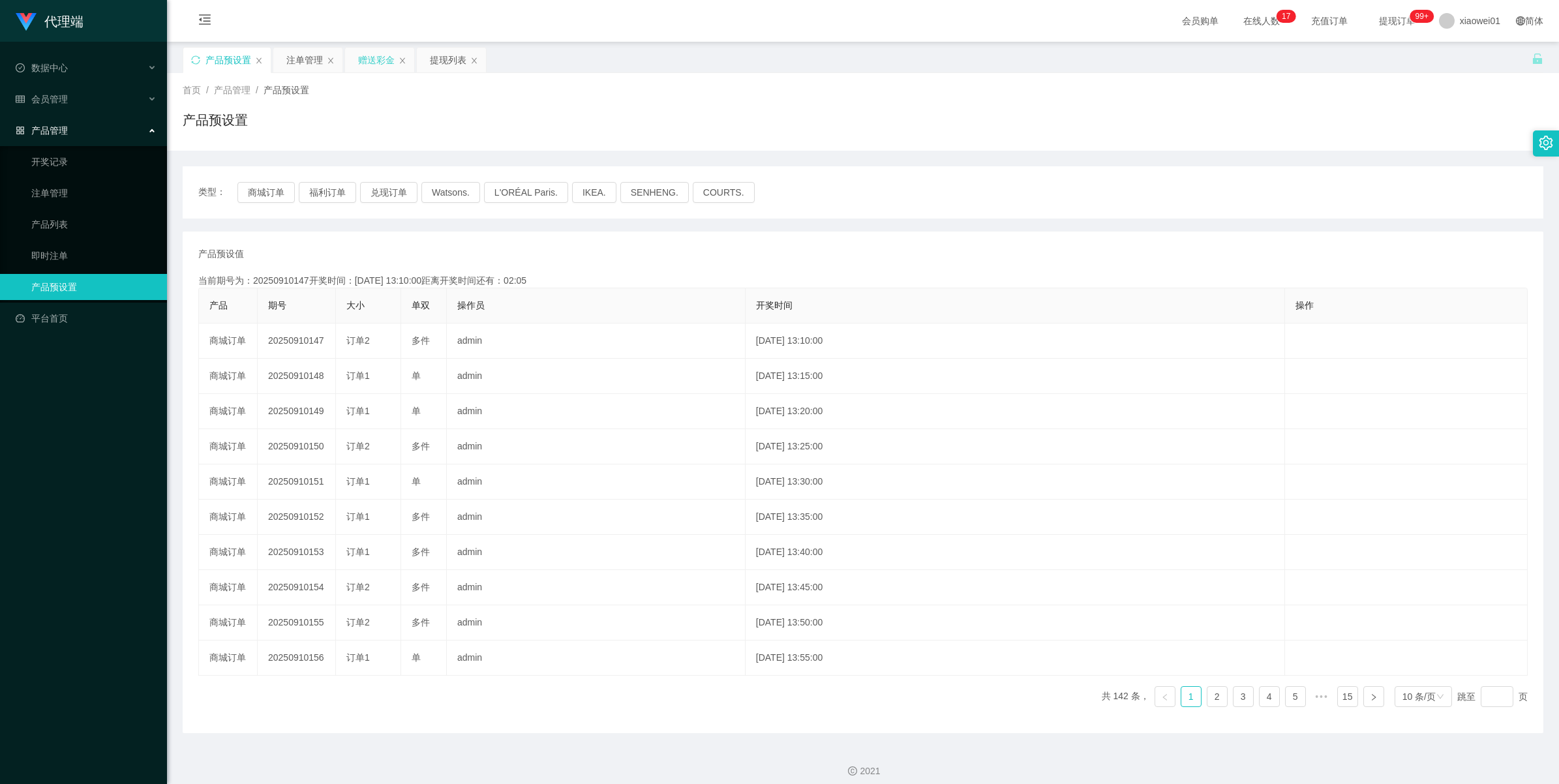
click at [383, 55] on div "赠送彩金" at bounding box center [376, 59] width 36 height 25
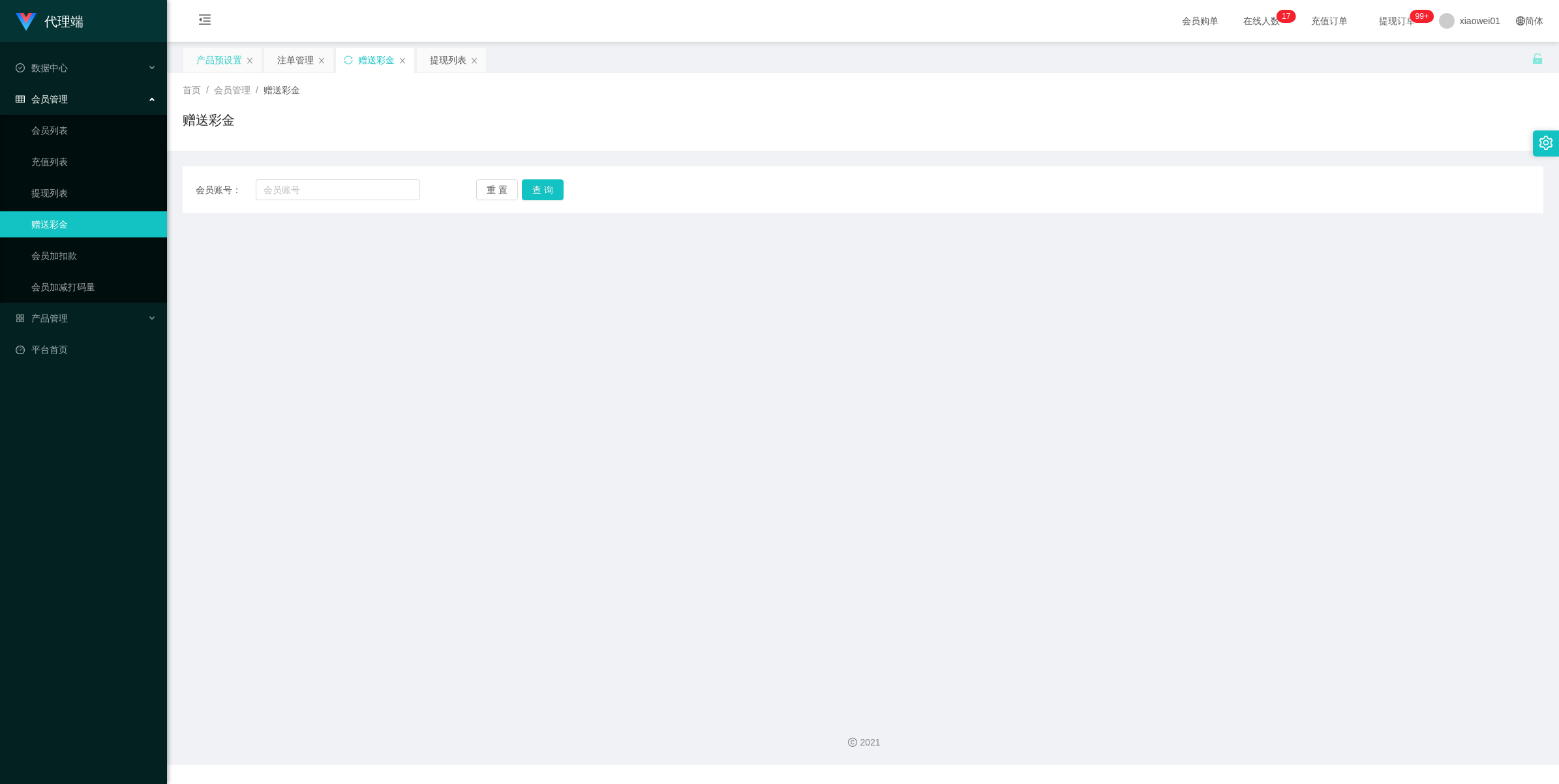
click at [219, 62] on div "产品预设置" at bounding box center [219, 59] width 46 height 25
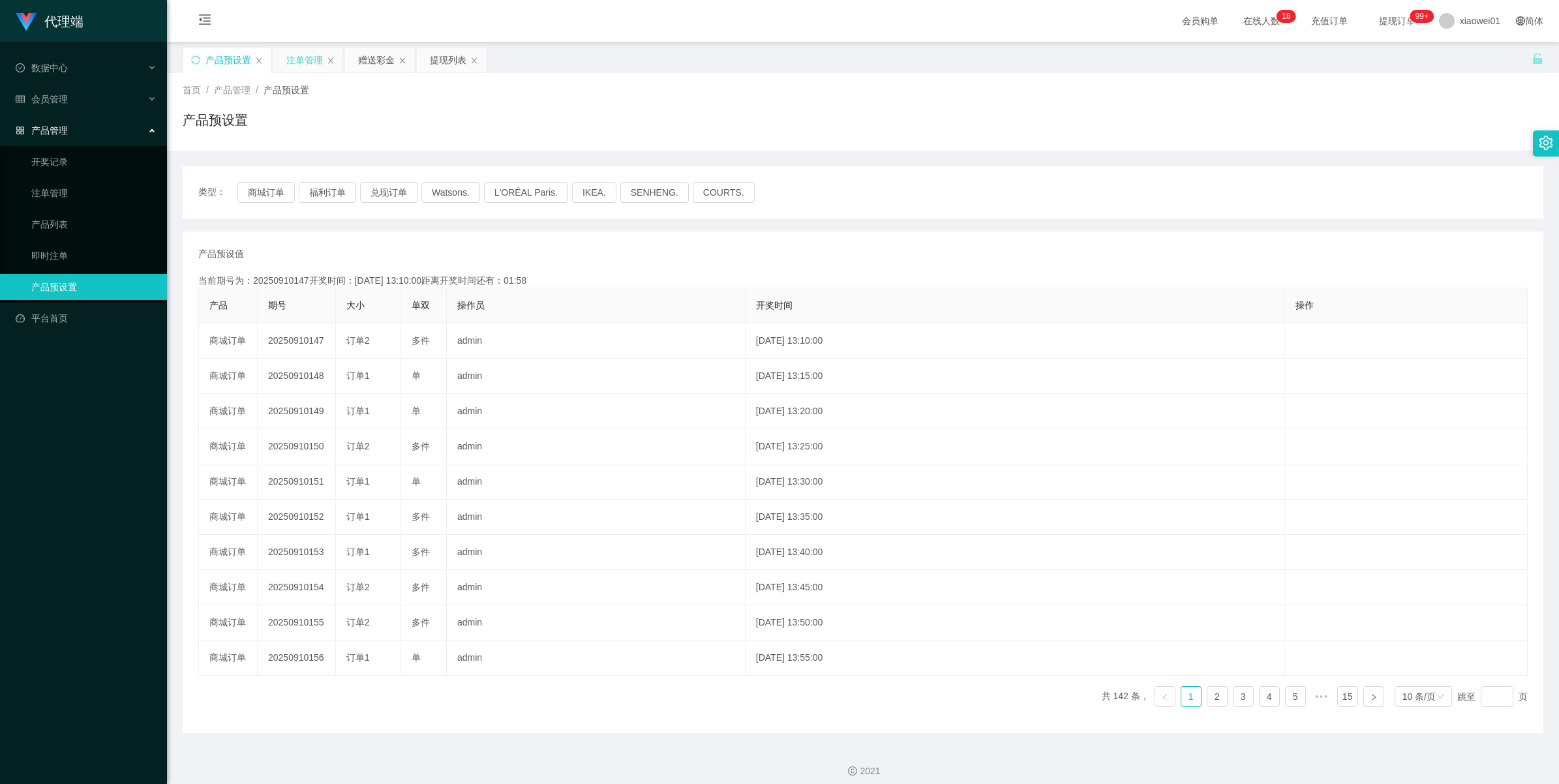
click at [318, 60] on div "注单管理" at bounding box center [304, 59] width 36 height 25
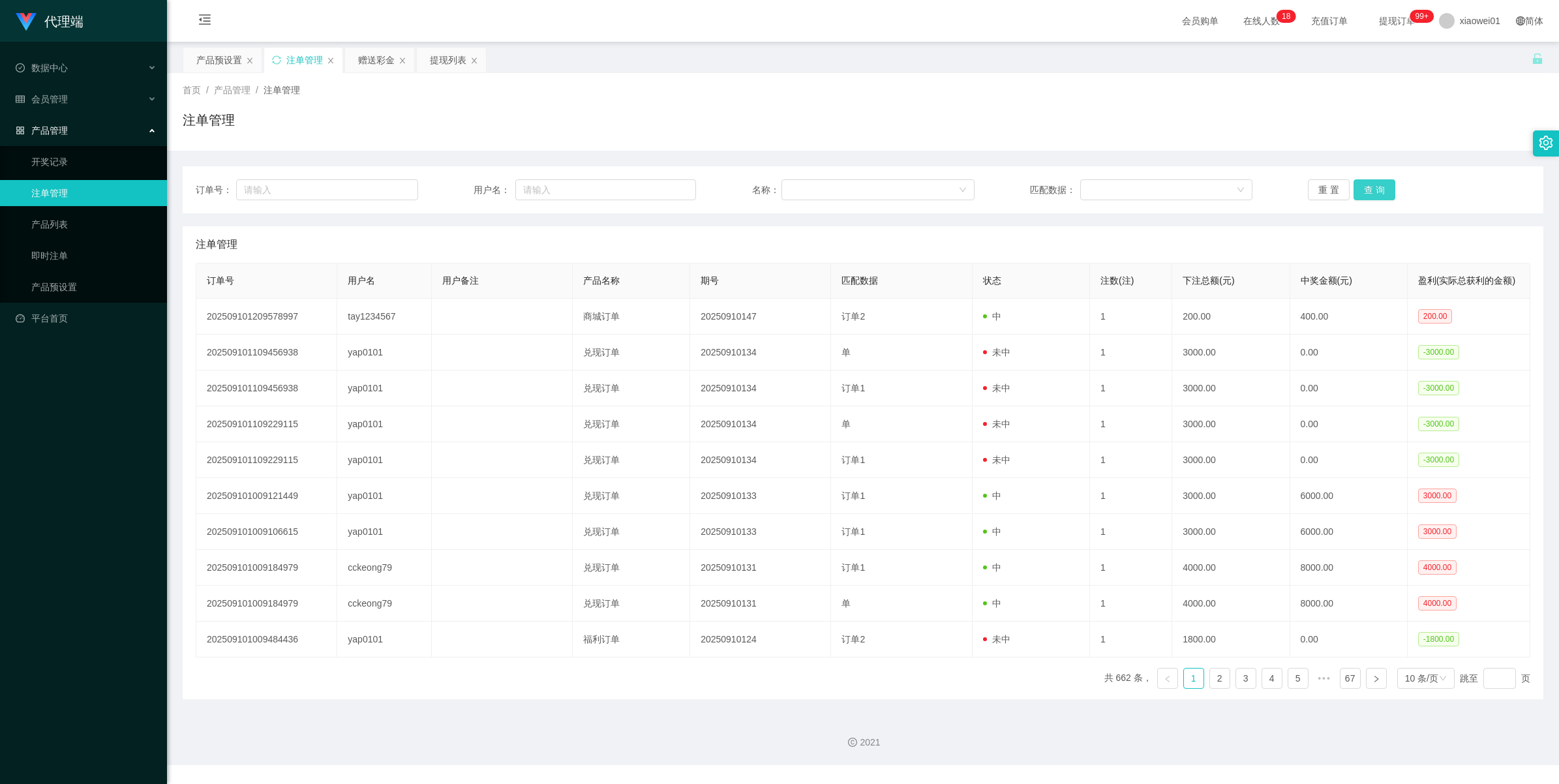
click at [1364, 192] on button "查 询" at bounding box center [1374, 189] width 42 height 21
click at [1364, 192] on div "重 置 查 询" at bounding box center [1419, 189] width 223 height 21
click at [1364, 192] on button "查 询" at bounding box center [1374, 189] width 42 height 21
click at [1364, 192] on div "重 置 查 询" at bounding box center [1419, 189] width 223 height 21
click at [1364, 192] on button "查 询" at bounding box center [1374, 189] width 42 height 21
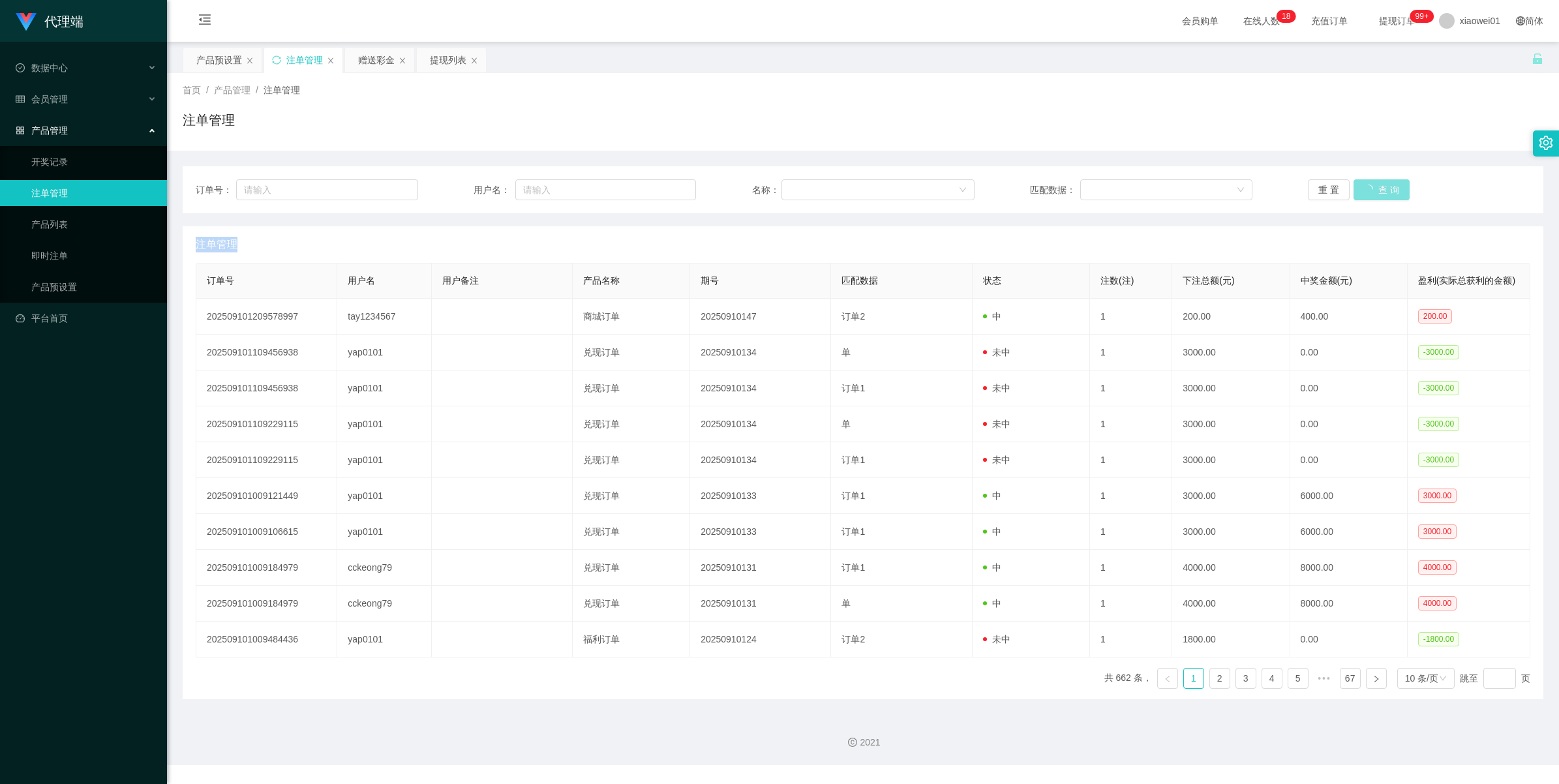
click at [1364, 192] on div "重 置 查 询" at bounding box center [1419, 189] width 223 height 21
click at [1364, 192] on button "查 询" at bounding box center [1374, 189] width 42 height 21
click at [1364, 192] on div "重 置 查 询" at bounding box center [1419, 189] width 223 height 21
click at [1364, 192] on button "查 询" at bounding box center [1374, 189] width 42 height 21
click at [1364, 192] on div "重 置 查 询" at bounding box center [1419, 189] width 223 height 21
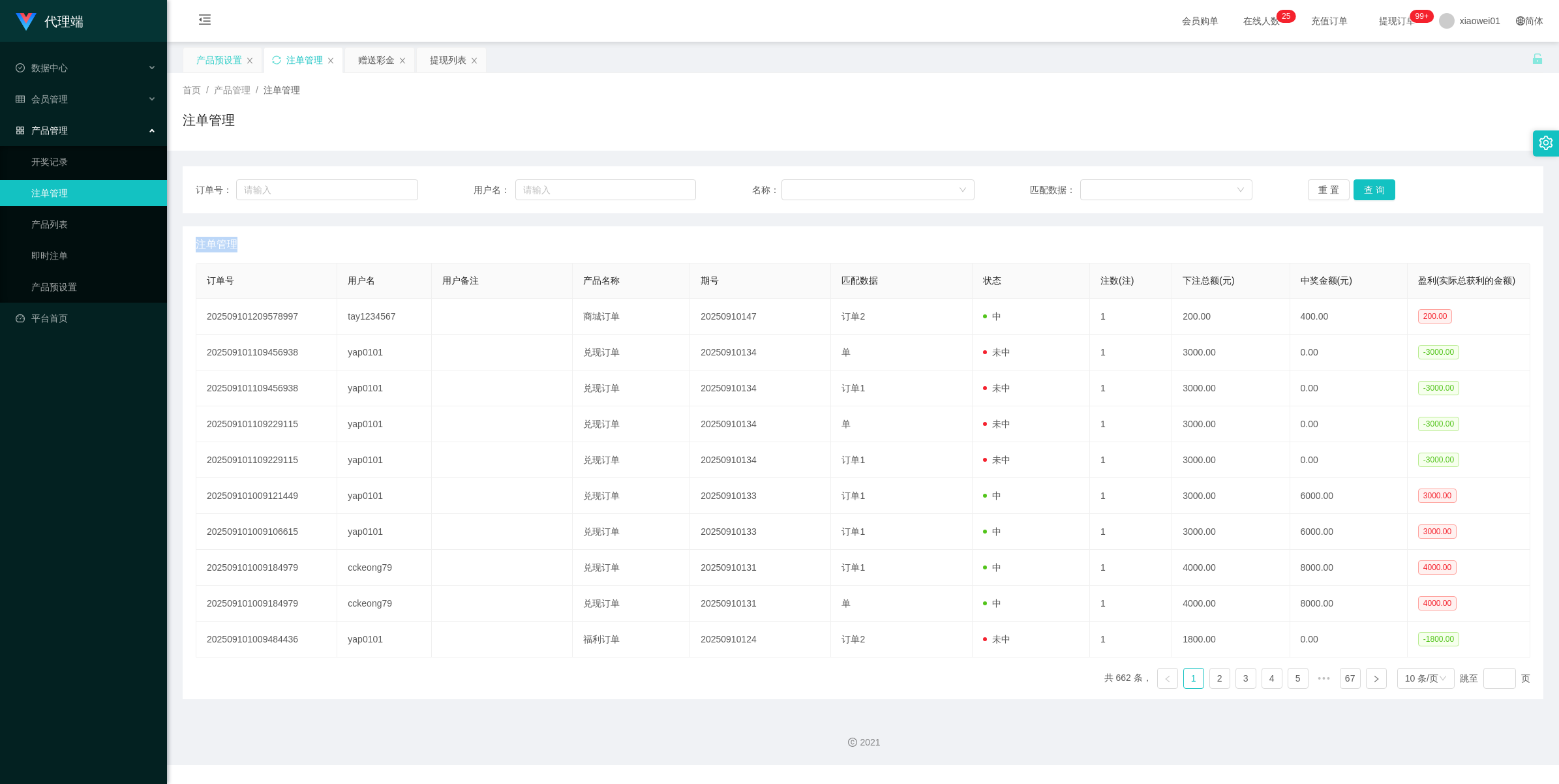
click at [219, 59] on div "产品预设置" at bounding box center [219, 59] width 46 height 25
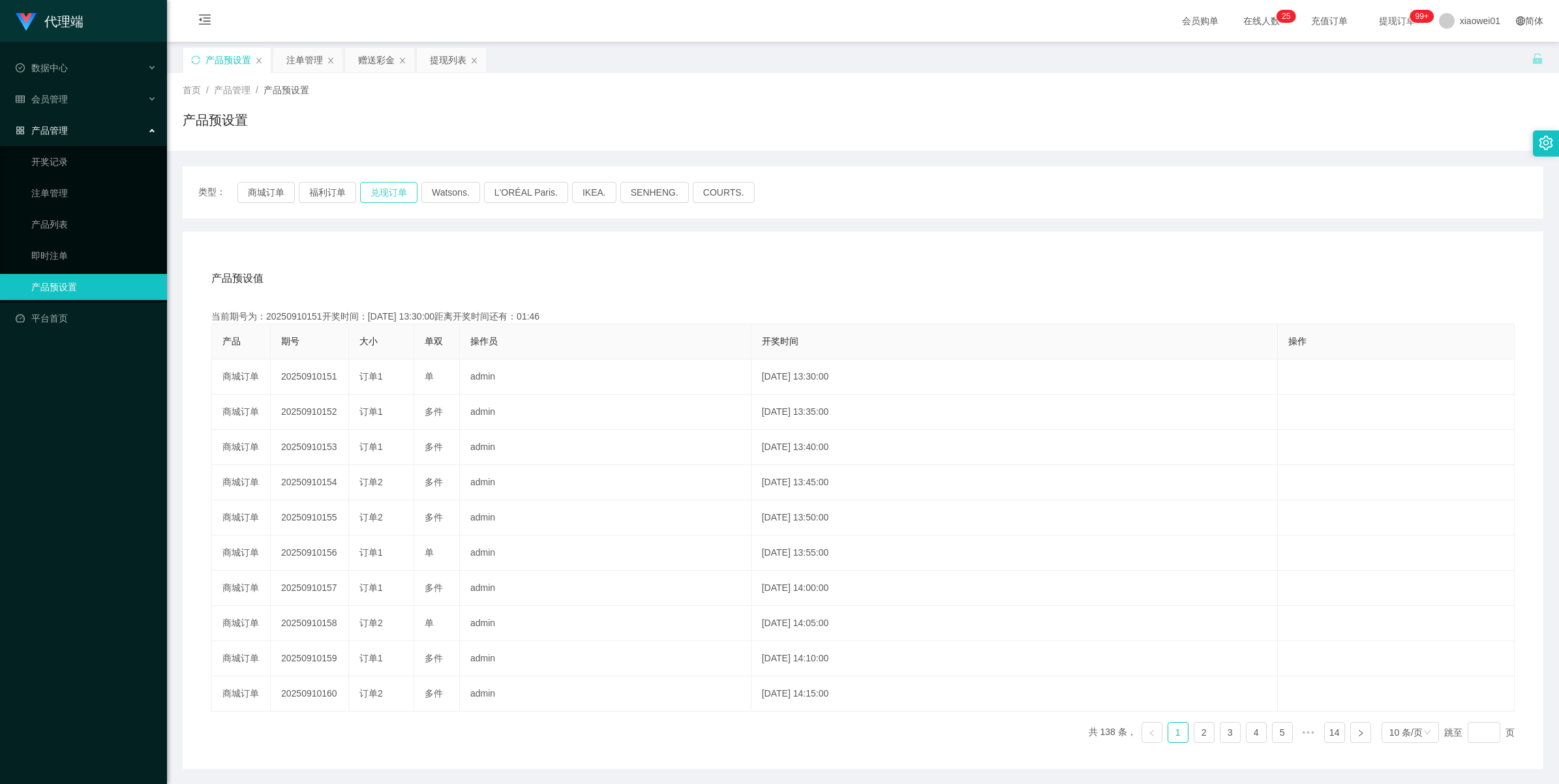
click at [402, 196] on button "兑现订单" at bounding box center [388, 192] width 57 height 21
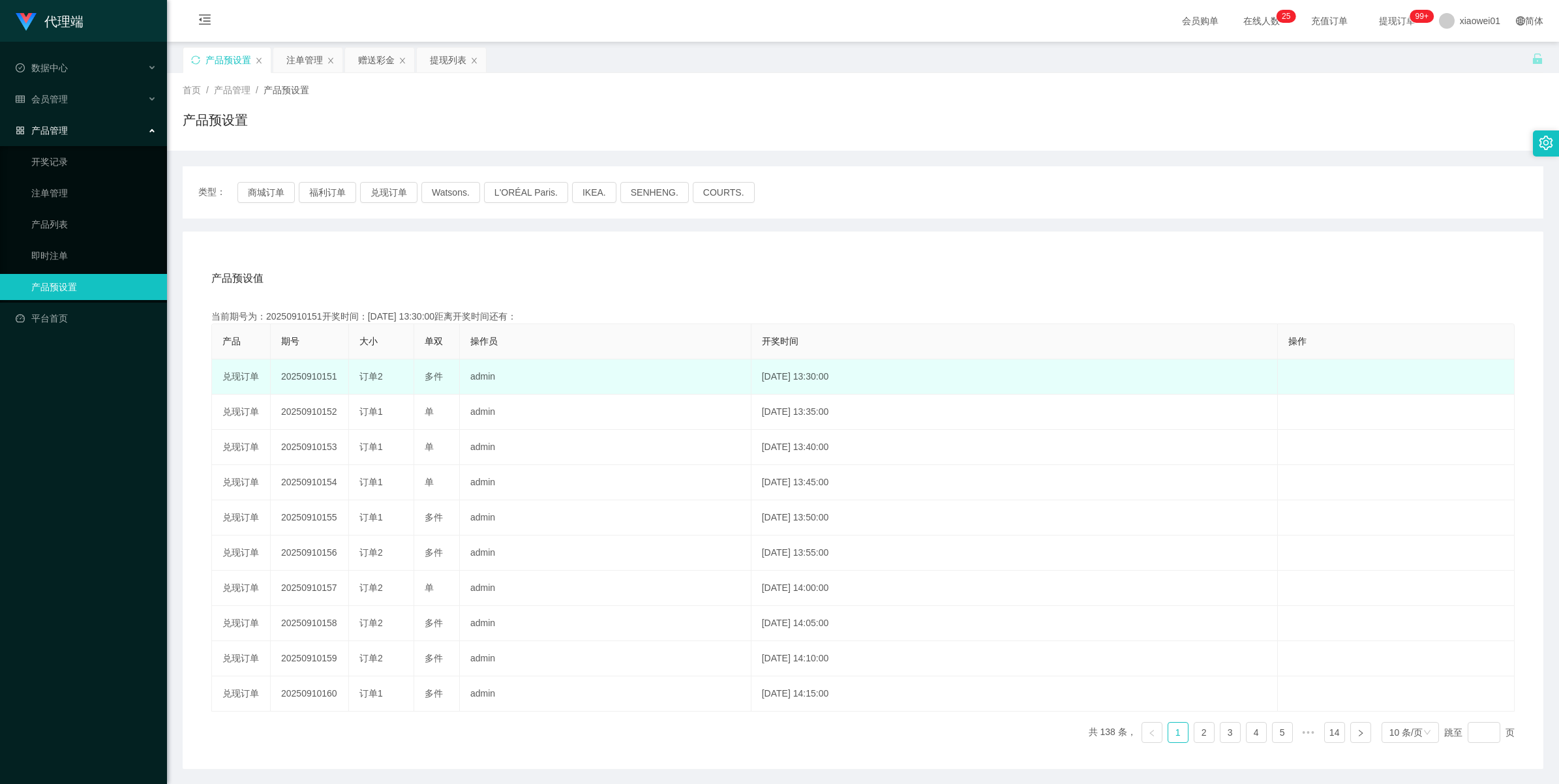
click at [313, 371] on td "20250910151" at bounding box center [310, 377] width 78 height 35
copy td "20250910151"
